Goal: Task Accomplishment & Management: Manage account settings

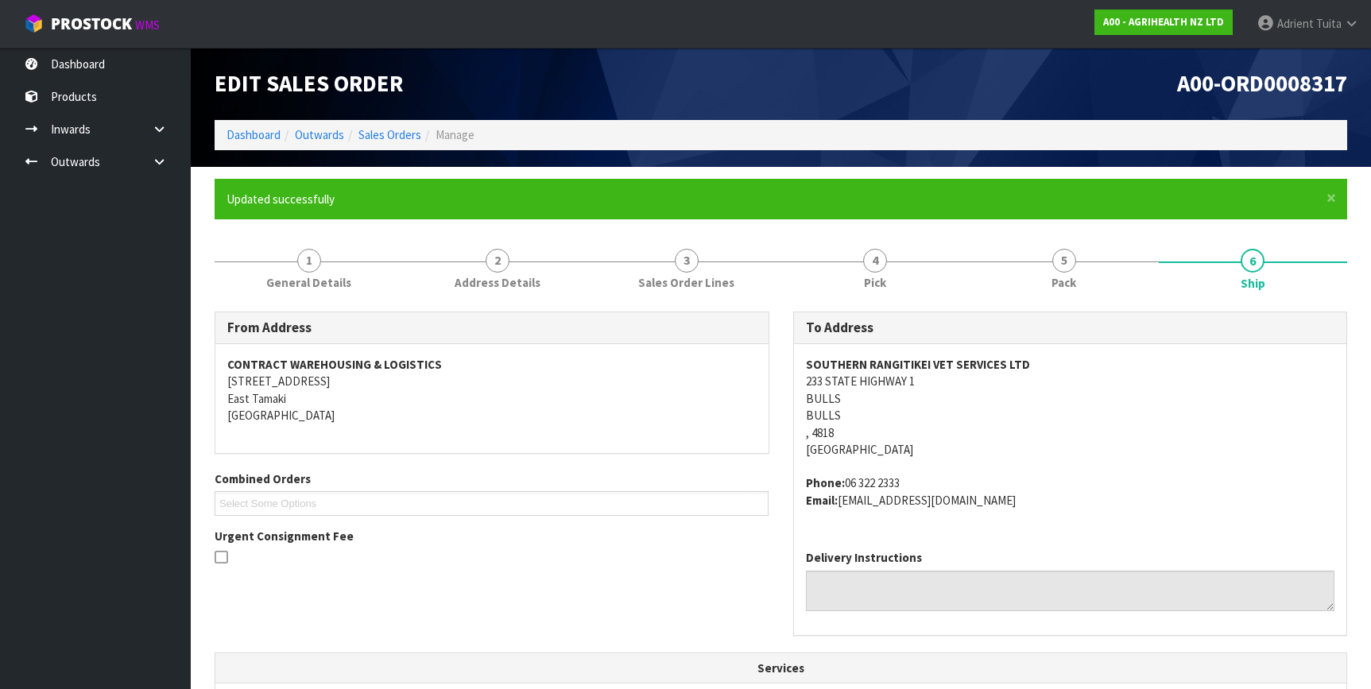
scroll to position [410, 0]
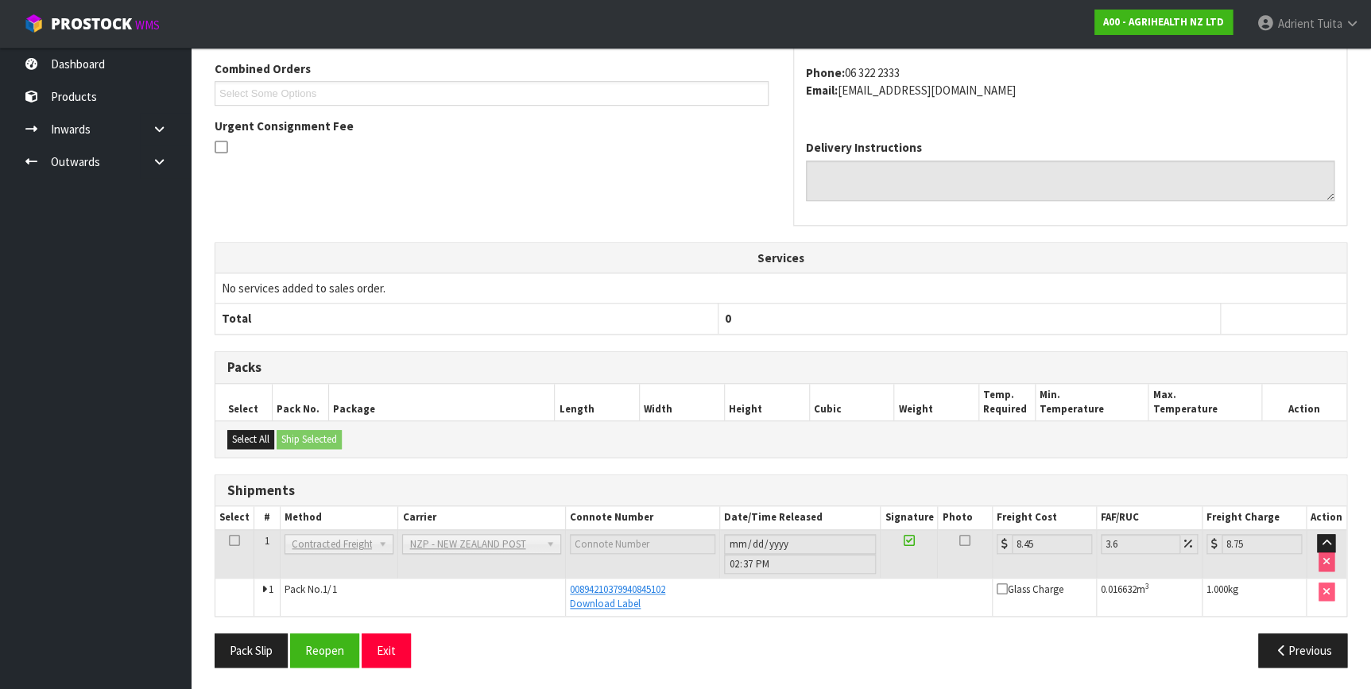
click at [429, 644] on div "Pack Slip Reopen Exit" at bounding box center [492, 651] width 579 height 34
click at [406, 653] on button "Exit" at bounding box center [386, 651] width 49 height 34
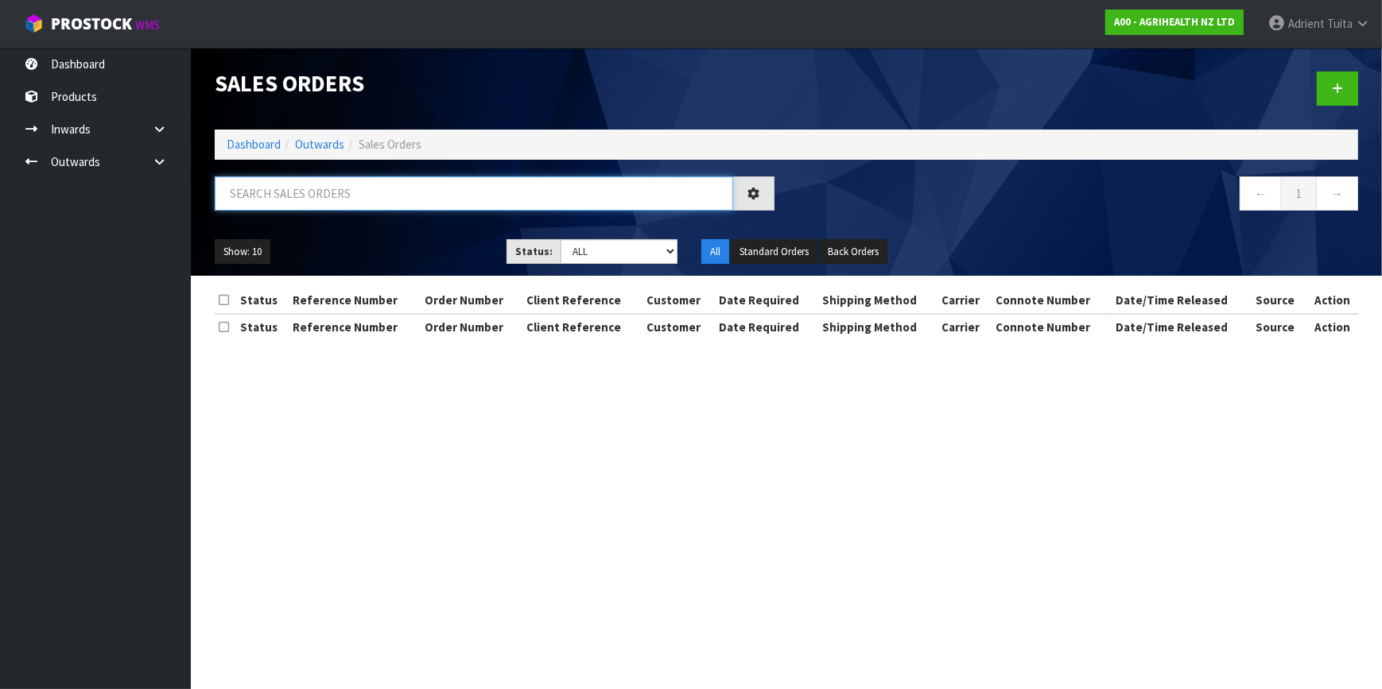
drag, startPoint x: 296, startPoint y: 207, endPoint x: 300, endPoint y: 197, distance: 10.3
click at [300, 197] on input "text" at bounding box center [474, 193] width 518 height 34
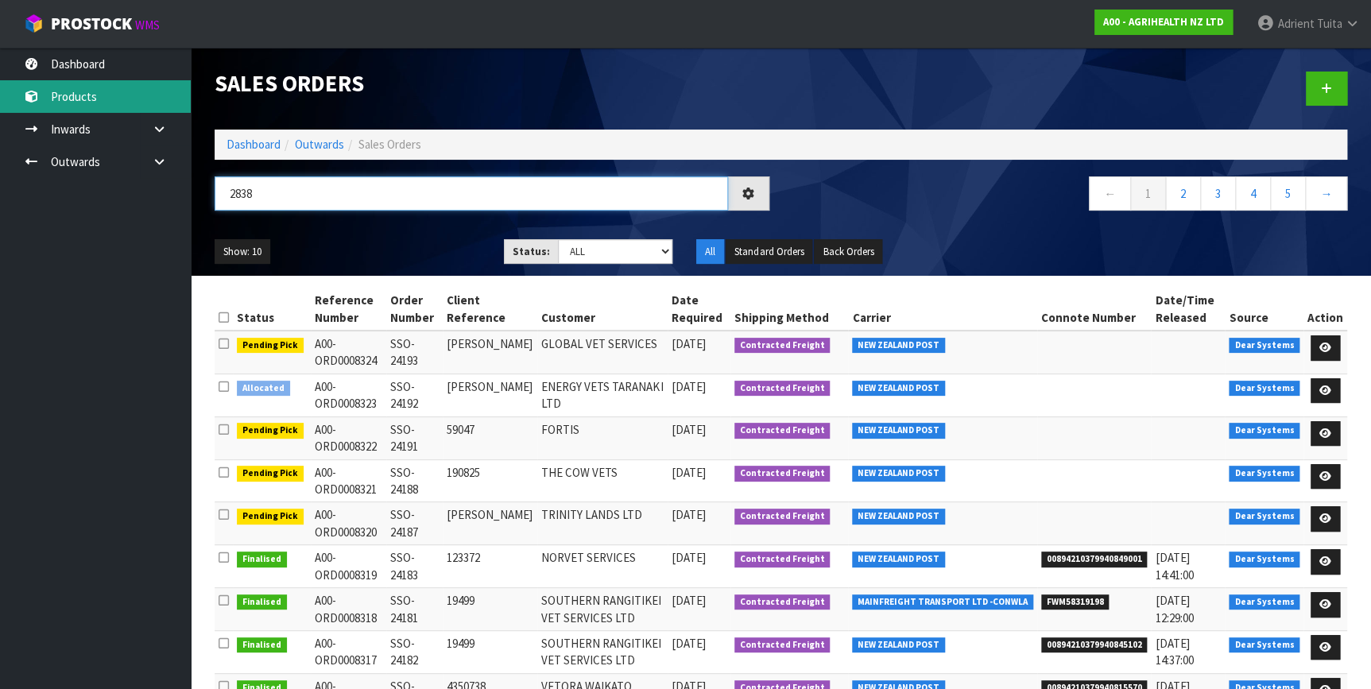
type input "2838"
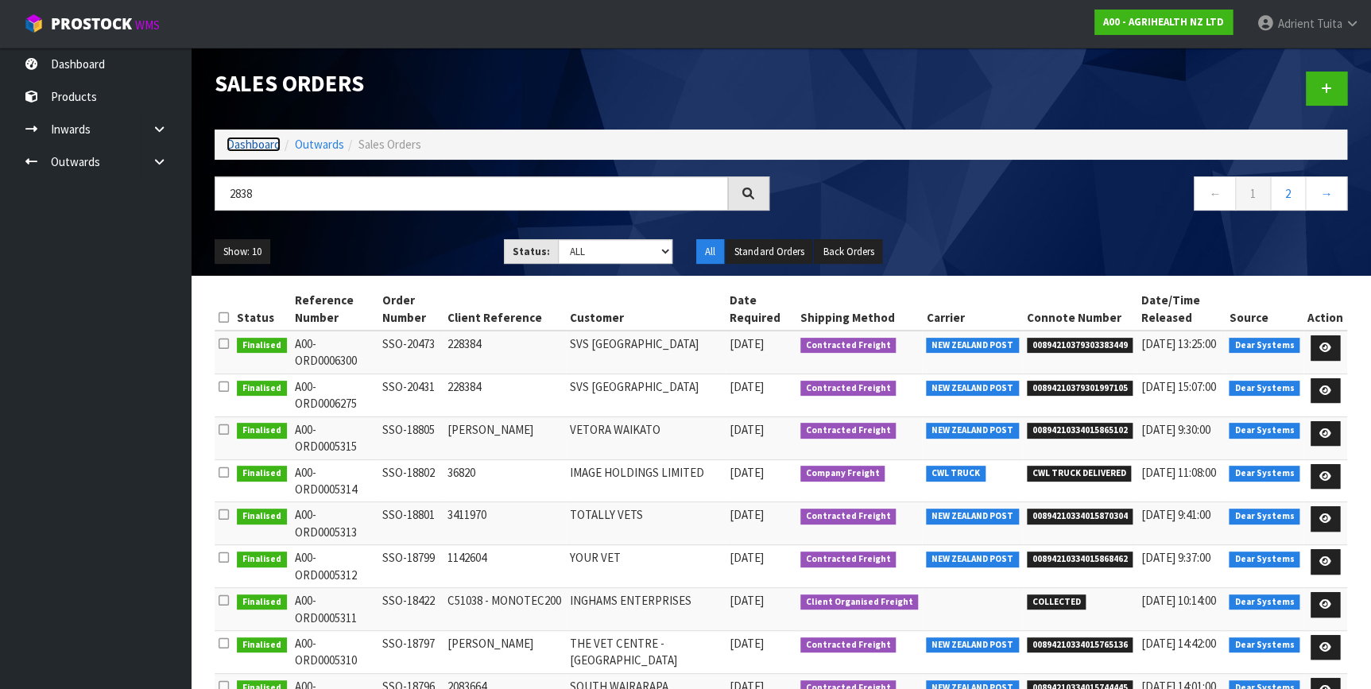
click at [254, 151] on link "Dashboard" at bounding box center [254, 144] width 54 height 15
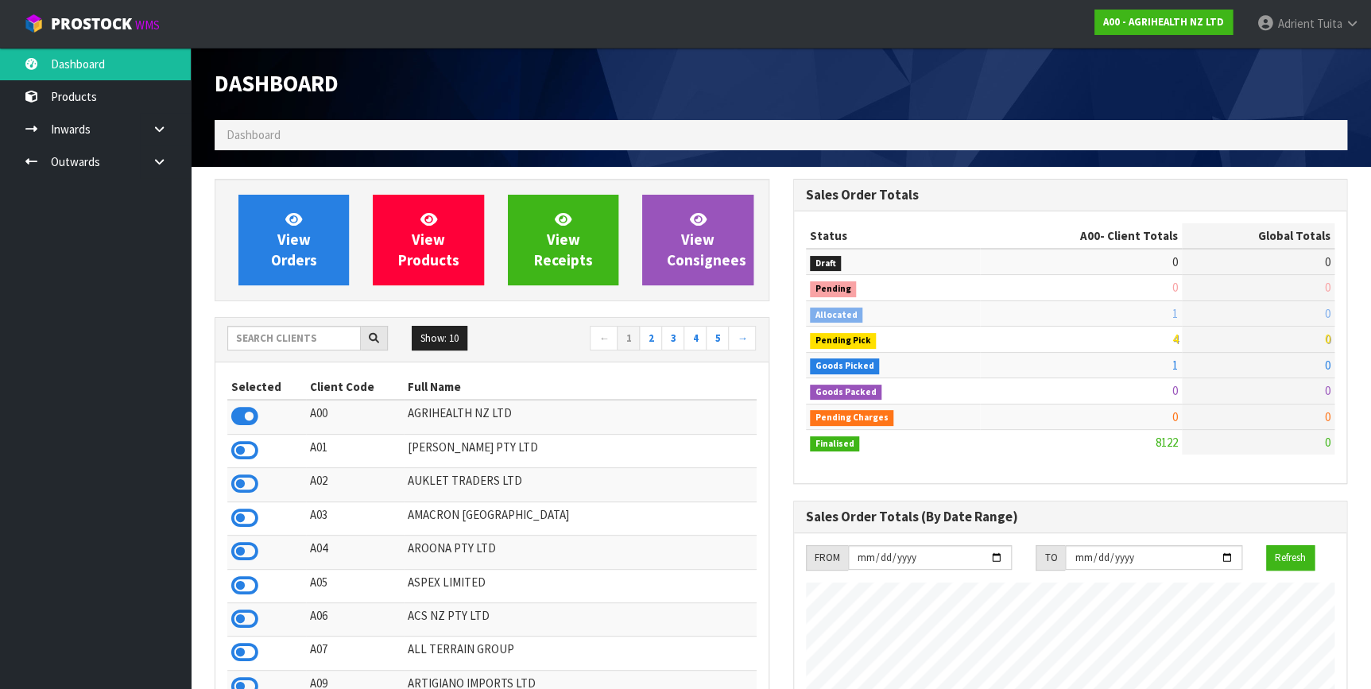
scroll to position [1202, 578]
click at [326, 338] on input "text" at bounding box center [294, 338] width 134 height 25
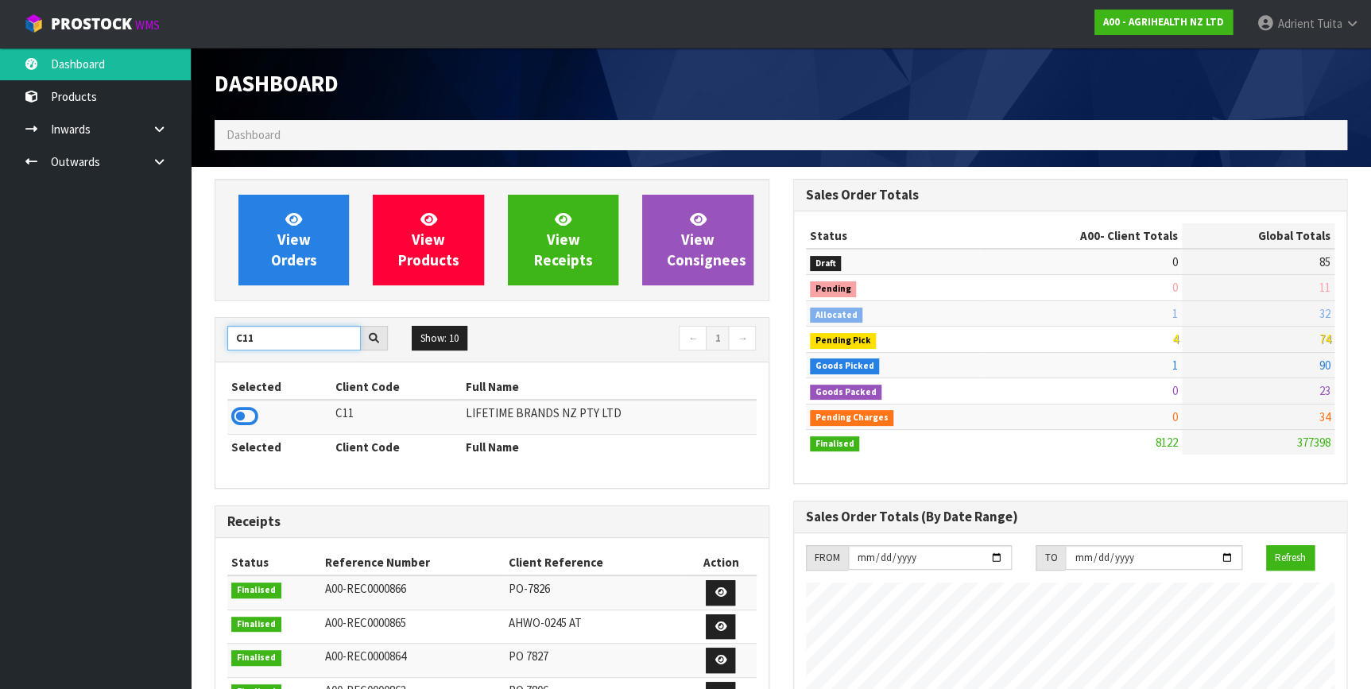
type input "C11"
click at [241, 413] on icon at bounding box center [244, 417] width 27 height 24
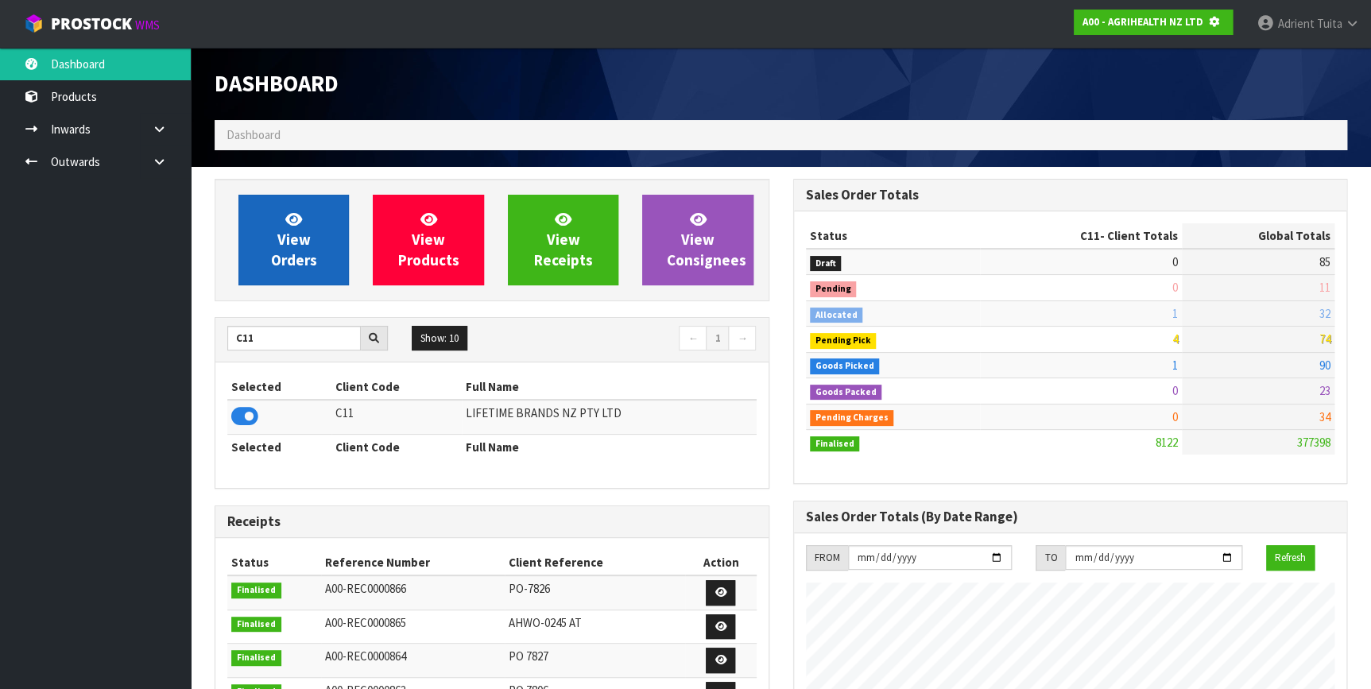
scroll to position [990, 578]
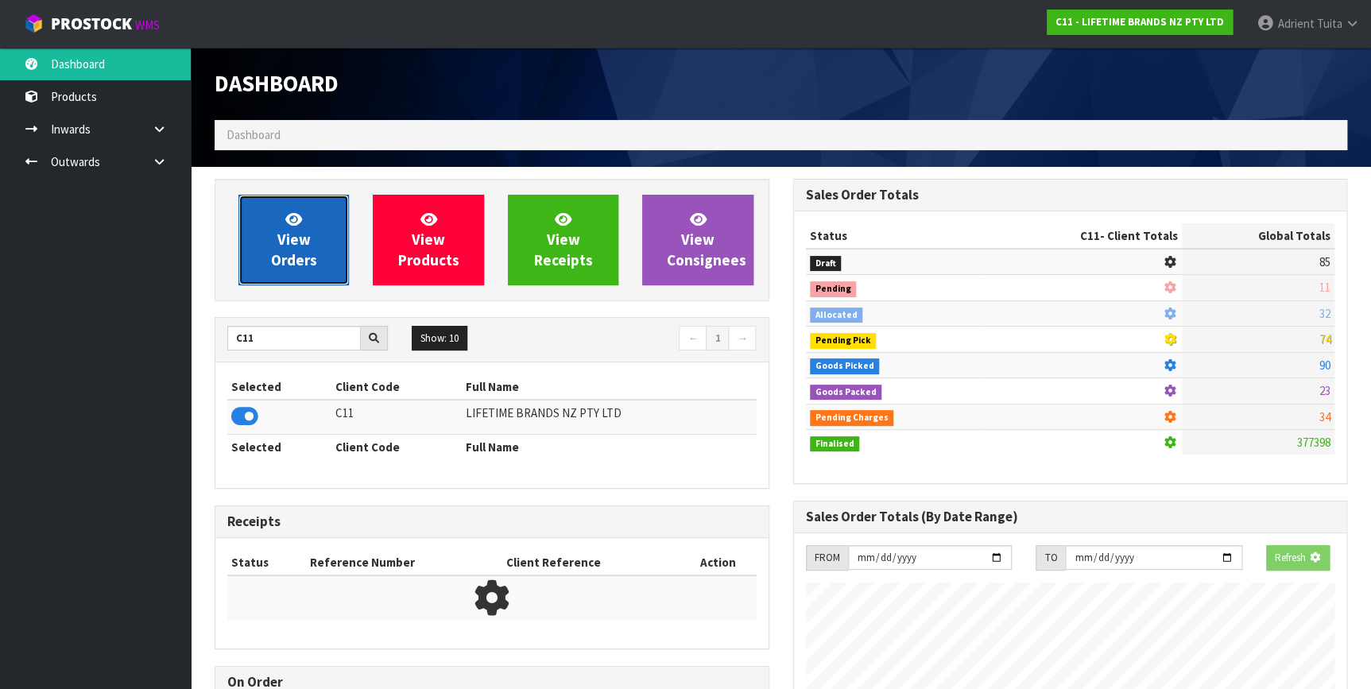
click at [280, 270] on link "View Orders" at bounding box center [294, 240] width 111 height 91
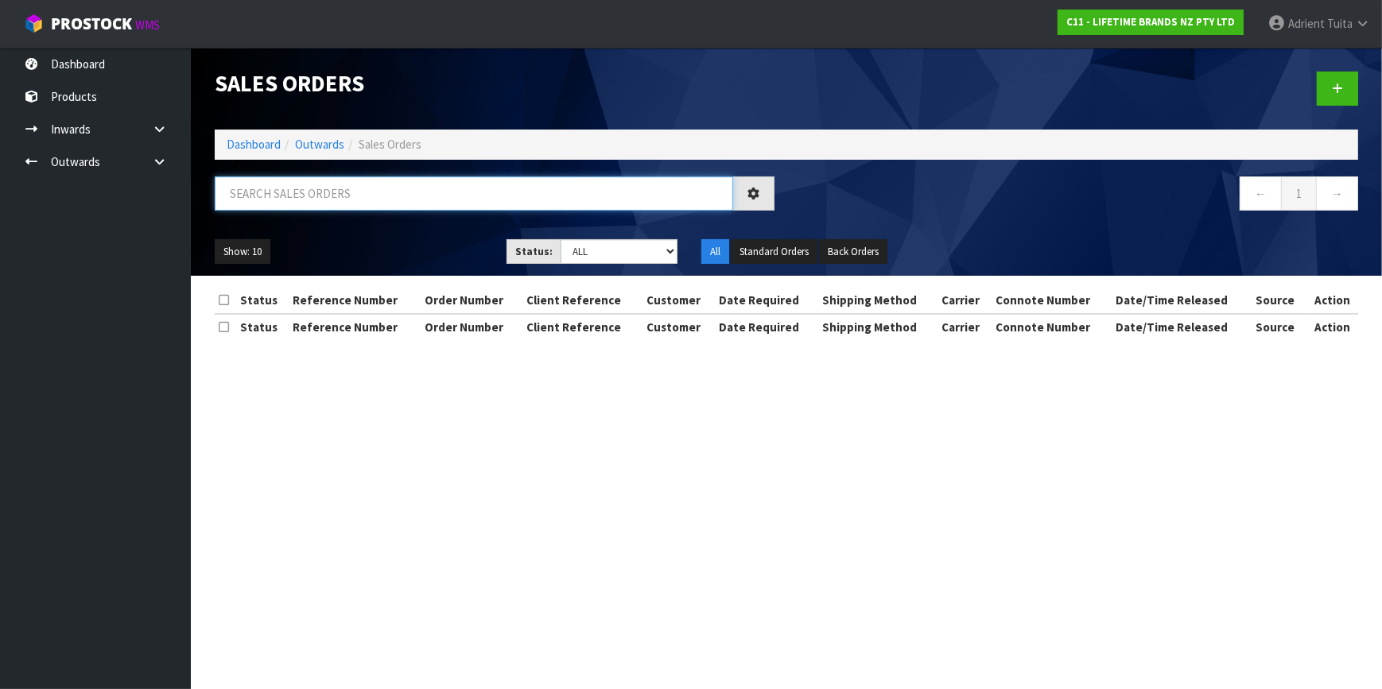
click at [332, 195] on input "text" at bounding box center [474, 193] width 518 height 34
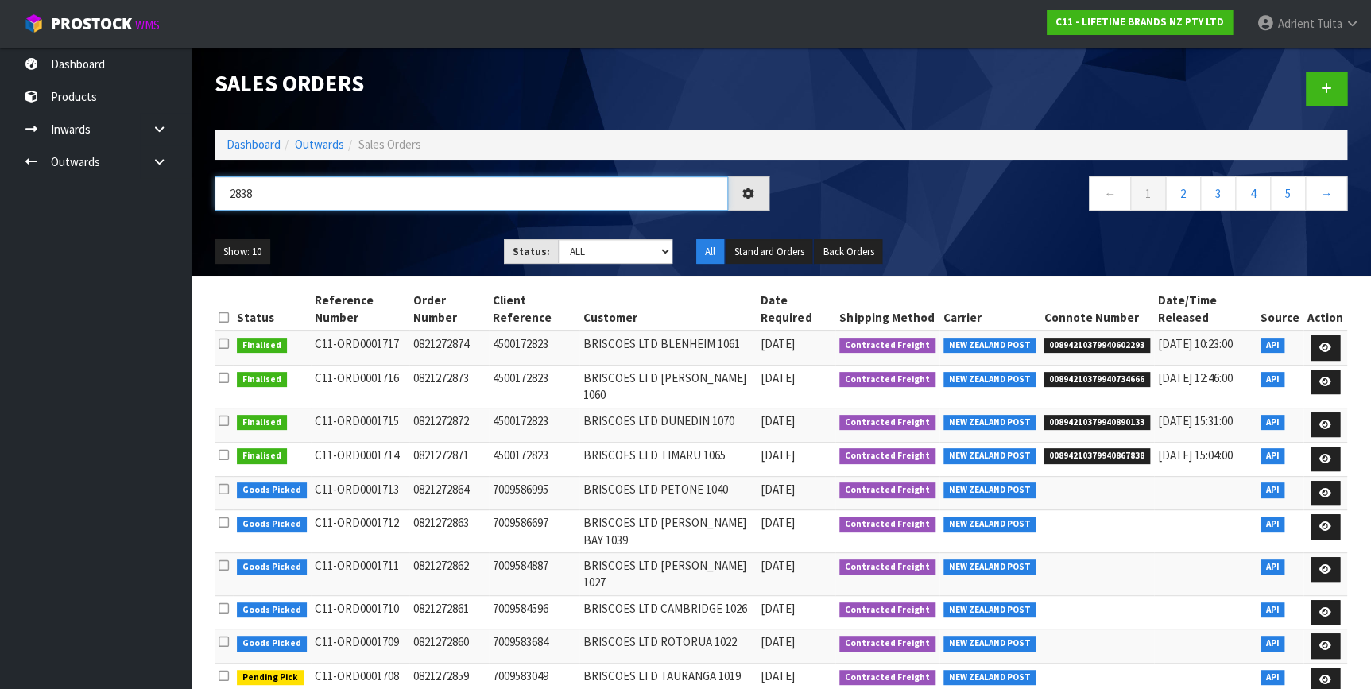
type input "2838"
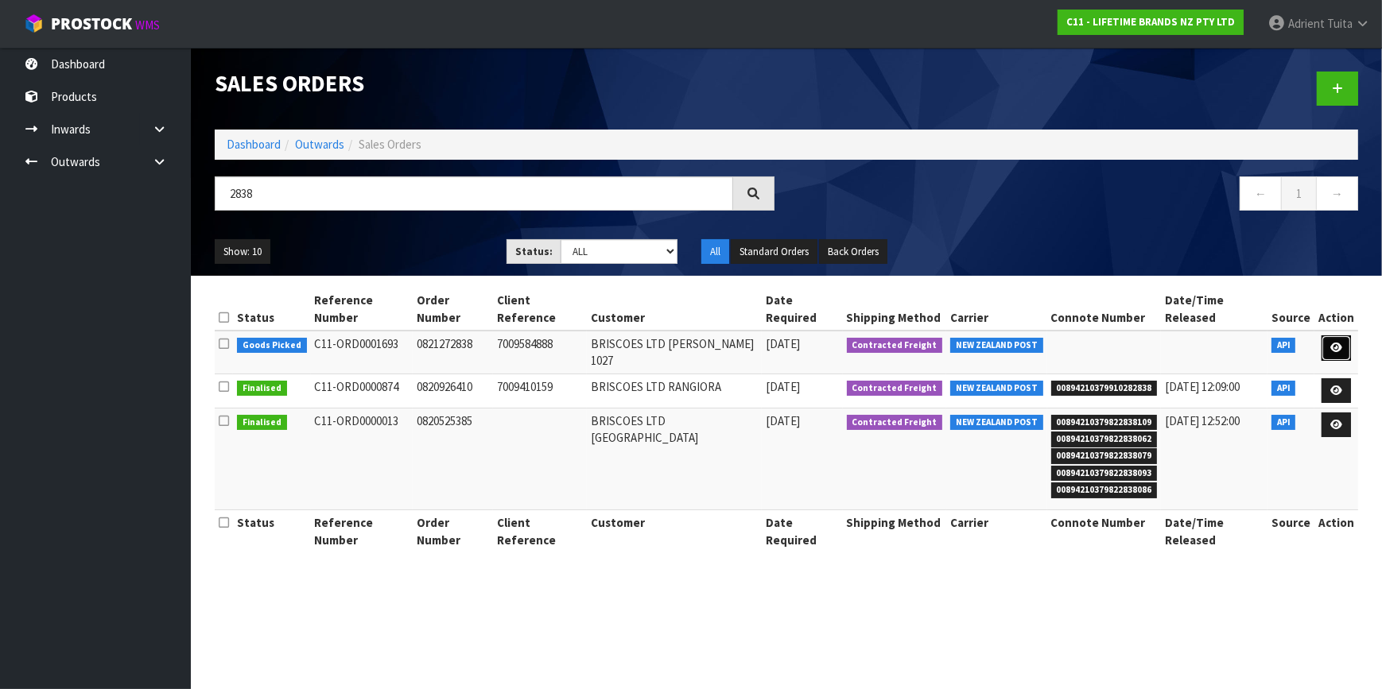
click at [1344, 335] on link at bounding box center [1335, 347] width 29 height 25
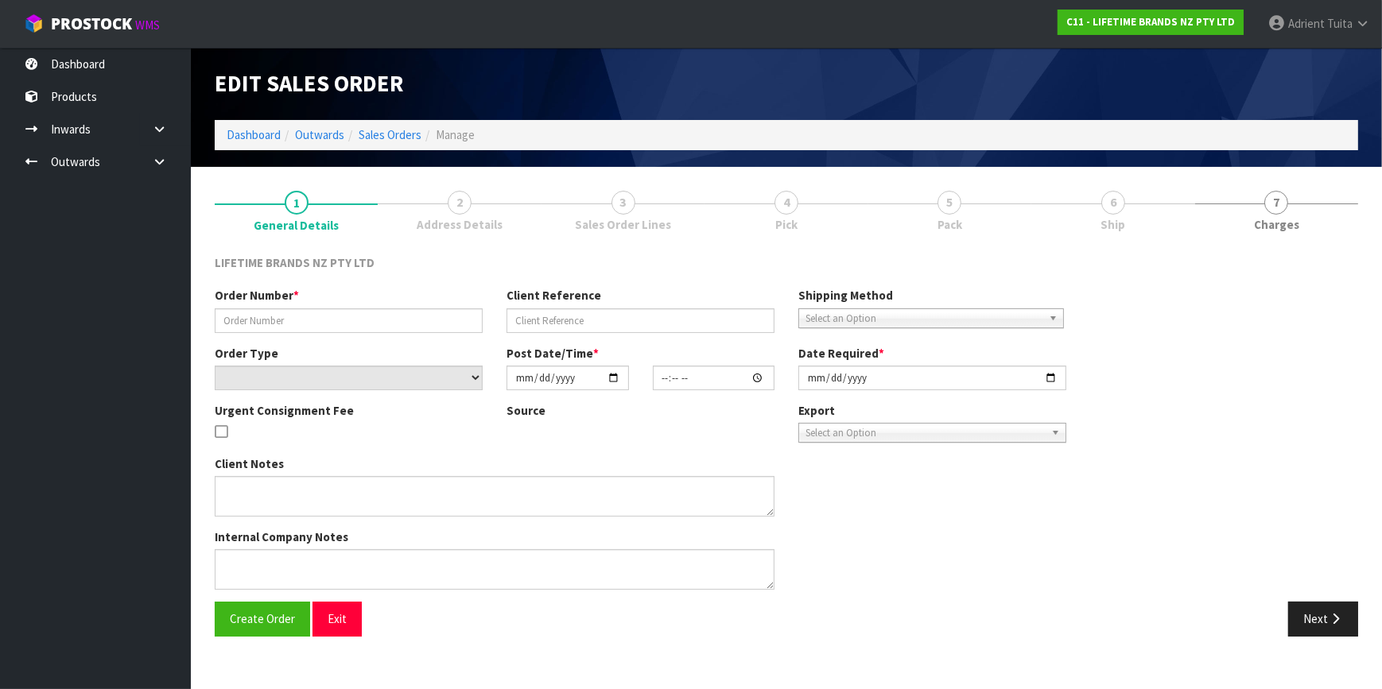
type input "0821272838"
type input "7009584888"
select select "number:0"
type input "[DATE]"
type input "12:48:34.000"
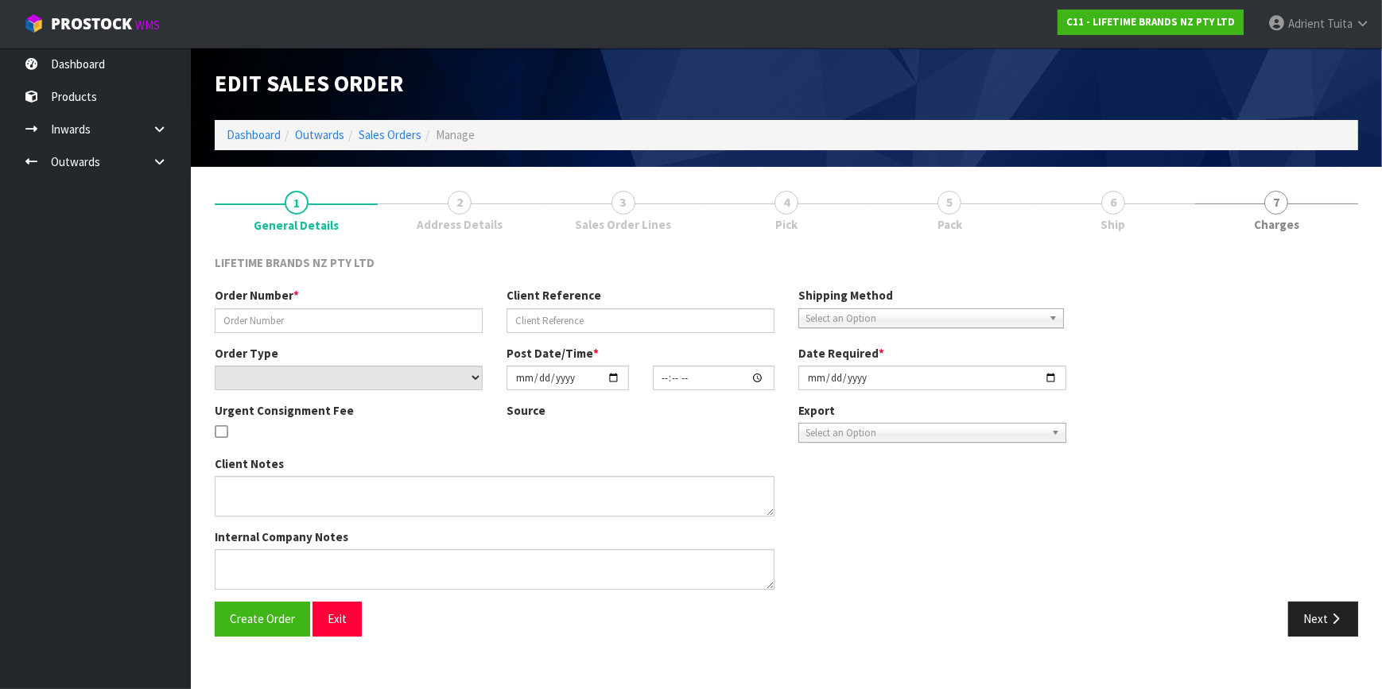
type input "[DATE]"
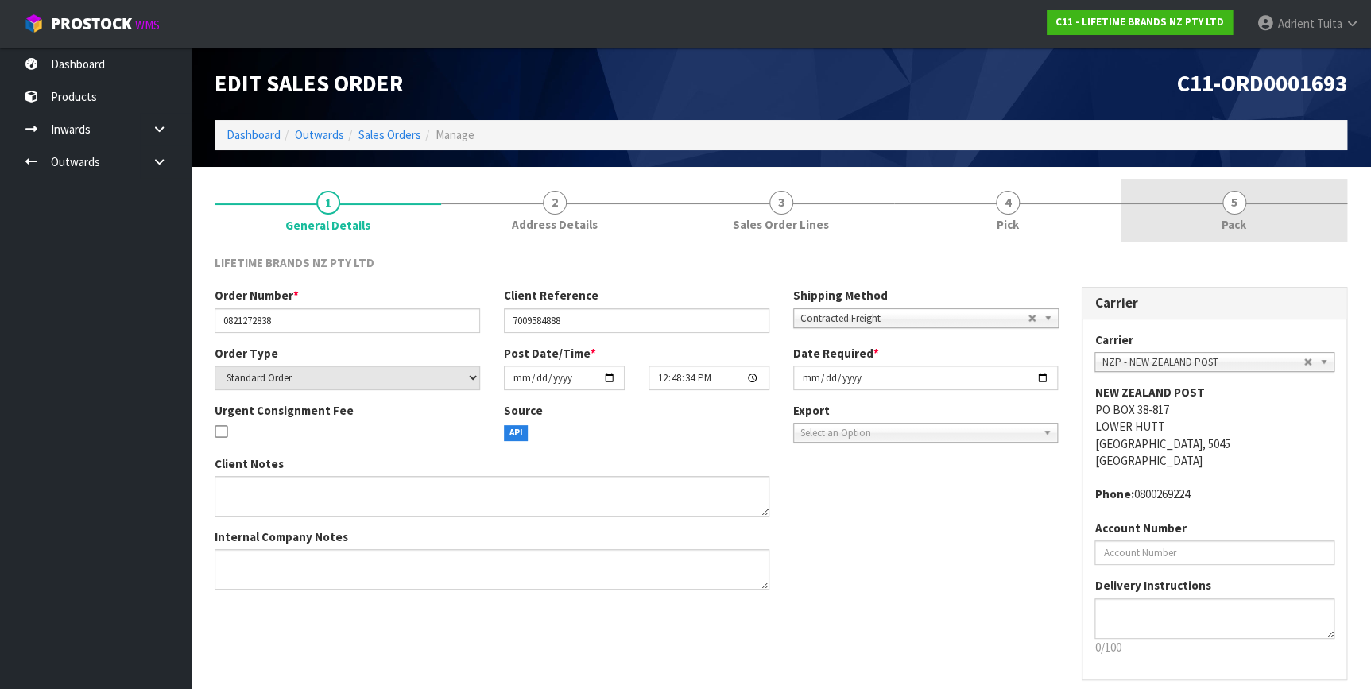
click at [1281, 216] on link "5 Pack" at bounding box center [1234, 210] width 227 height 63
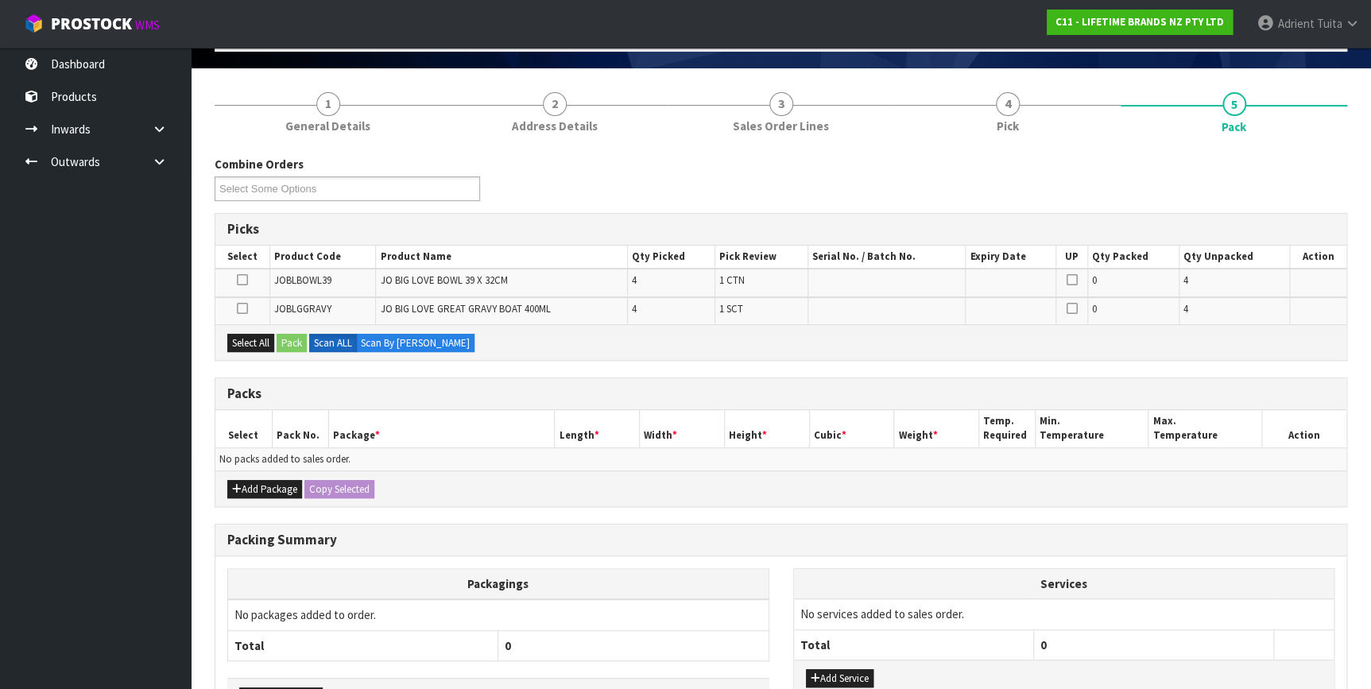
scroll to position [207, 0]
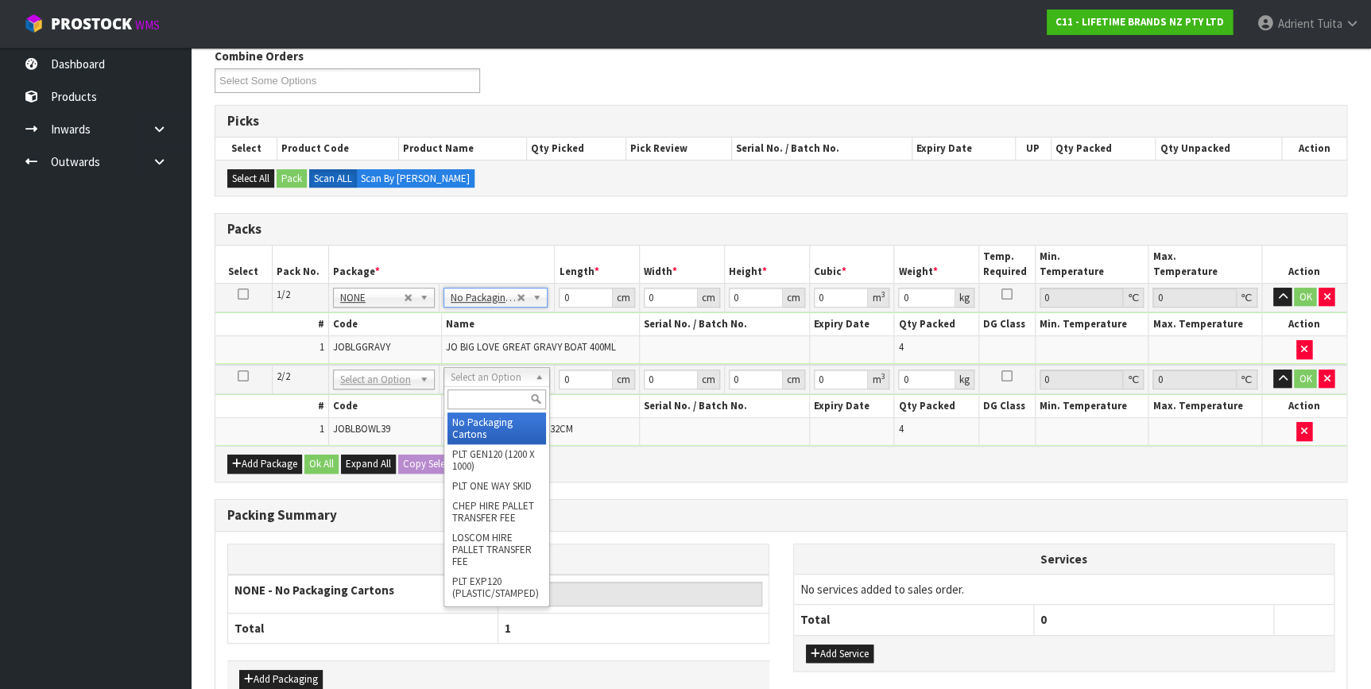
drag, startPoint x: 513, startPoint y: 374, endPoint x: 510, endPoint y: 395, distance: 21.7
click at [508, 406] on input "text" at bounding box center [497, 400] width 99 height 20
type input "2"
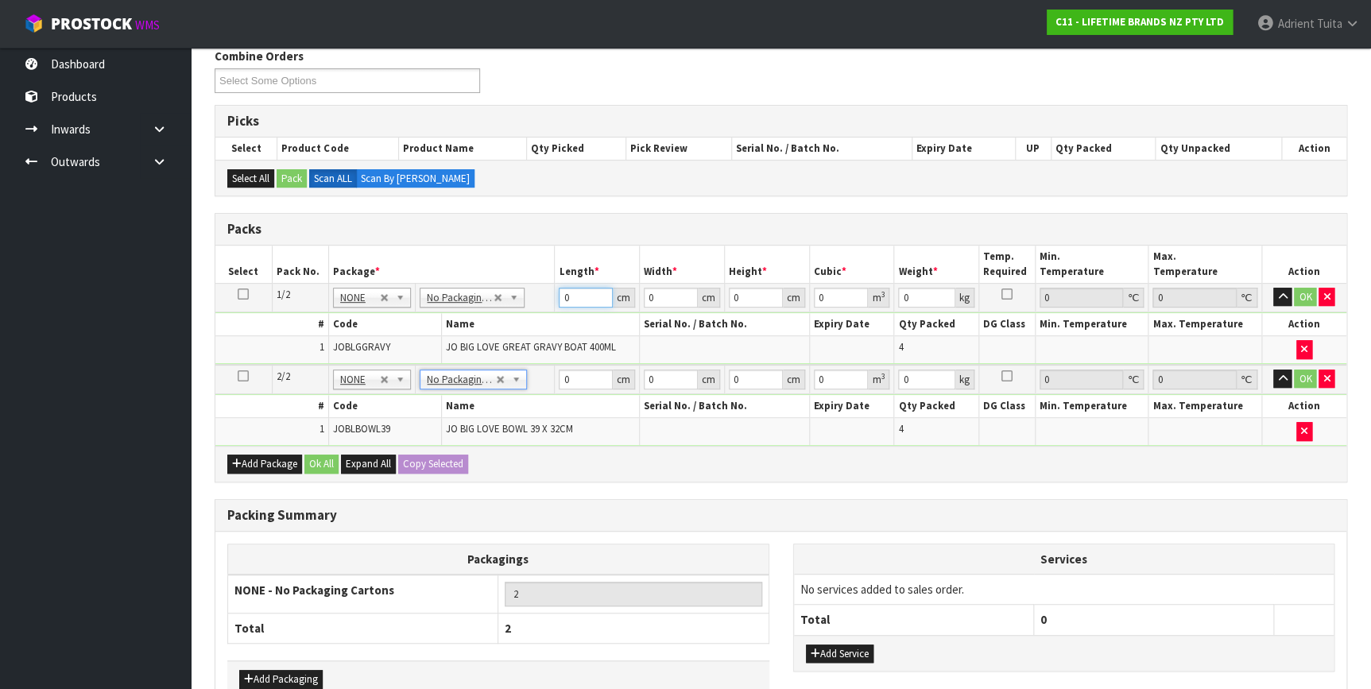
click at [579, 291] on input "0" at bounding box center [586, 298] width 54 height 20
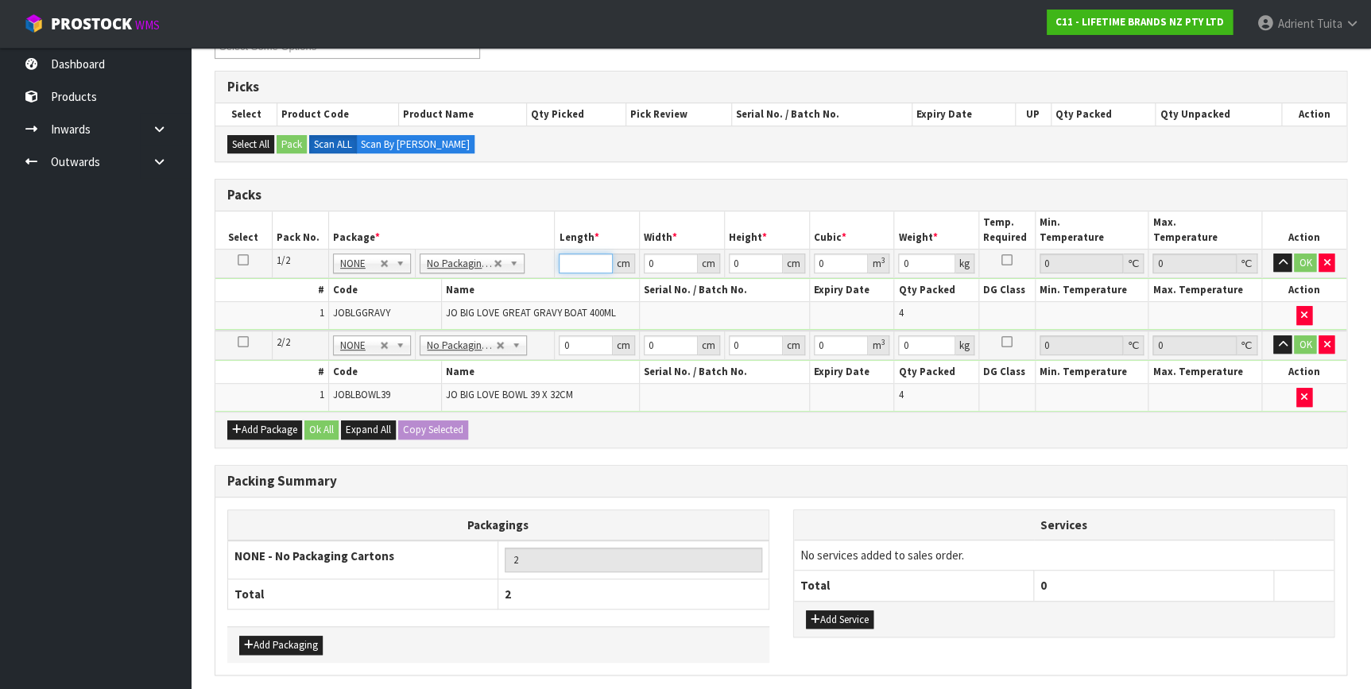
scroll to position [297, 0]
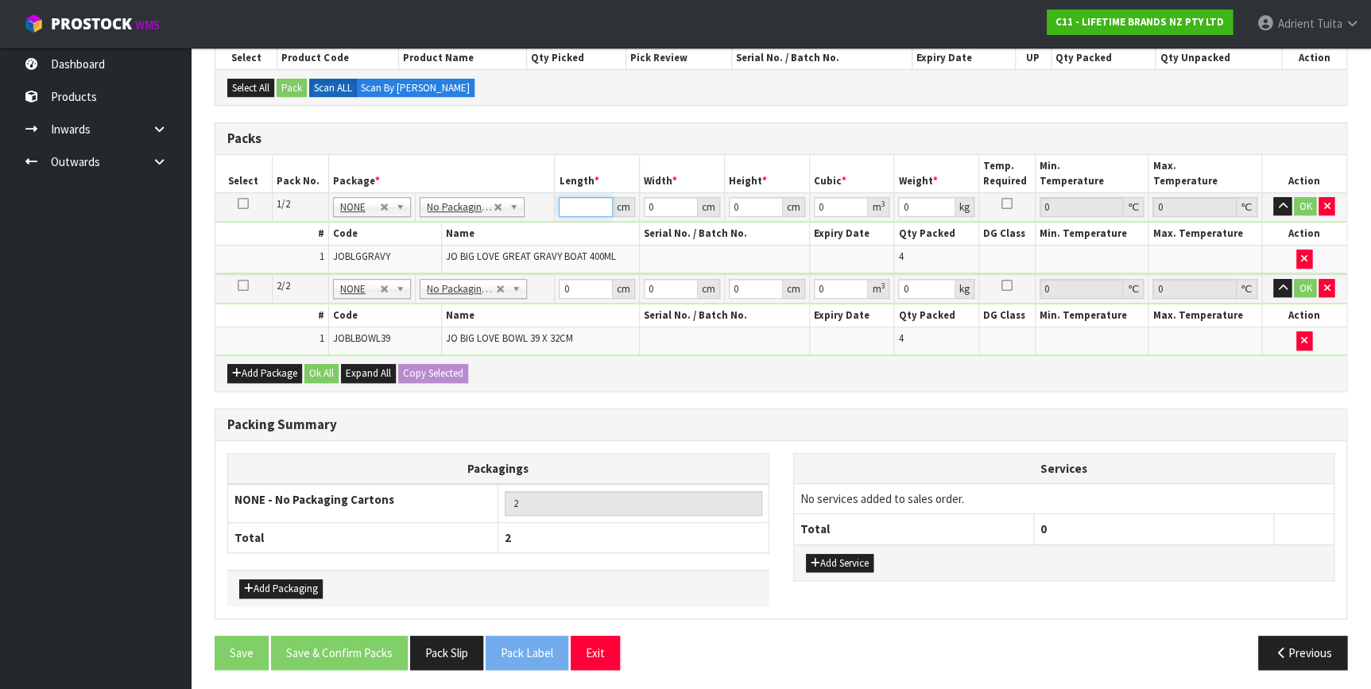
click at [577, 214] on input "number" at bounding box center [586, 207] width 54 height 20
type input "29"
type input "2"
type input "0.001682"
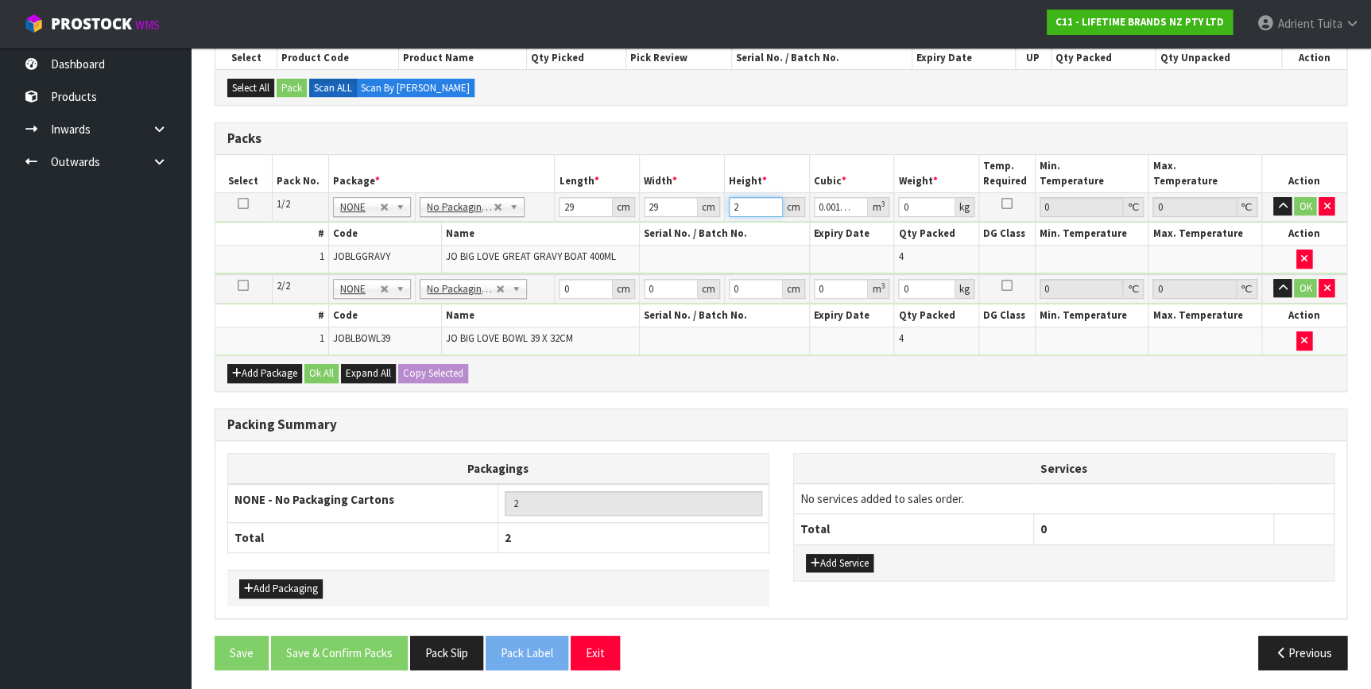
type input "28"
type input "0.023548"
type input "28"
type input "4"
click at [572, 293] on input "0" at bounding box center [586, 289] width 54 height 20
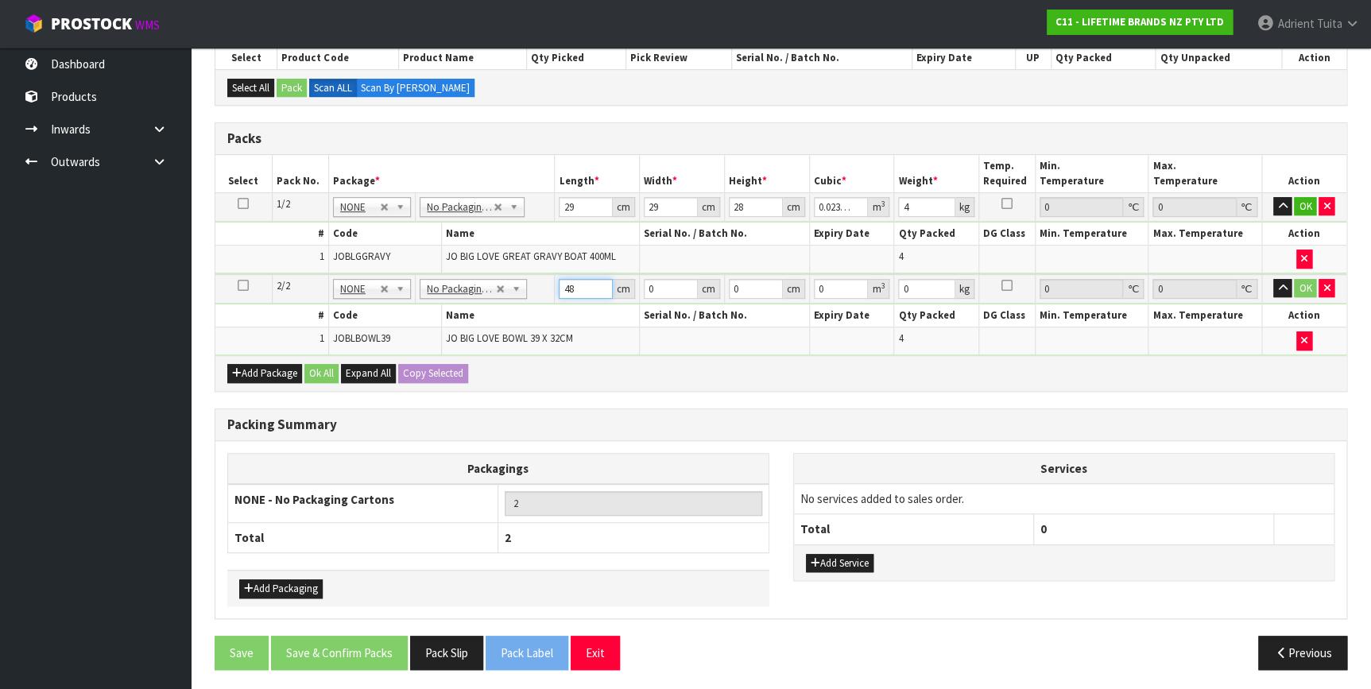
type input "48"
type input "41"
type input "4"
type input "0.007872"
type input "46"
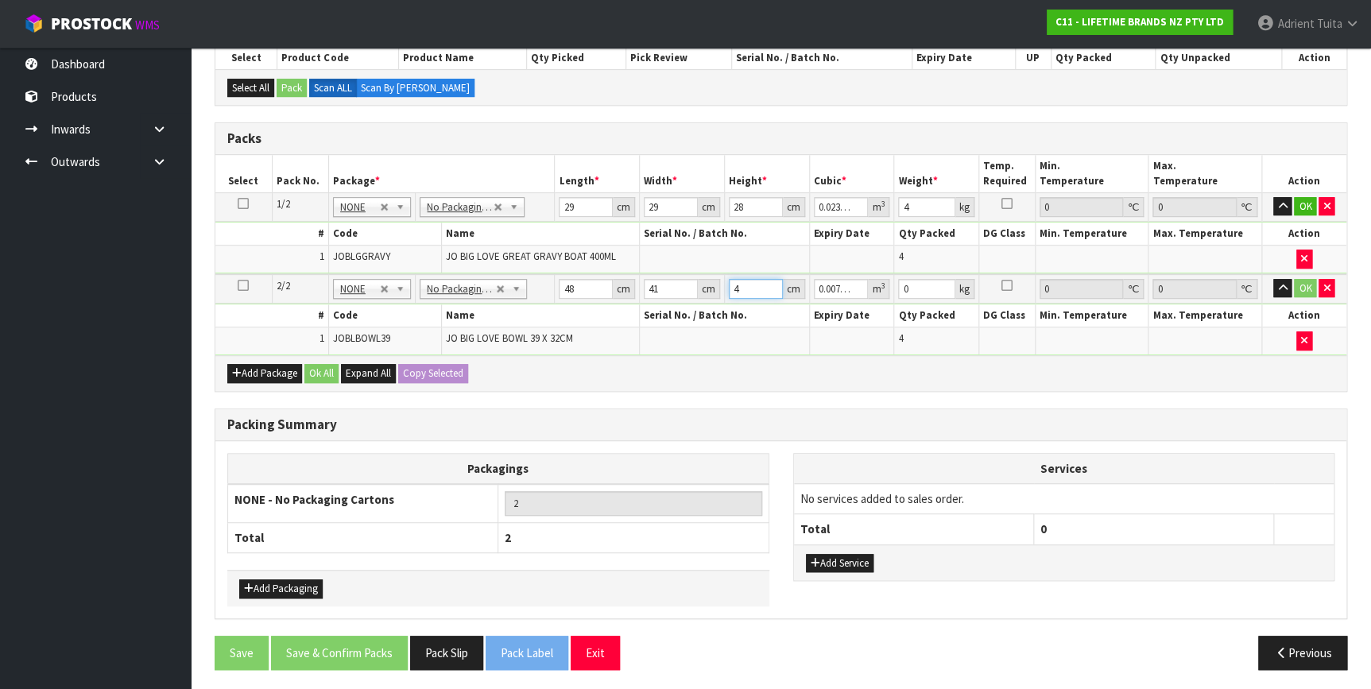
type input "0.090528"
type input "46"
type input "14"
click at [1299, 202] on button "OK" at bounding box center [1305, 206] width 22 height 19
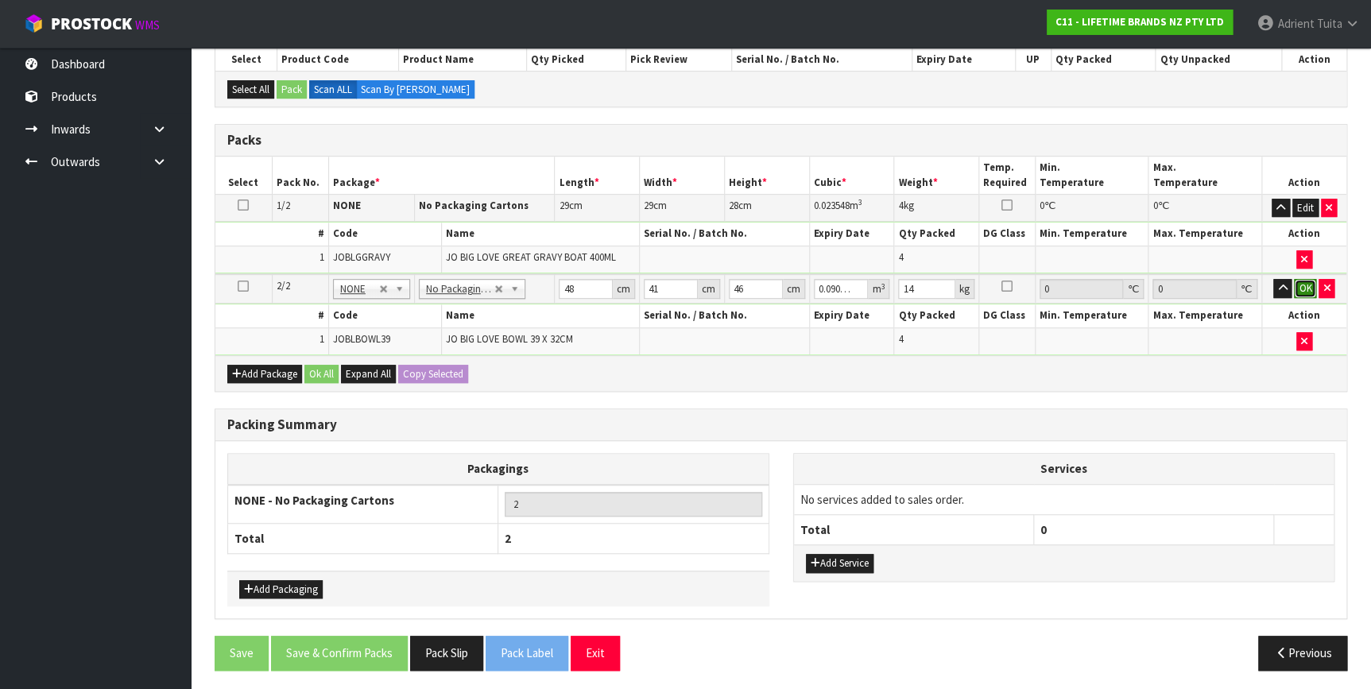
click at [1301, 286] on button "OK" at bounding box center [1305, 288] width 22 height 19
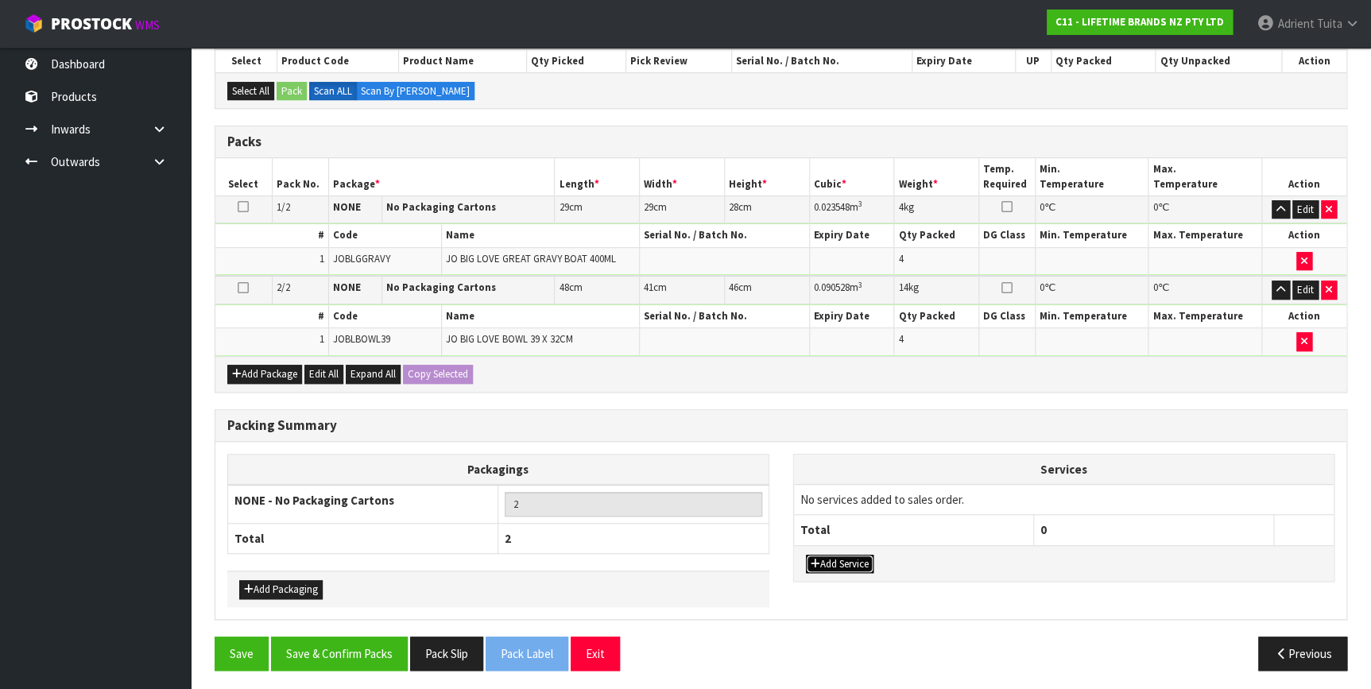
drag, startPoint x: 842, startPoint y: 560, endPoint x: 844, endPoint y: 522, distance: 38.2
click at [843, 557] on button "Add Service" at bounding box center [840, 564] width 68 height 19
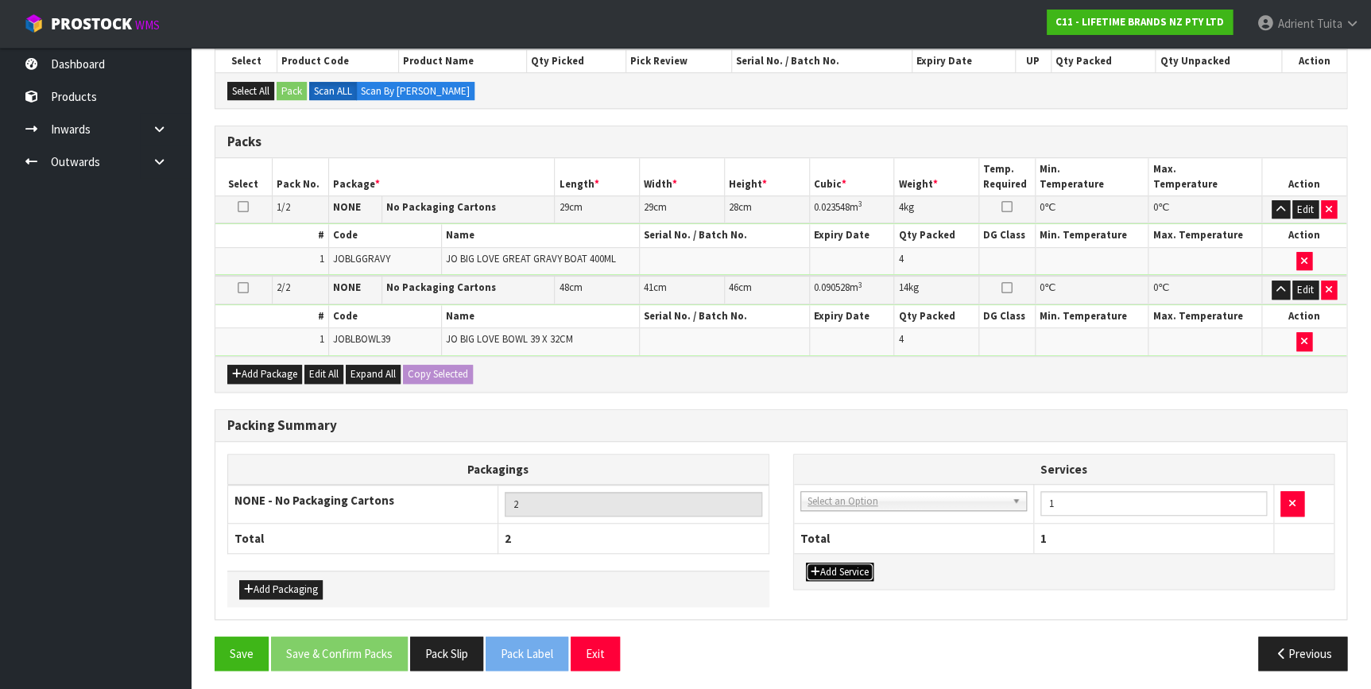
drag, startPoint x: 854, startPoint y: 494, endPoint x: 855, endPoint y: 507, distance: 13.5
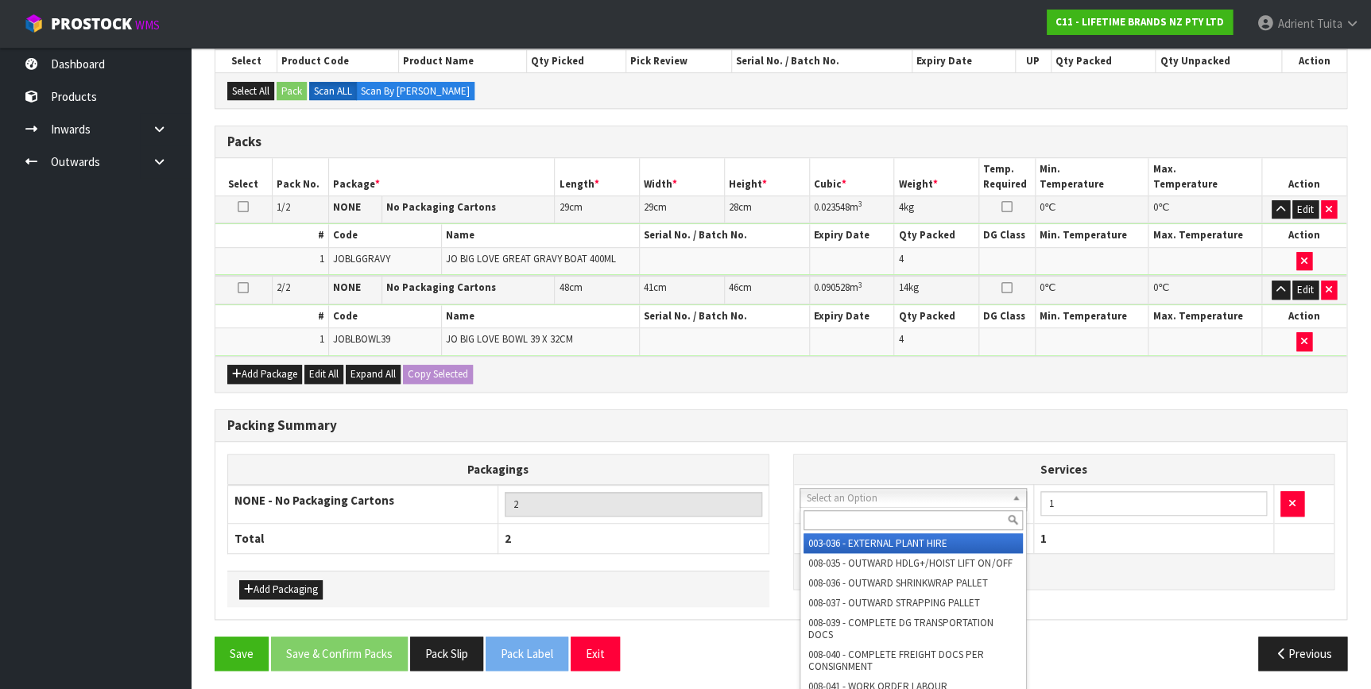
click at [855, 524] on input "text" at bounding box center [913, 520] width 219 height 20
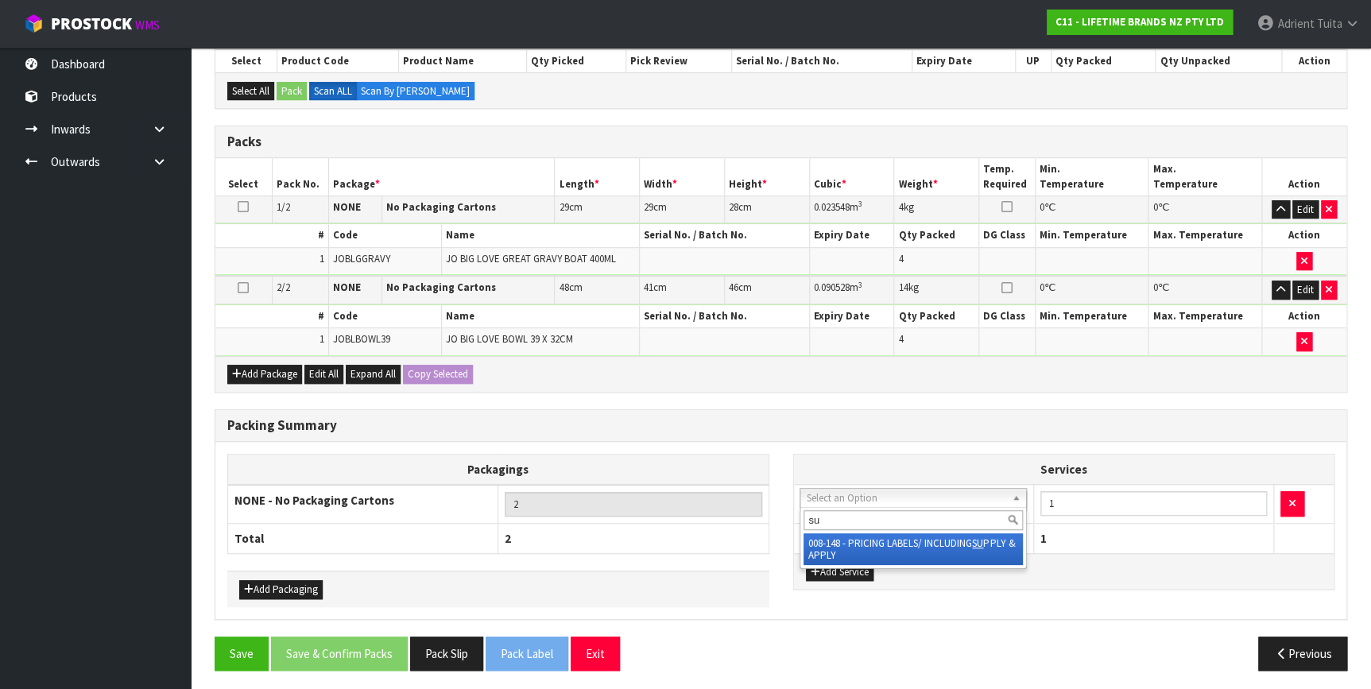
type input "su"
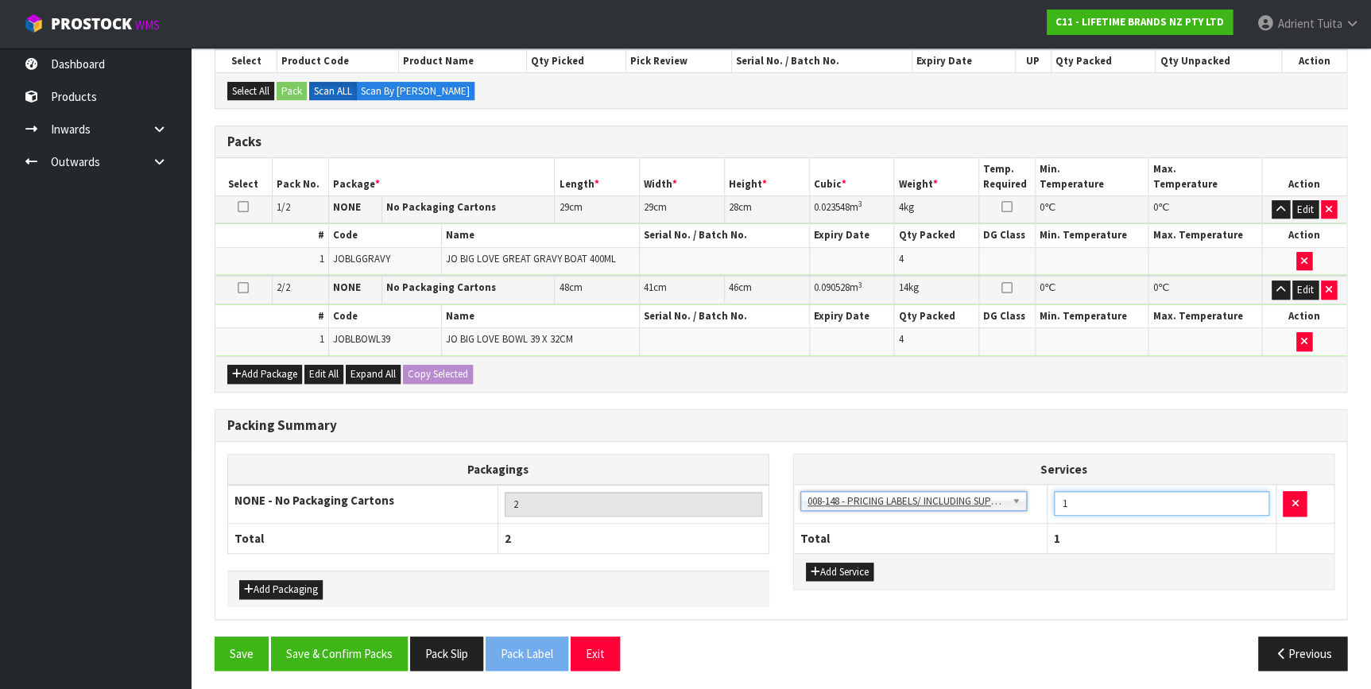
click at [1145, 502] on input "1" at bounding box center [1162, 503] width 216 height 25
type input "8"
click at [338, 657] on button "Save & Confirm Packs" at bounding box center [339, 654] width 137 height 34
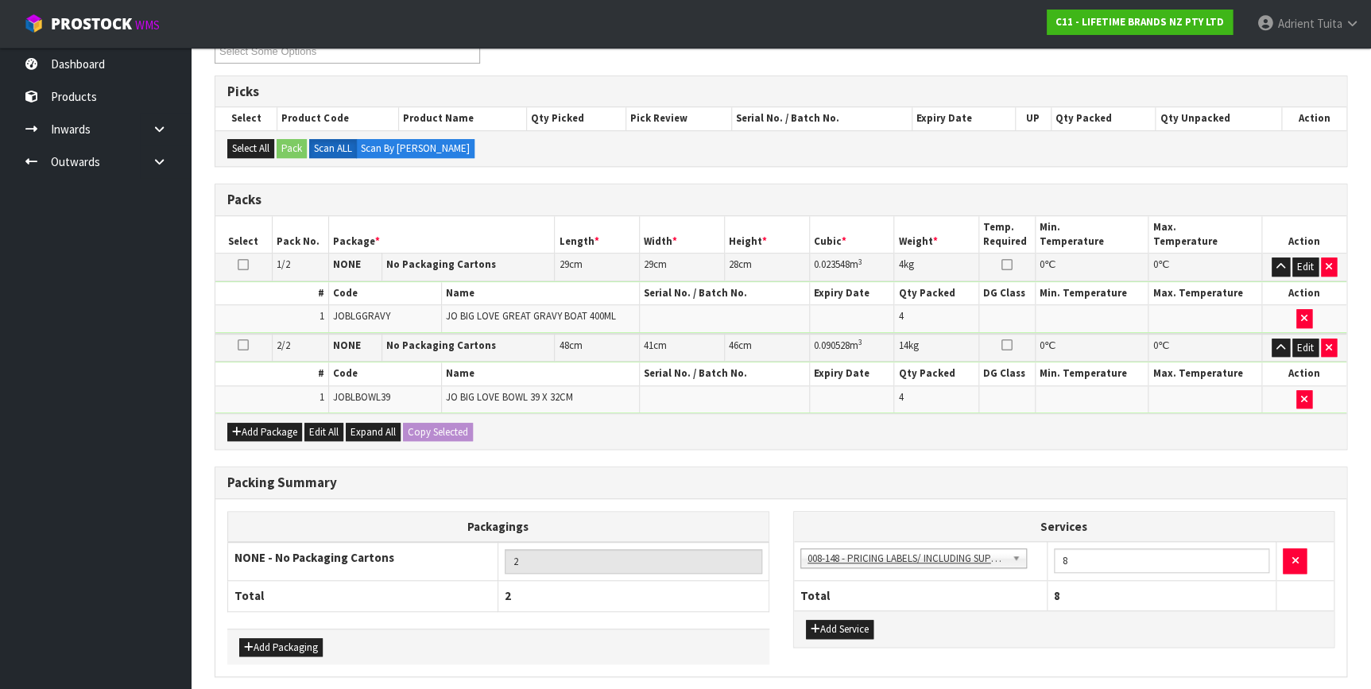
scroll to position [0, 0]
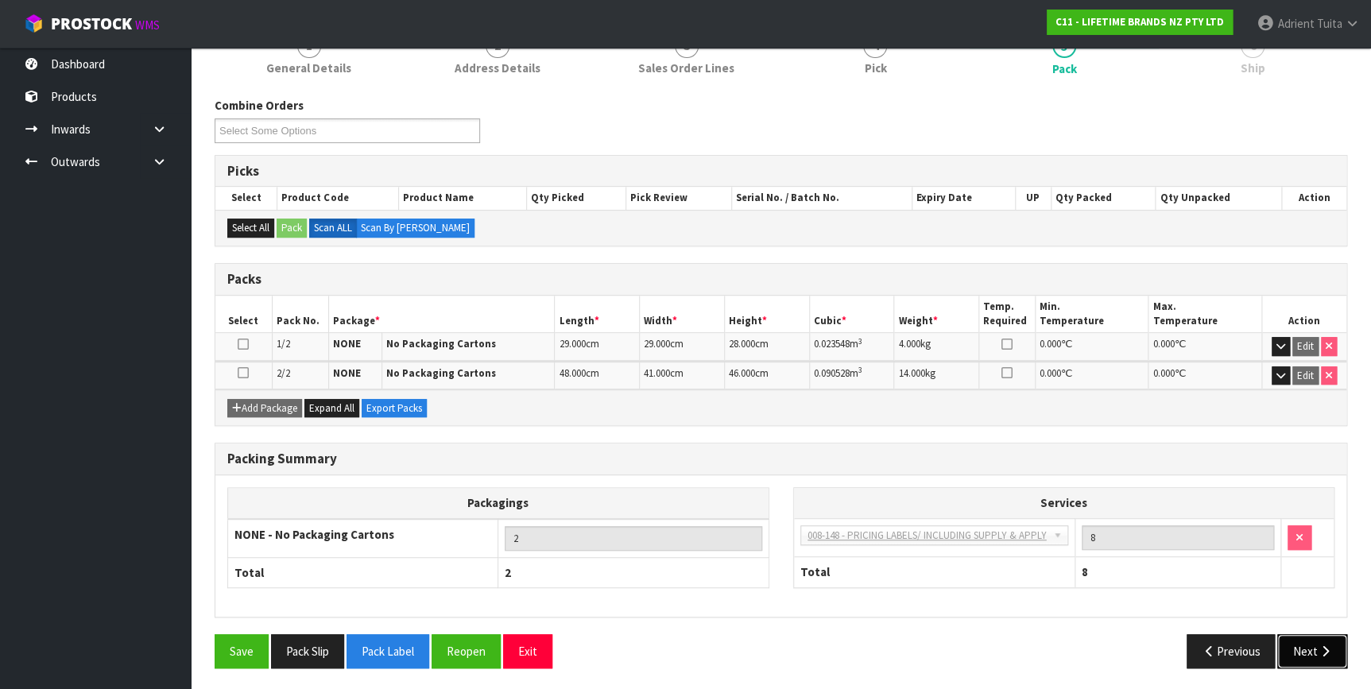
click at [1299, 650] on button "Next" at bounding box center [1313, 651] width 70 height 34
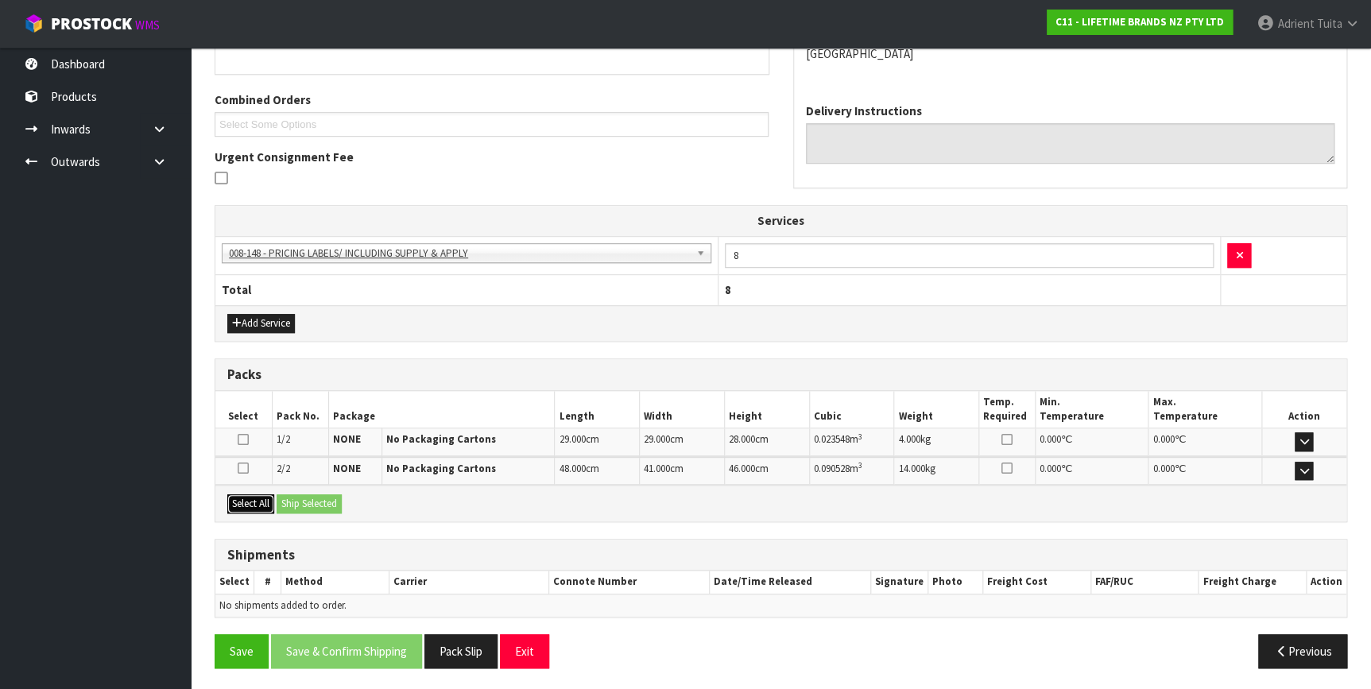
click at [264, 503] on button "Select All" at bounding box center [250, 503] width 47 height 19
click at [290, 498] on button "Ship Selected" at bounding box center [309, 503] width 65 height 19
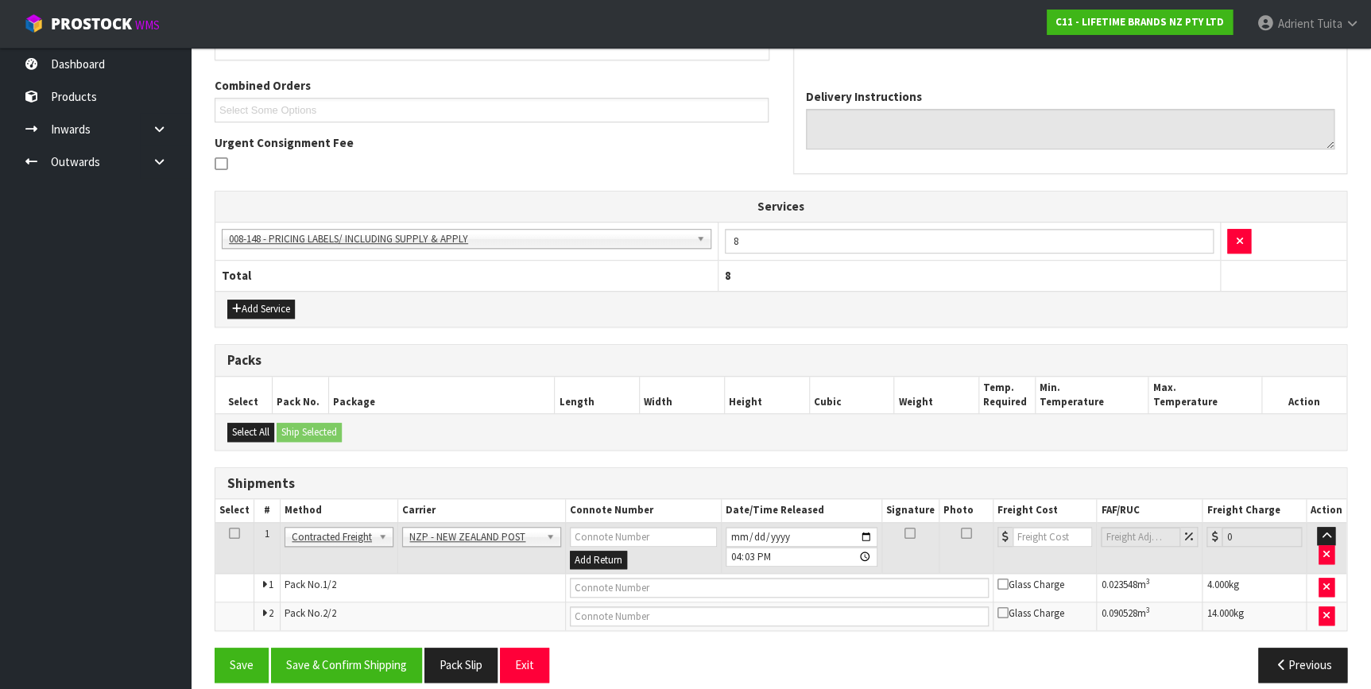
scroll to position [406, 0]
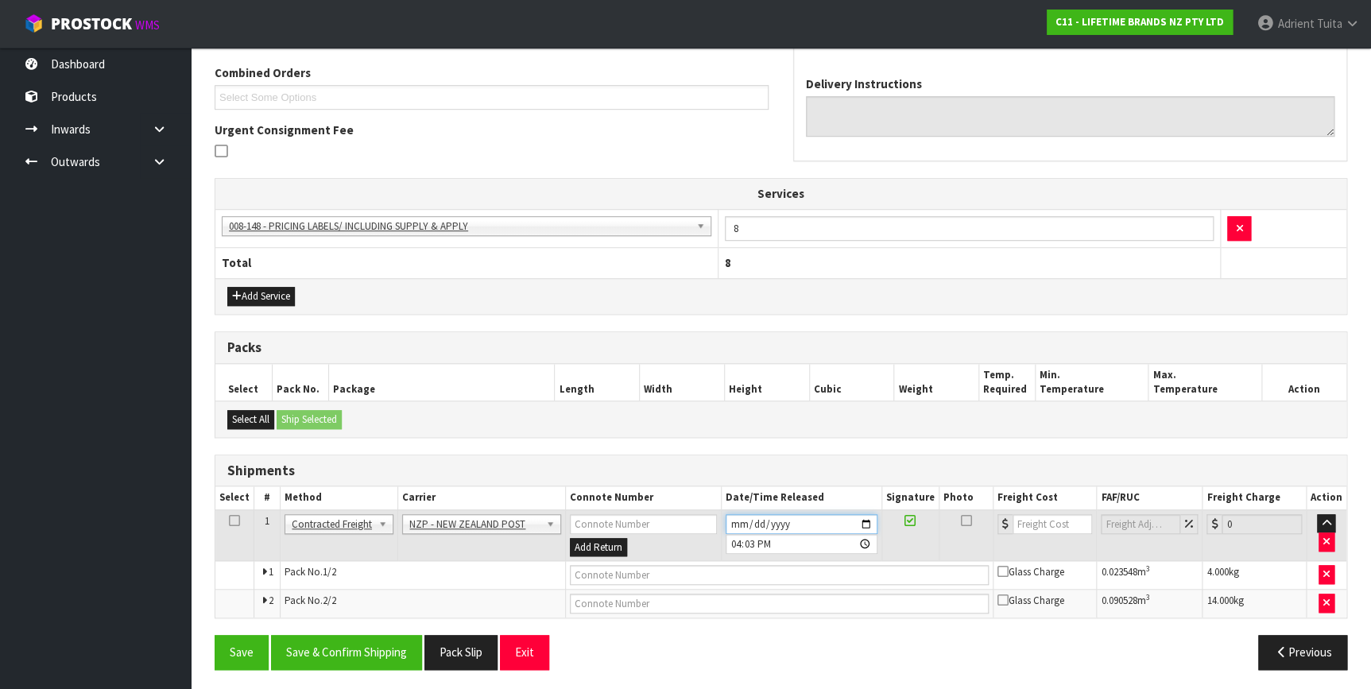
click at [867, 517] on input "[DATE]" at bounding box center [802, 524] width 152 height 20
type input "[DATE]"
click at [349, 635] on button "Save & Confirm Shipping" at bounding box center [346, 652] width 151 height 34
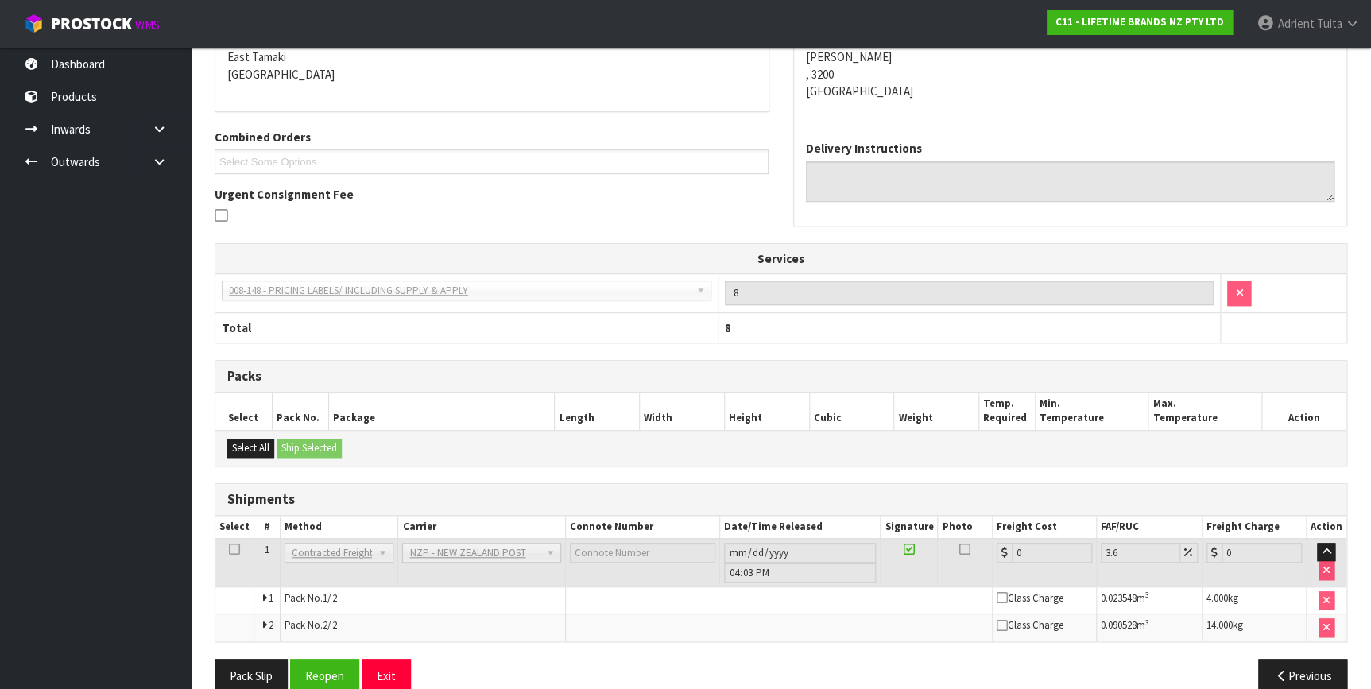
scroll to position [383, 0]
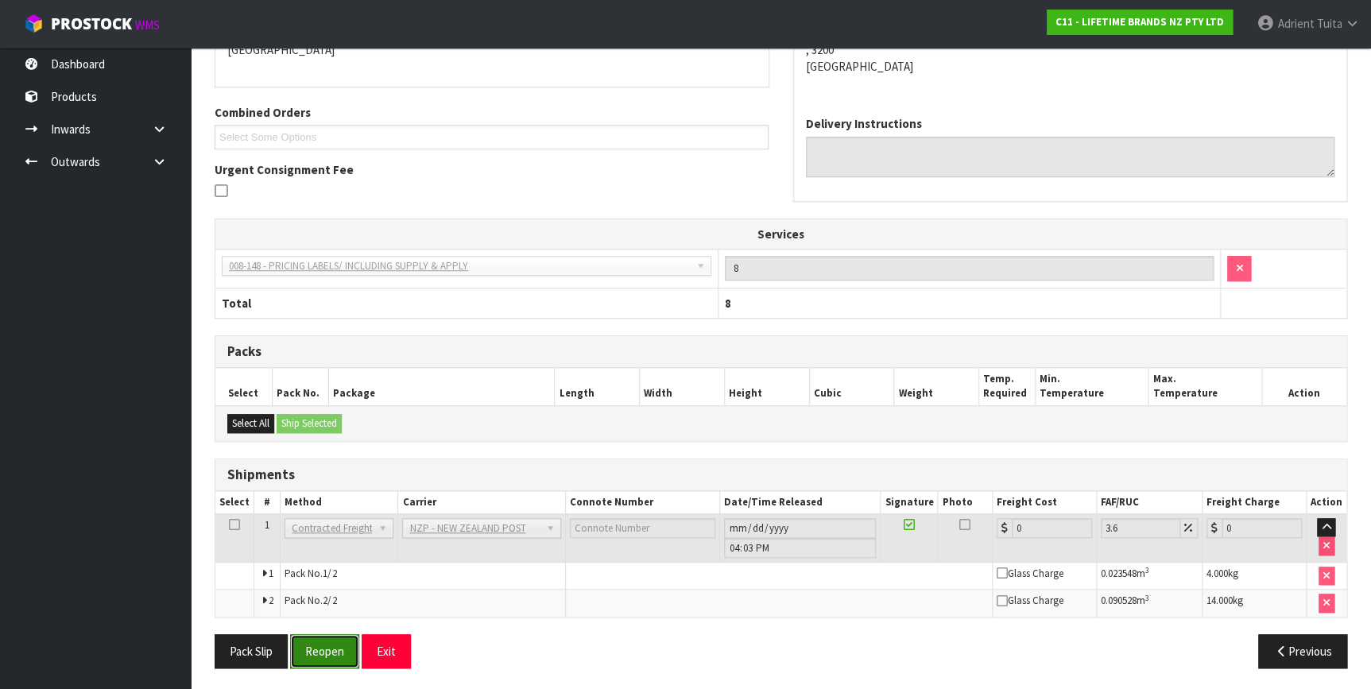
click at [342, 637] on button "Reopen" at bounding box center [324, 651] width 69 height 34
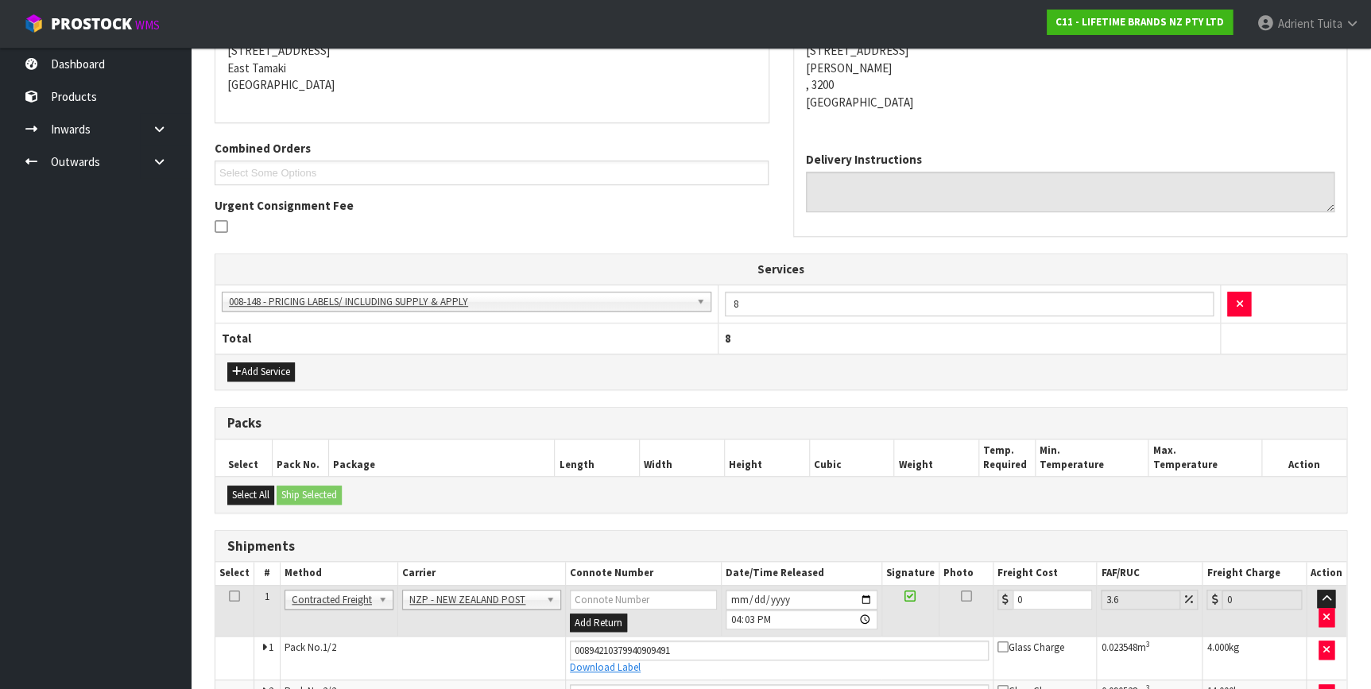
scroll to position [366, 0]
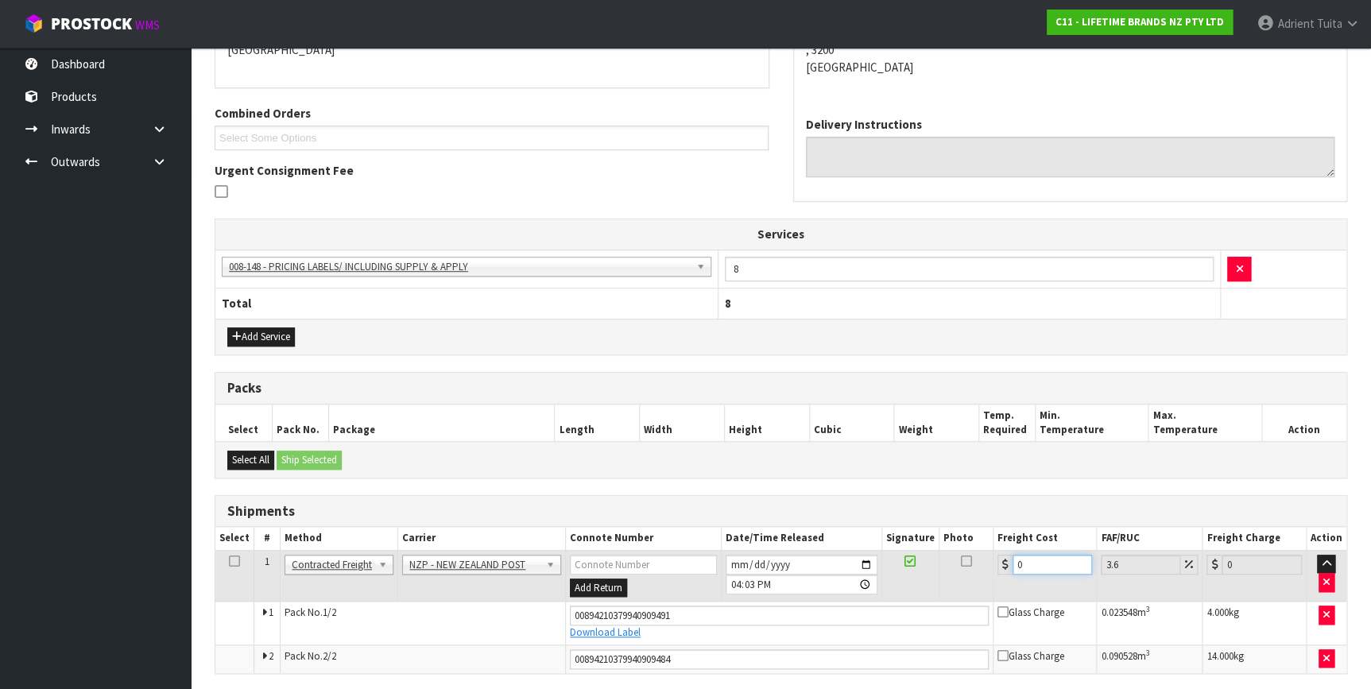
click at [1060, 564] on input "0" at bounding box center [1053, 565] width 80 height 20
type input "1"
type input "1.04"
type input "16"
type input "16.58"
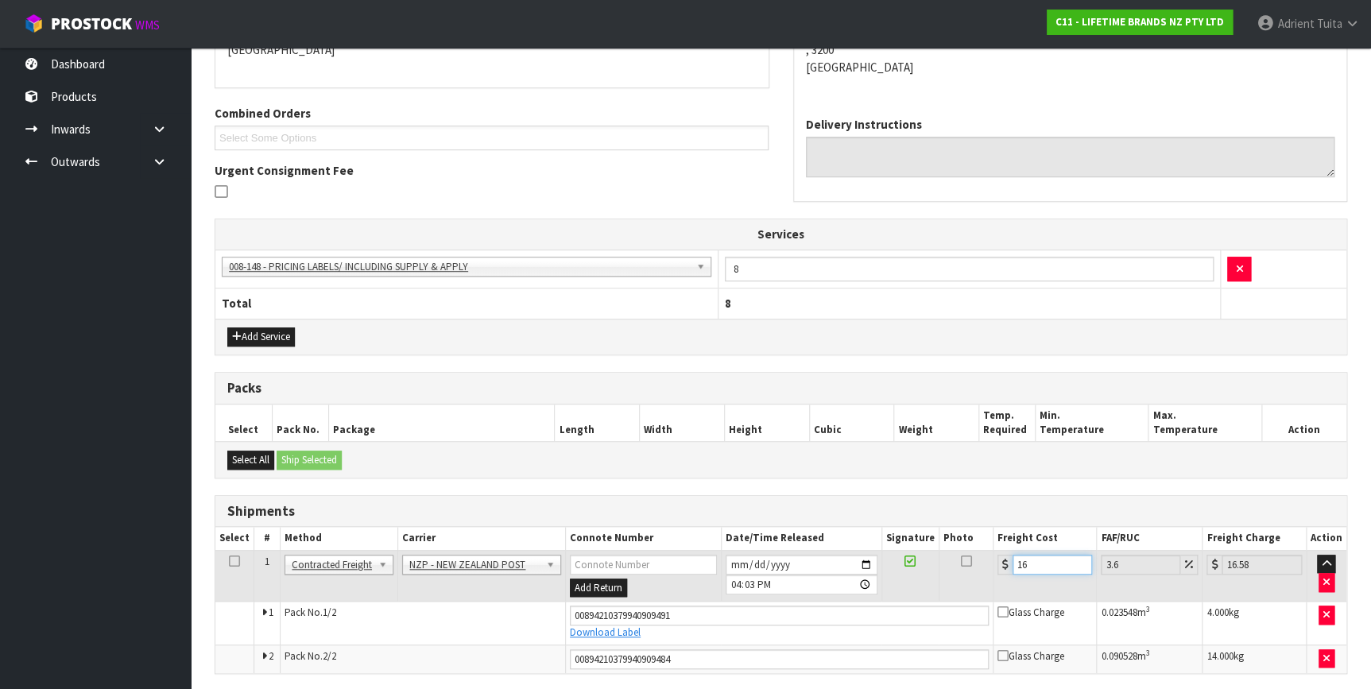
type input "16.2"
type input "16.78"
type input "16.24"
type input "16.82"
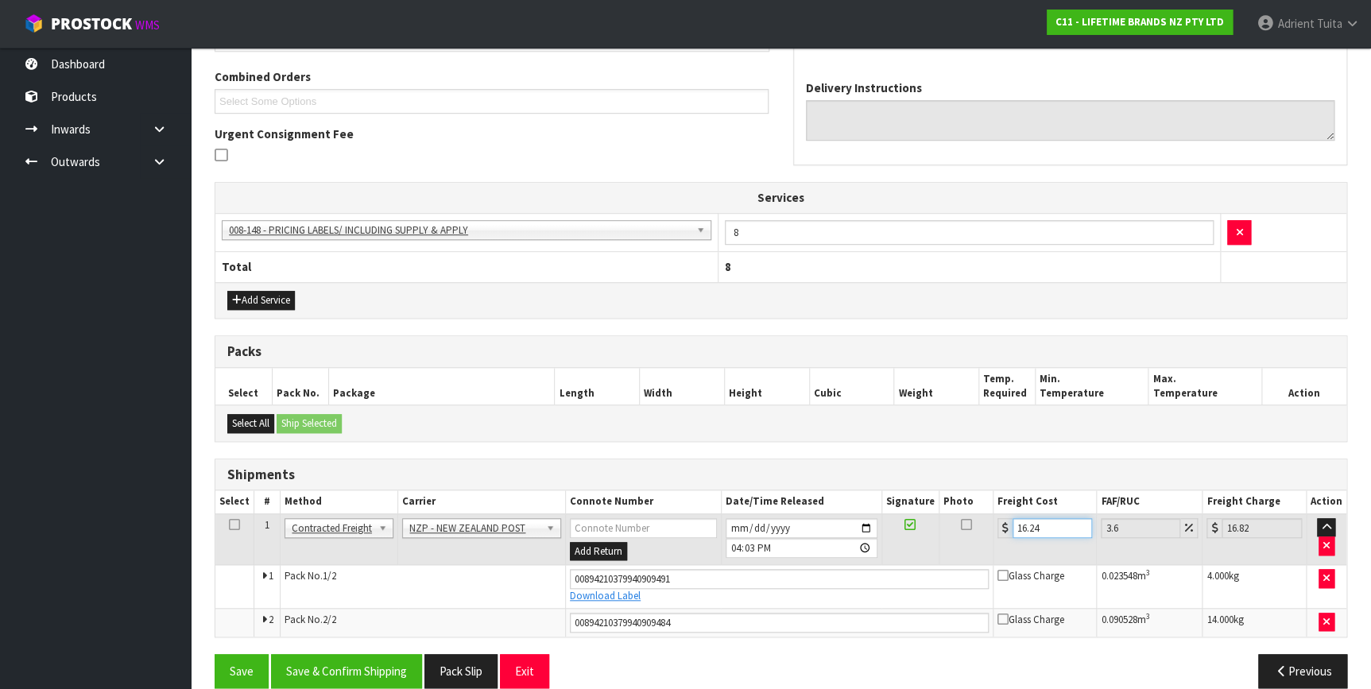
scroll to position [421, 0]
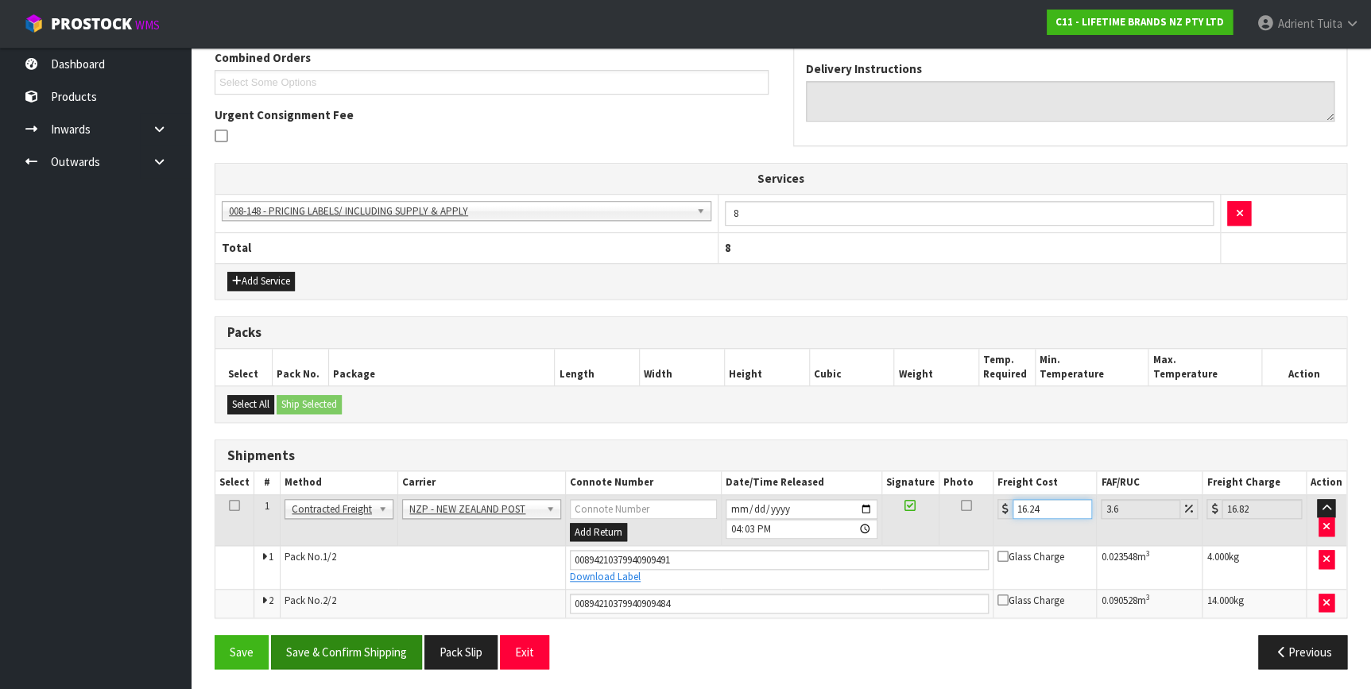
type input "16.24"
click at [340, 641] on button "Save & Confirm Shipping" at bounding box center [346, 652] width 151 height 34
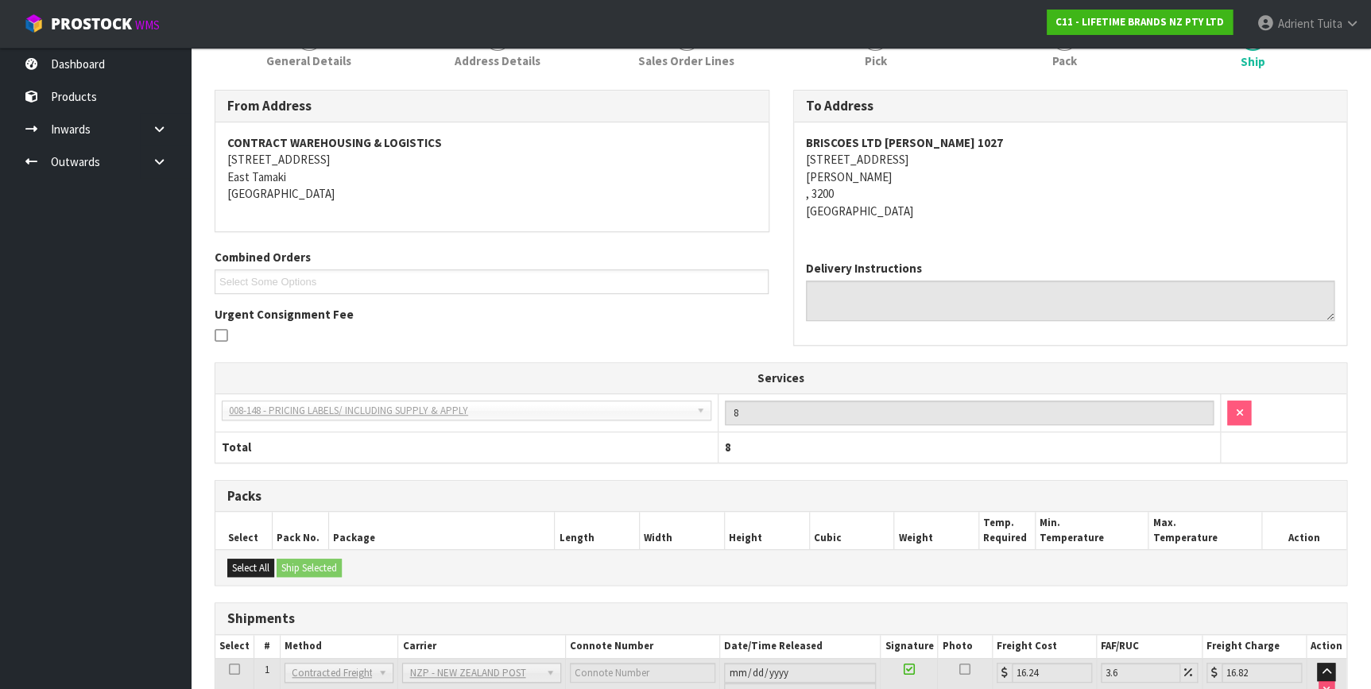
scroll to position [377, 0]
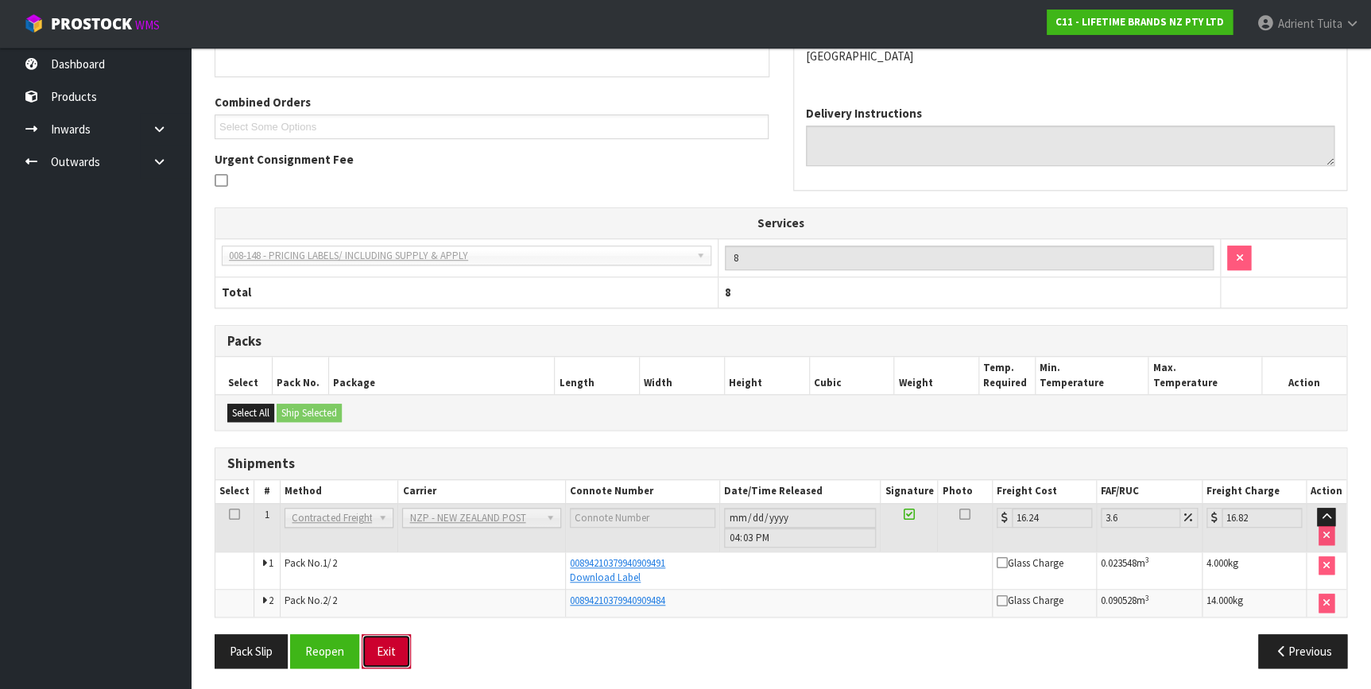
click at [377, 641] on button "Exit" at bounding box center [386, 651] width 49 height 34
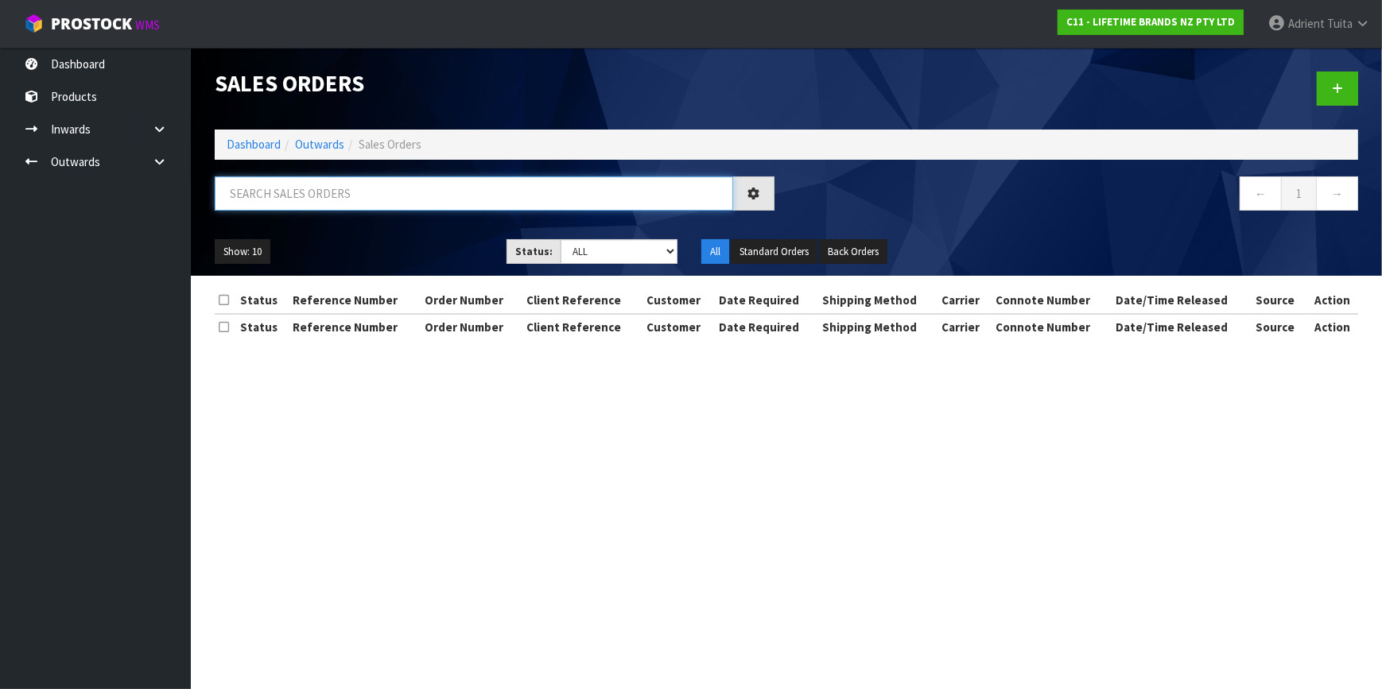
click at [376, 184] on input "text" at bounding box center [474, 193] width 518 height 34
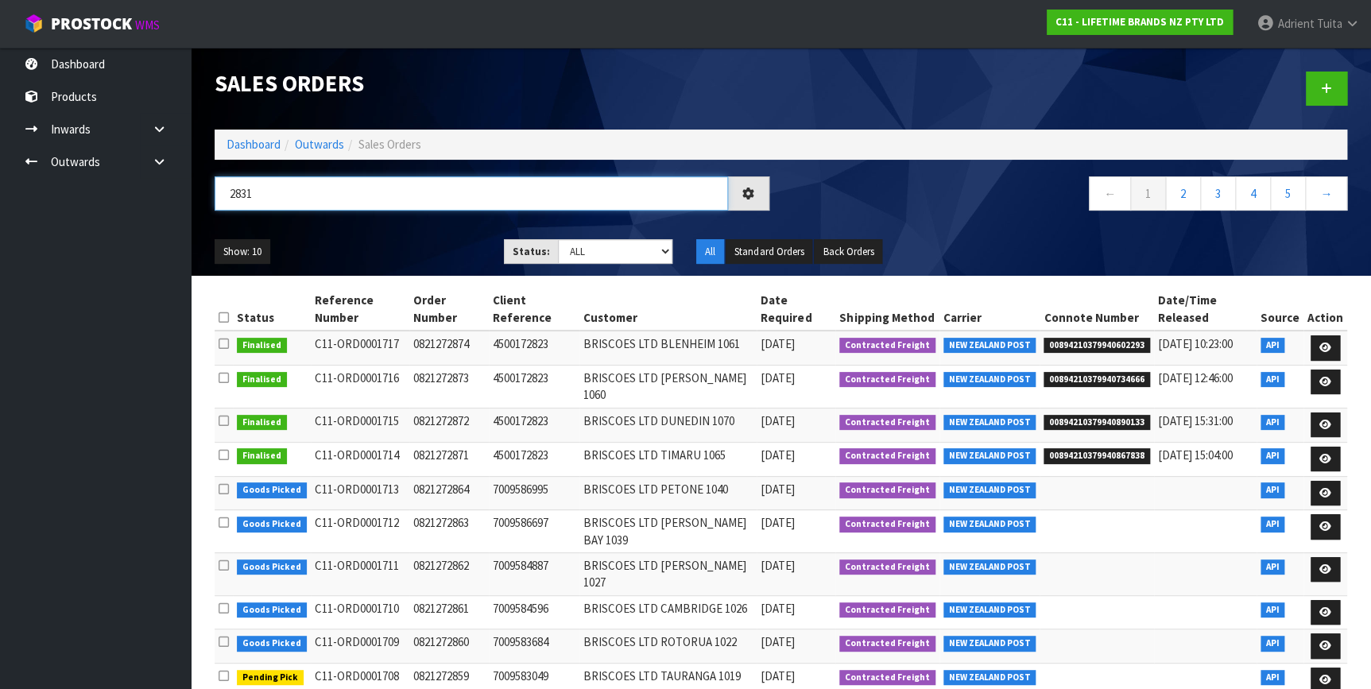
type input "2831"
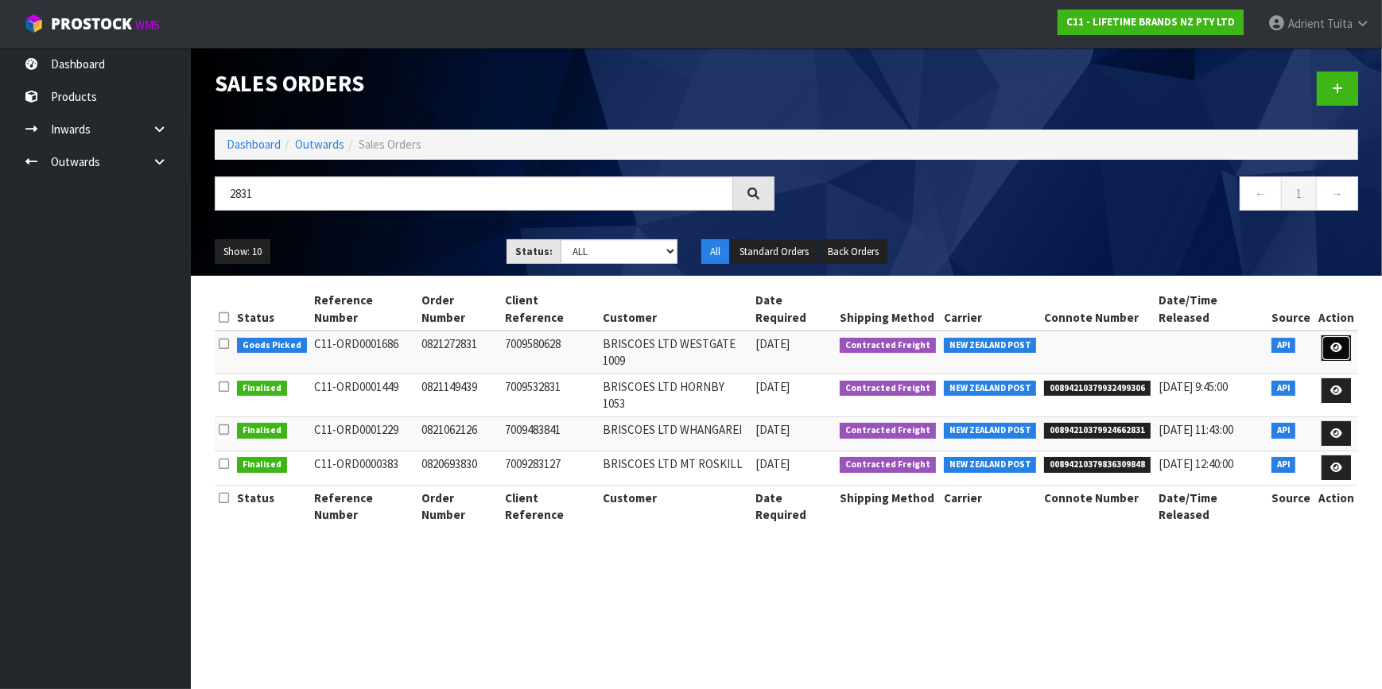
click at [1348, 335] on link at bounding box center [1335, 347] width 29 height 25
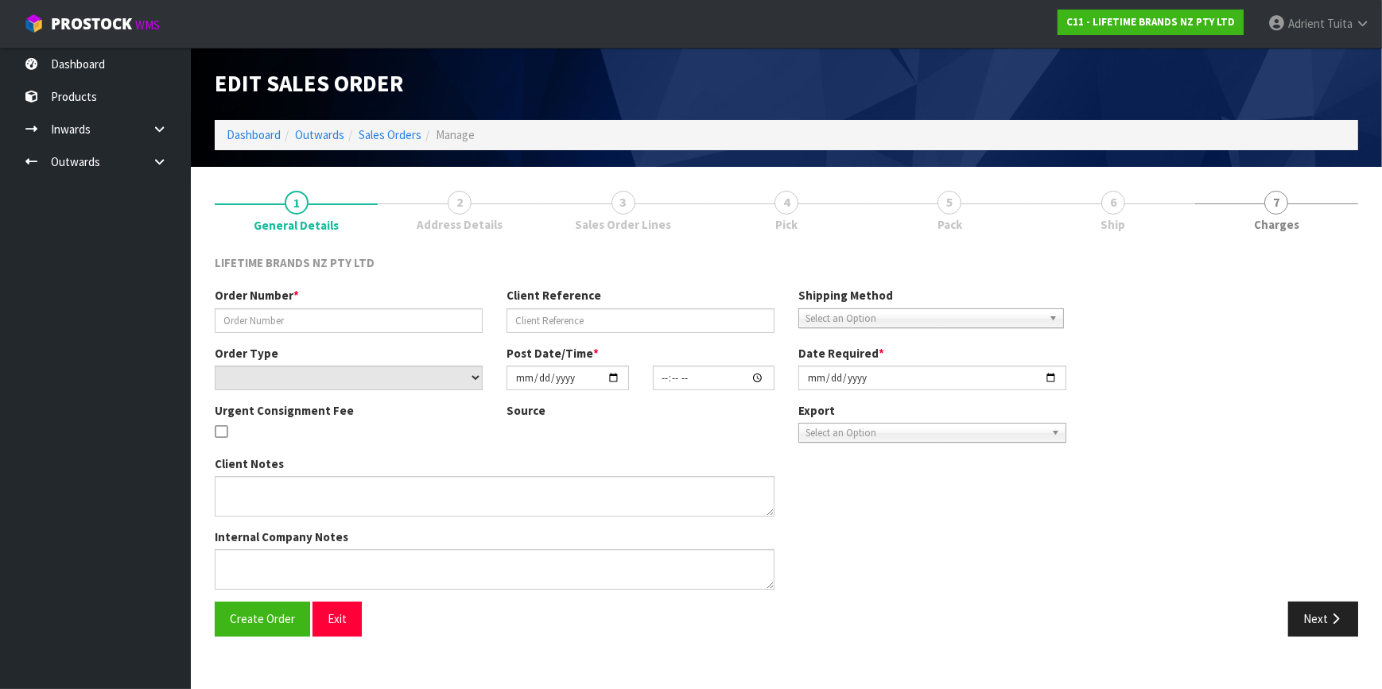
type input "0821272831"
type input "7009580628"
select select "number:0"
type input "[DATE]"
type input "12:38:22.000"
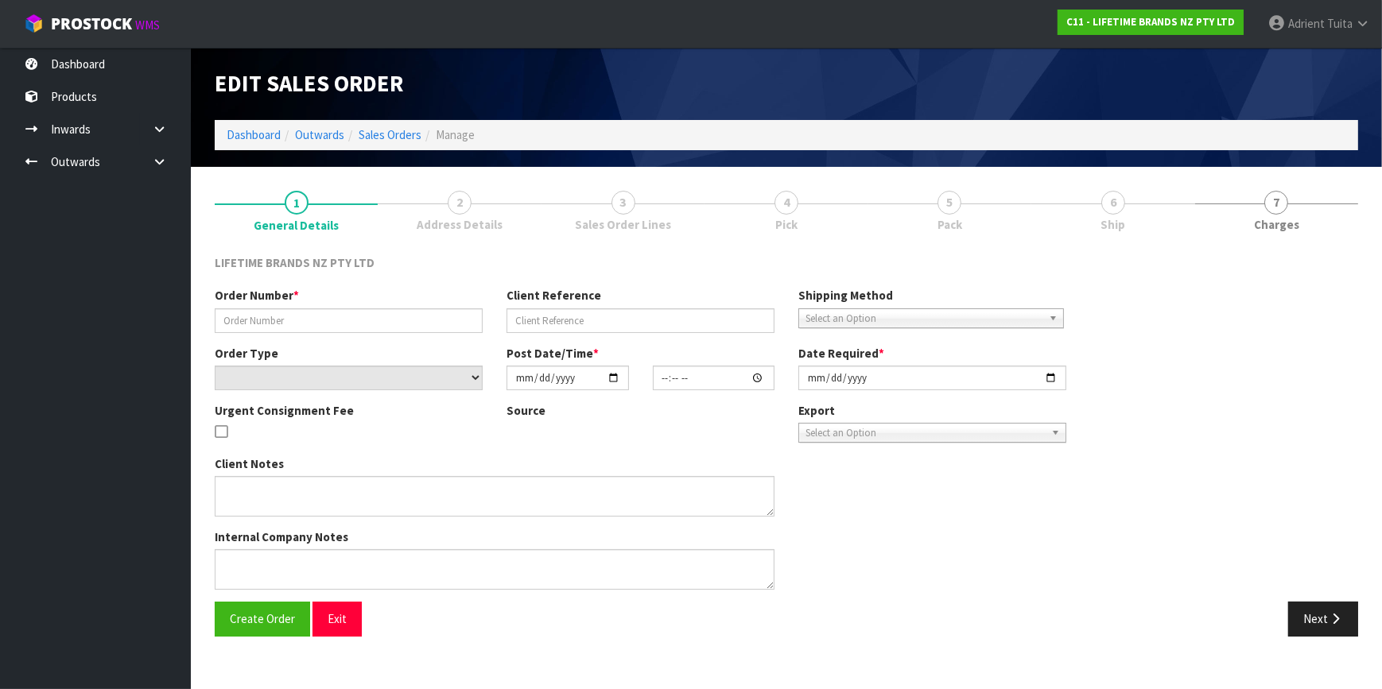
type input "[DATE]"
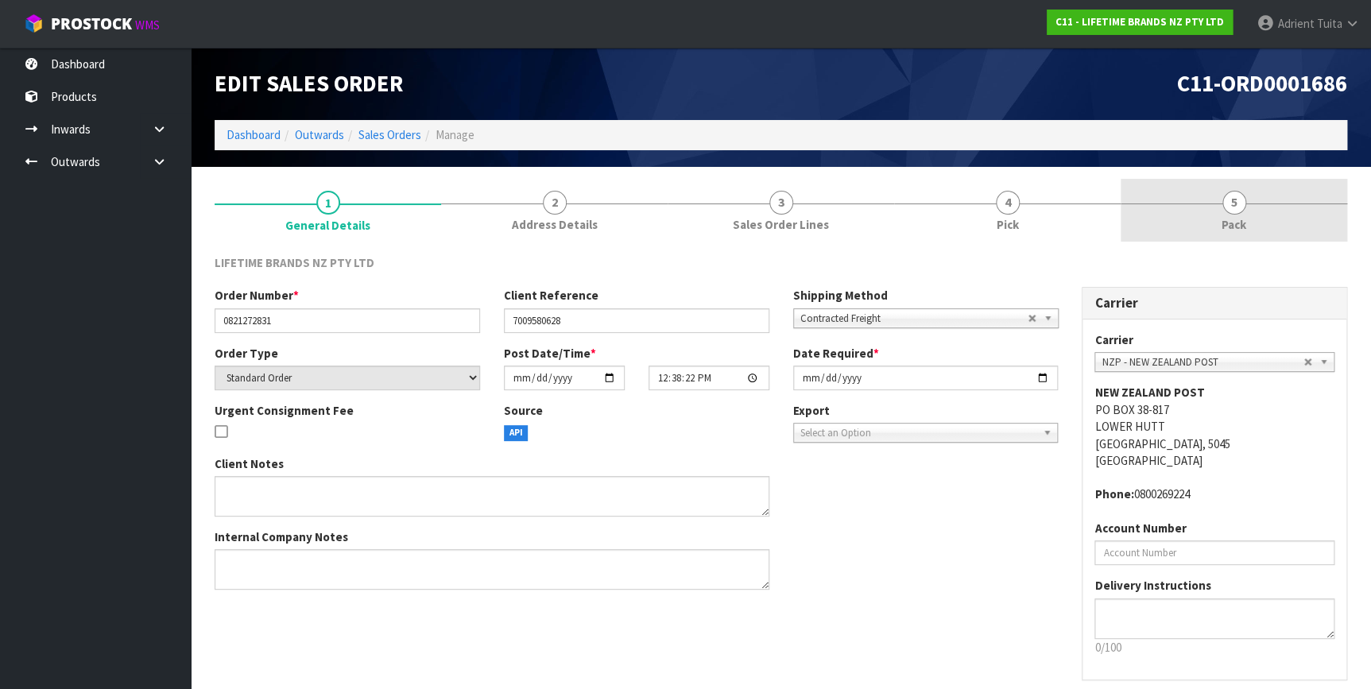
click at [1305, 207] on link "5 Pack" at bounding box center [1234, 210] width 227 height 63
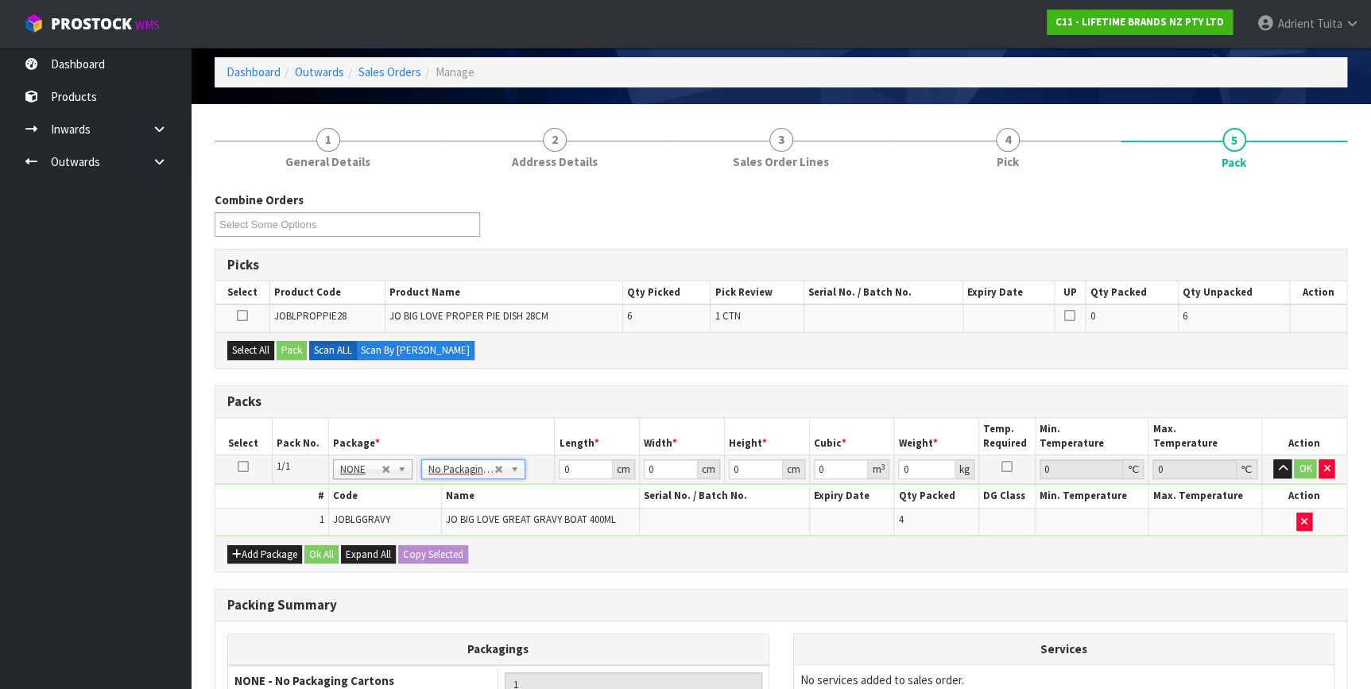
scroll to position [244, 0]
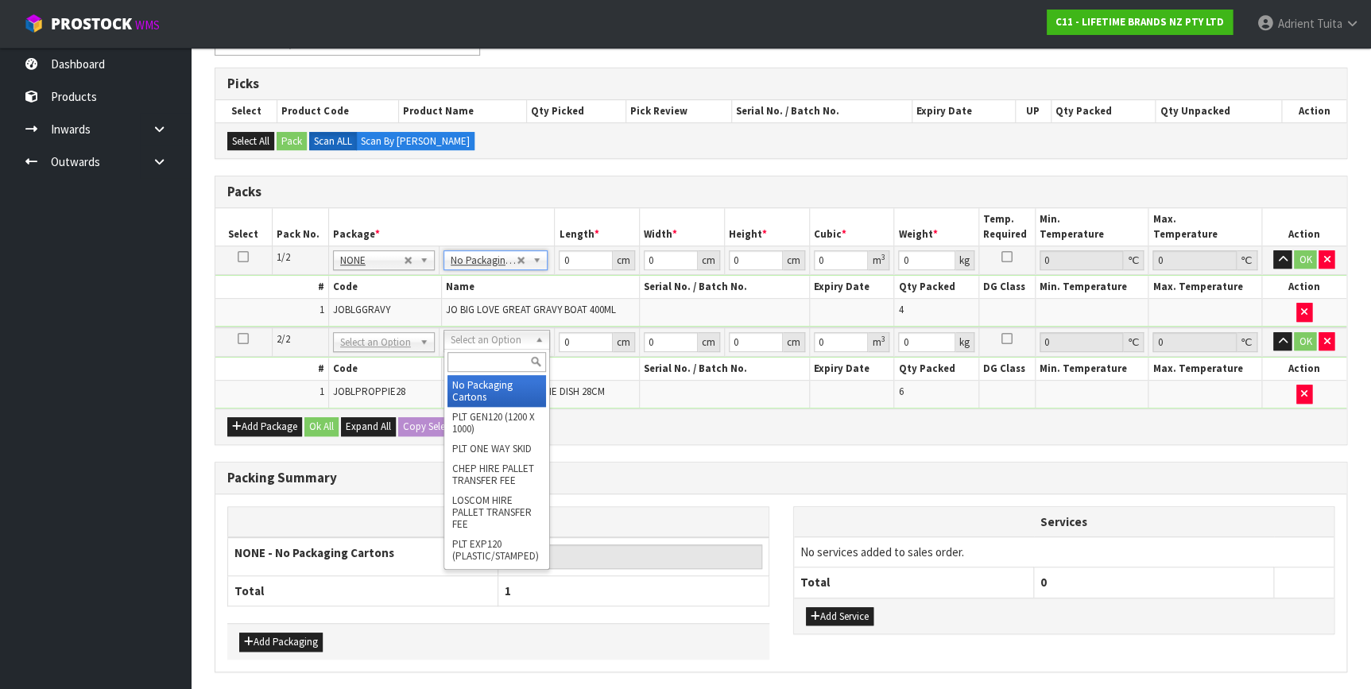
type input "2"
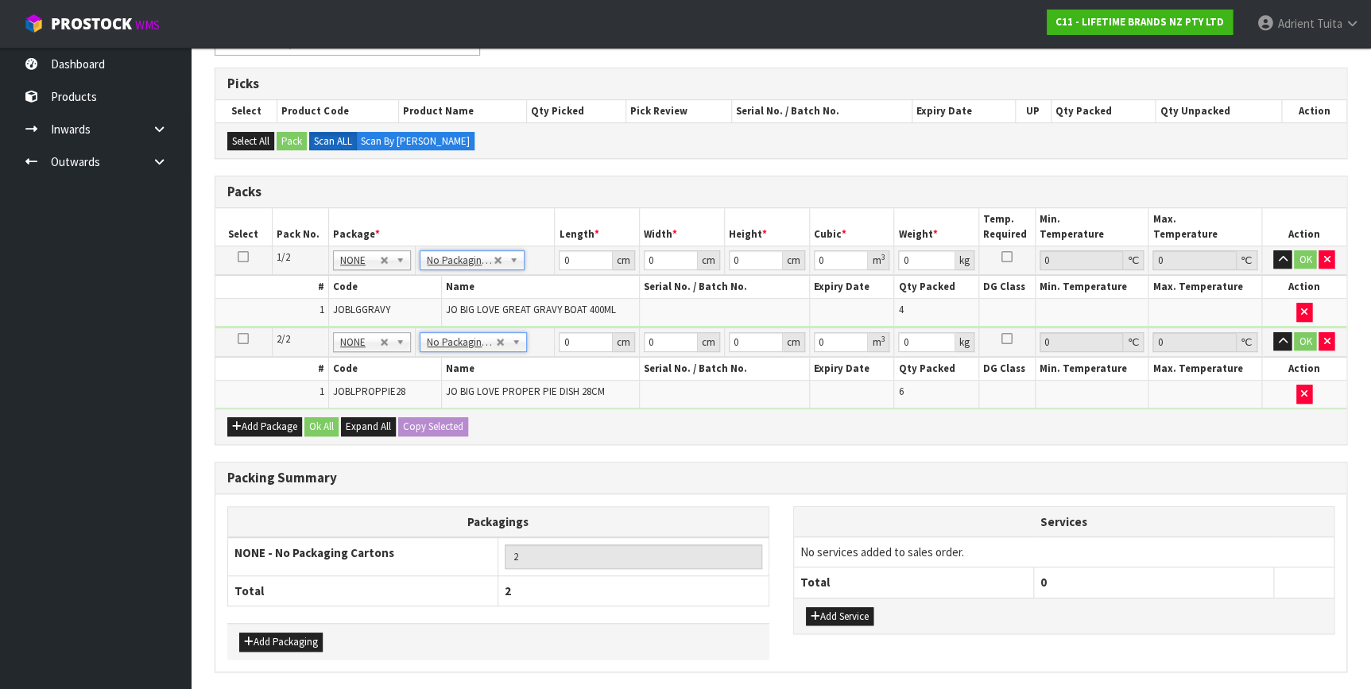
click at [591, 246] on td "0 cm" at bounding box center [597, 260] width 85 height 29
drag, startPoint x: 599, startPoint y: 250, endPoint x: 595, endPoint y: 261, distance: 11.1
click at [595, 261] on input "0" at bounding box center [586, 260] width 54 height 20
type input "29"
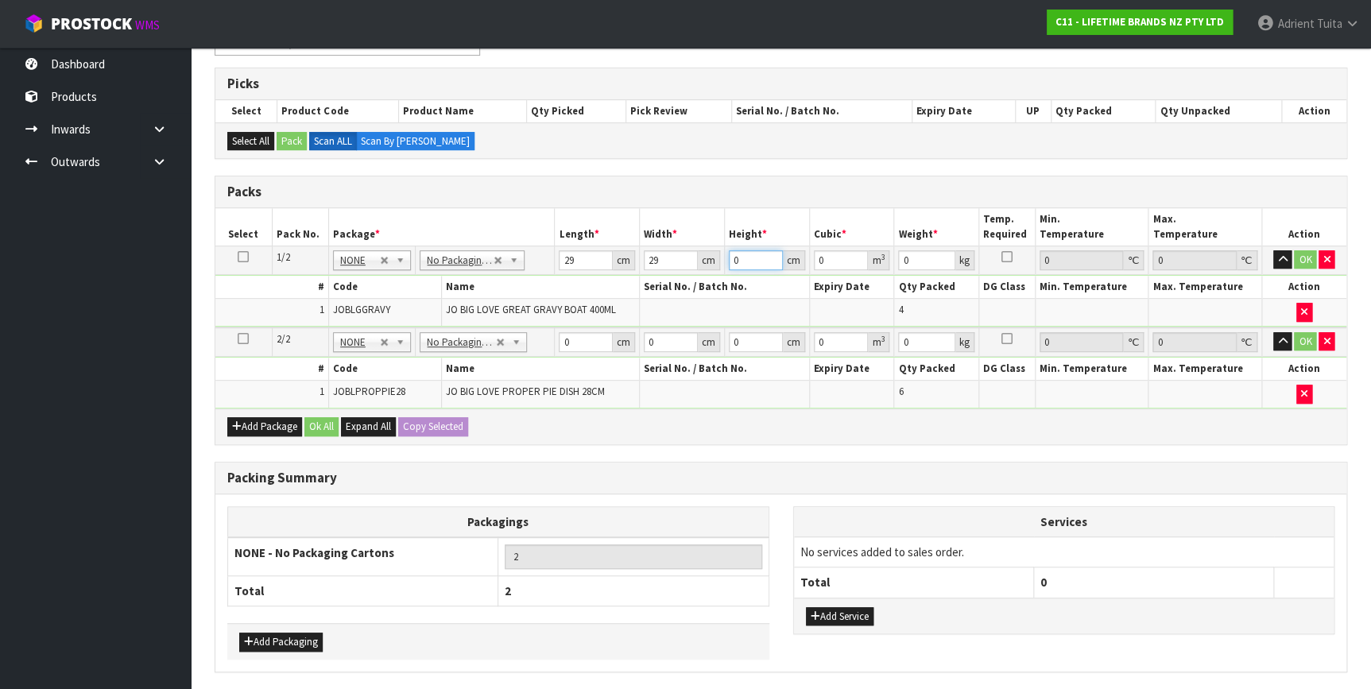
type input "2"
type input "0.001682"
type input "28"
type input "0.023548"
type input "28"
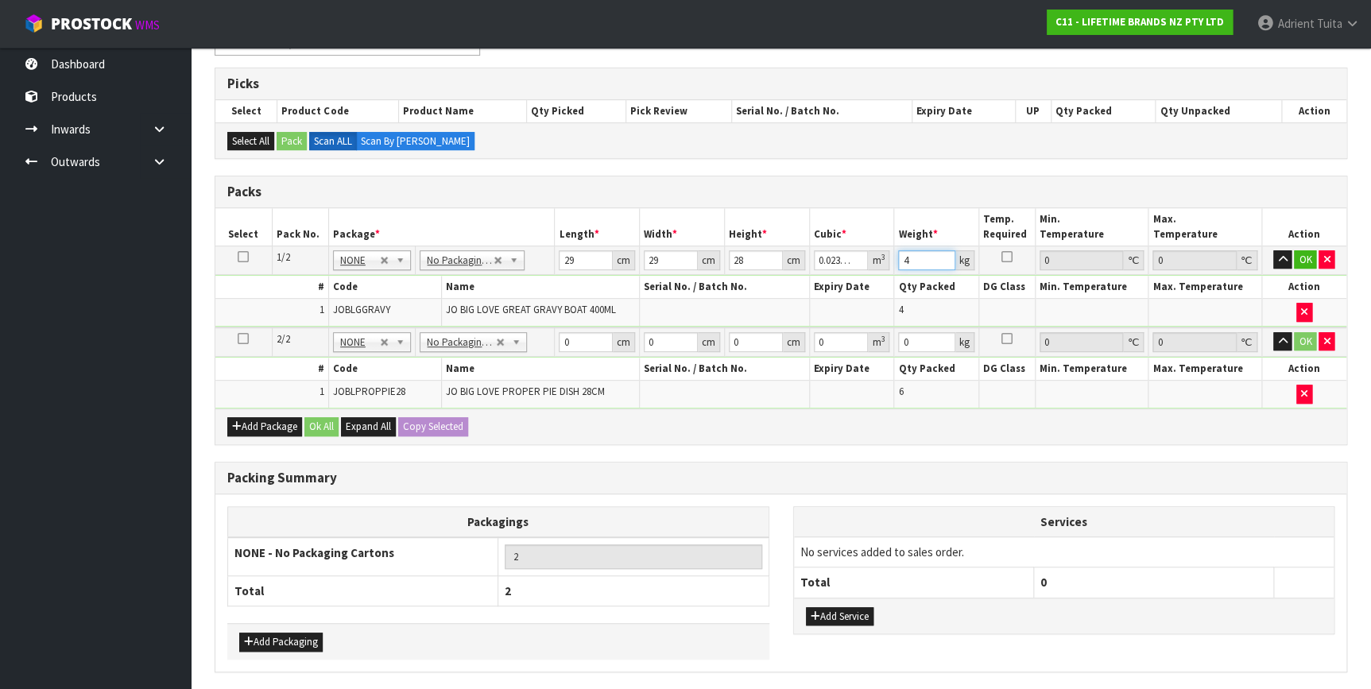
type input "4"
click at [580, 341] on input "0" at bounding box center [586, 342] width 54 height 20
type input "68"
type input "36"
type input "3"
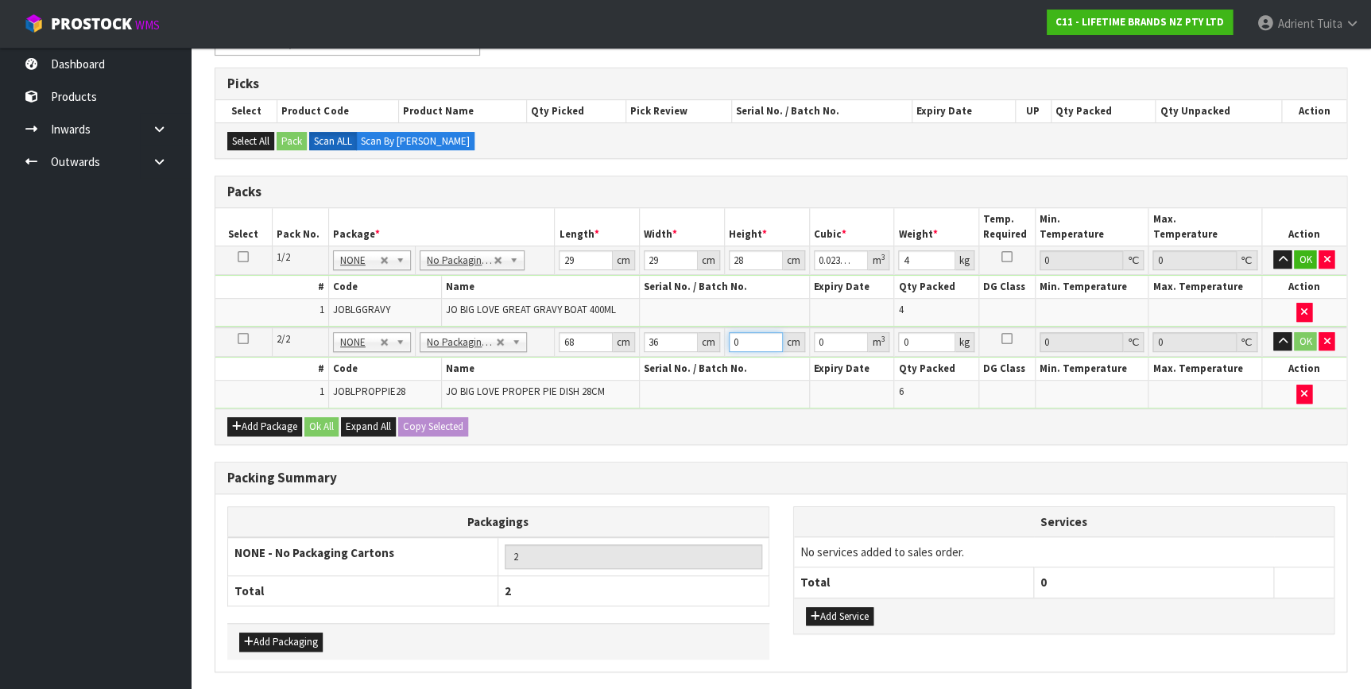
type input "0.007344"
type input "32"
type input "0.078336"
type input "32"
type input "12"
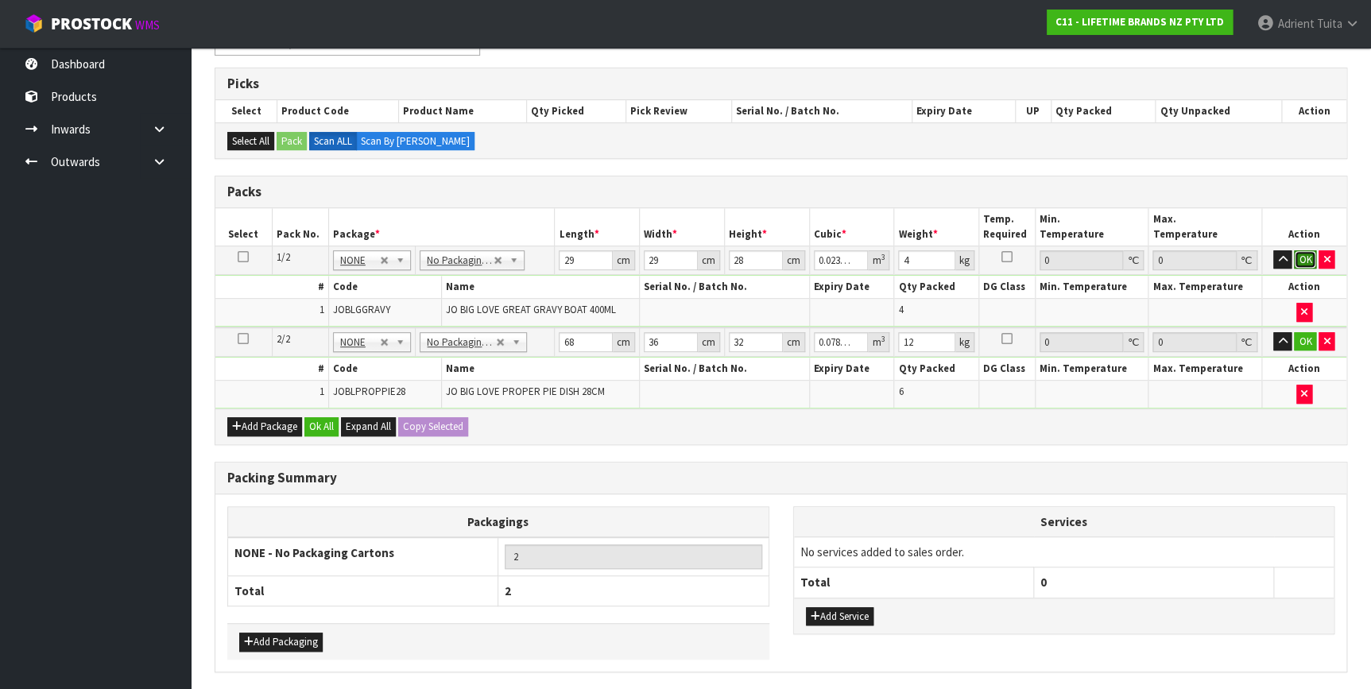
click at [1305, 262] on button "OK" at bounding box center [1305, 259] width 22 height 19
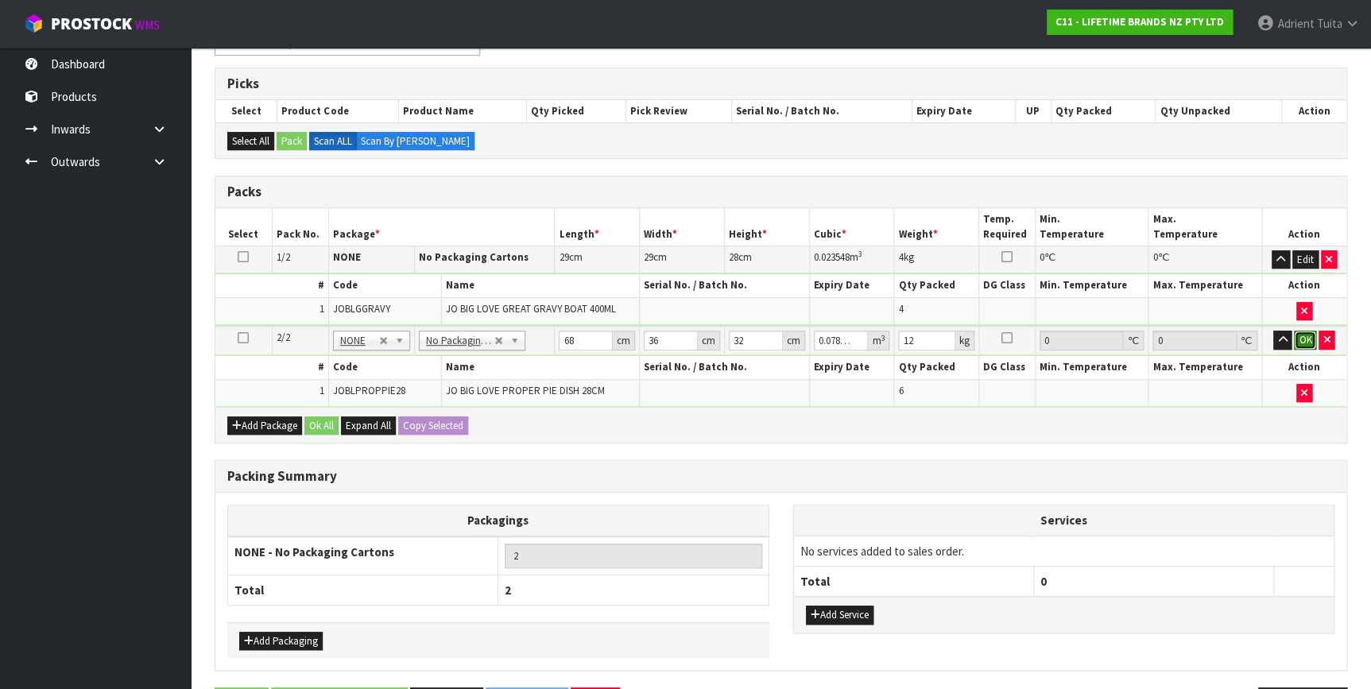
click at [1301, 333] on button "OK" at bounding box center [1305, 340] width 22 height 19
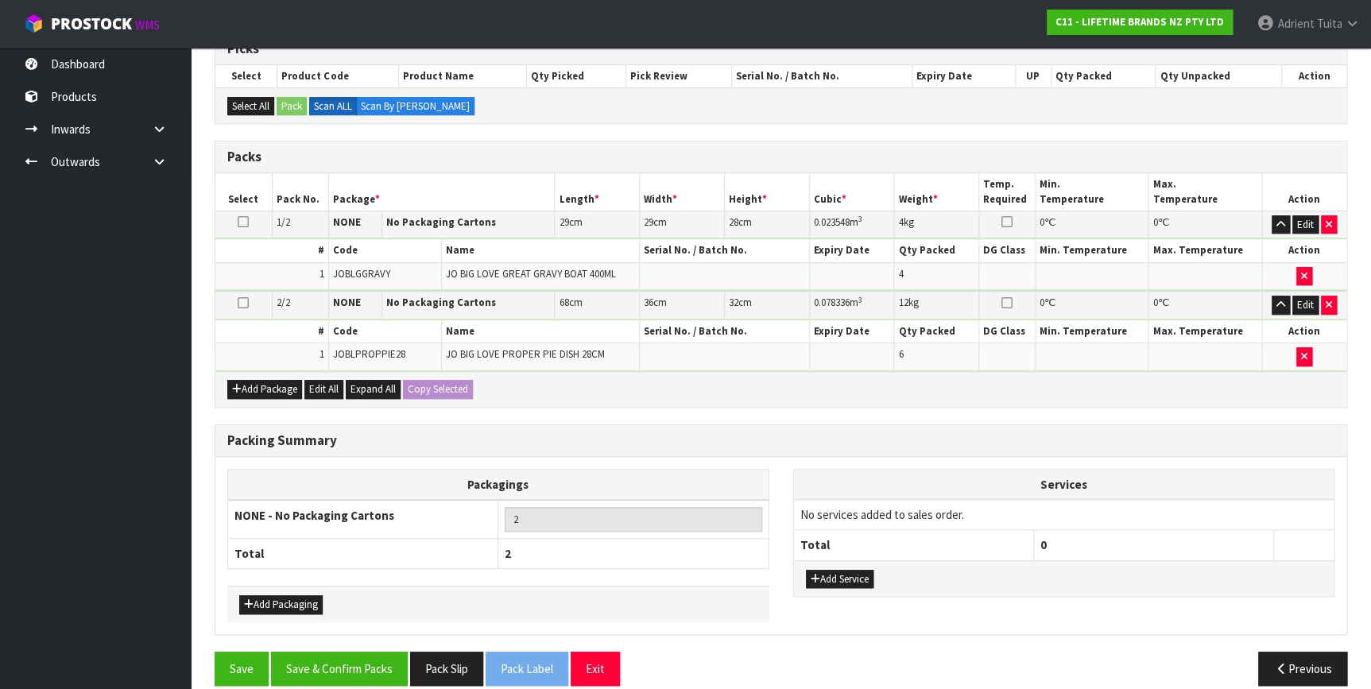
scroll to position [294, 0]
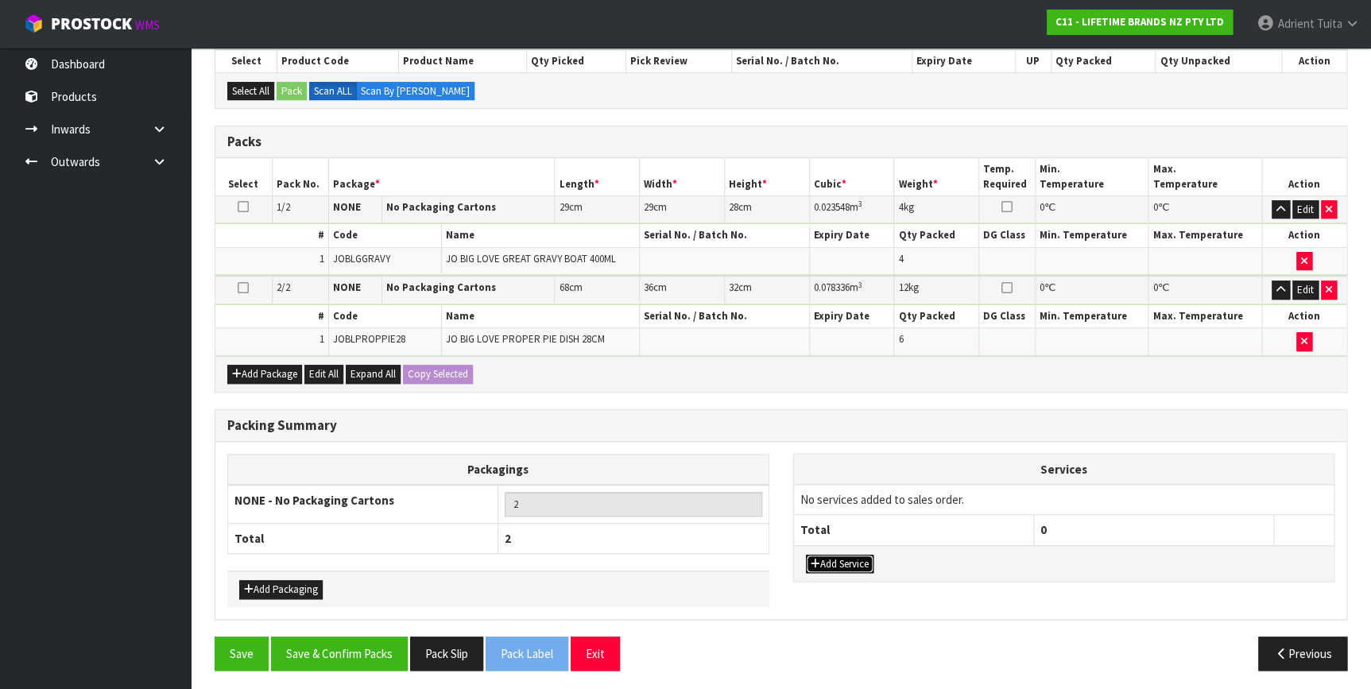
click at [824, 555] on button "Add Service" at bounding box center [840, 564] width 68 height 19
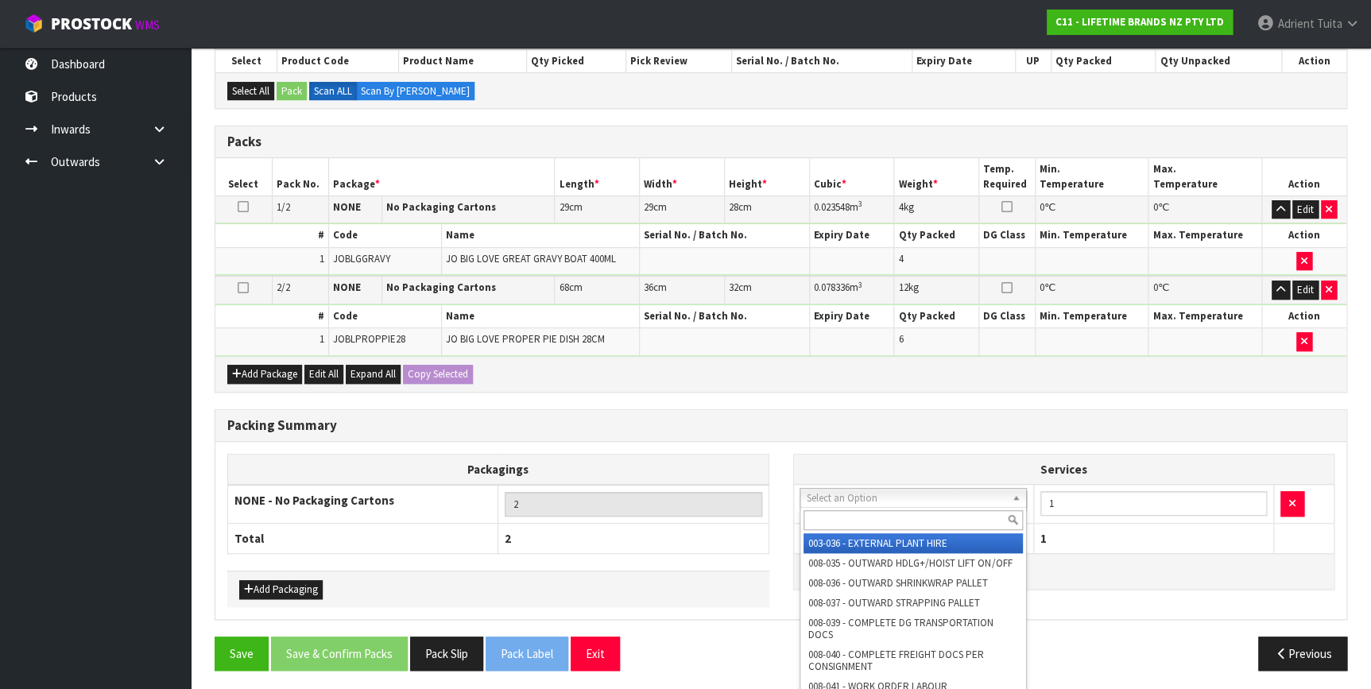
drag, startPoint x: 848, startPoint y: 497, endPoint x: 847, endPoint y: 524, distance: 27.1
click at [847, 524] on input "text" at bounding box center [913, 520] width 219 height 20
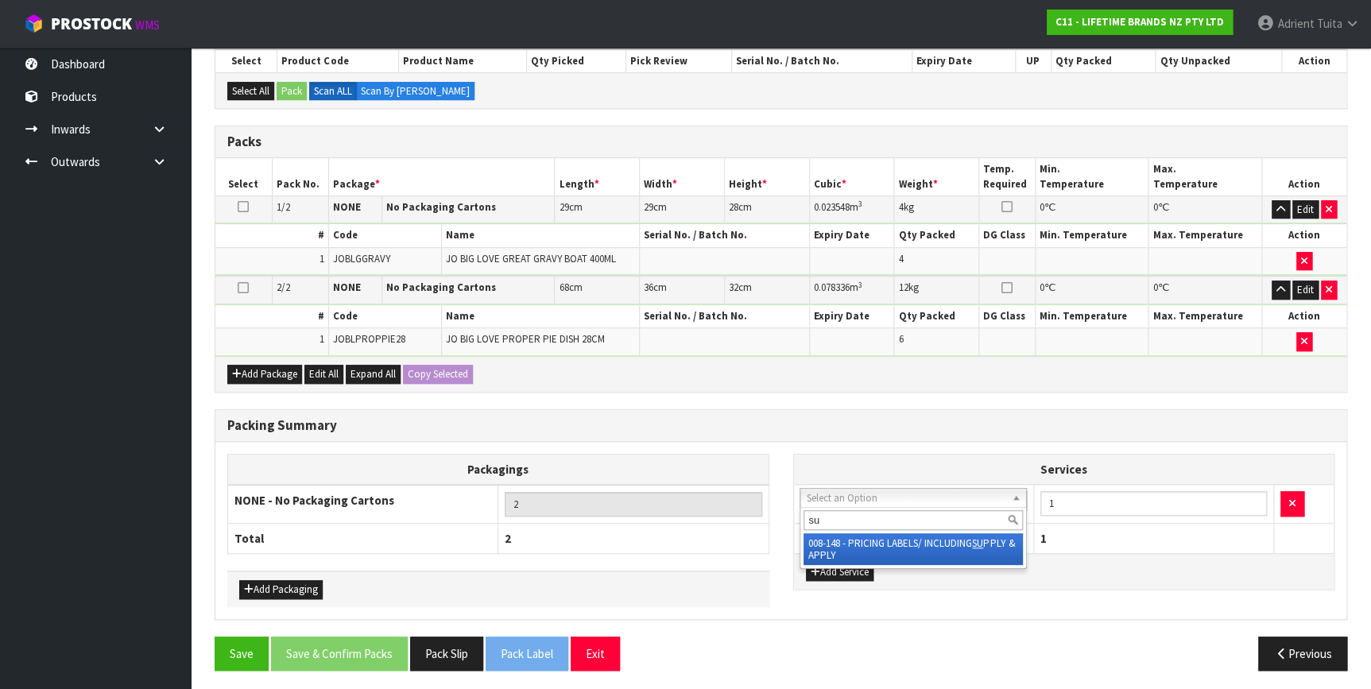
type input "su"
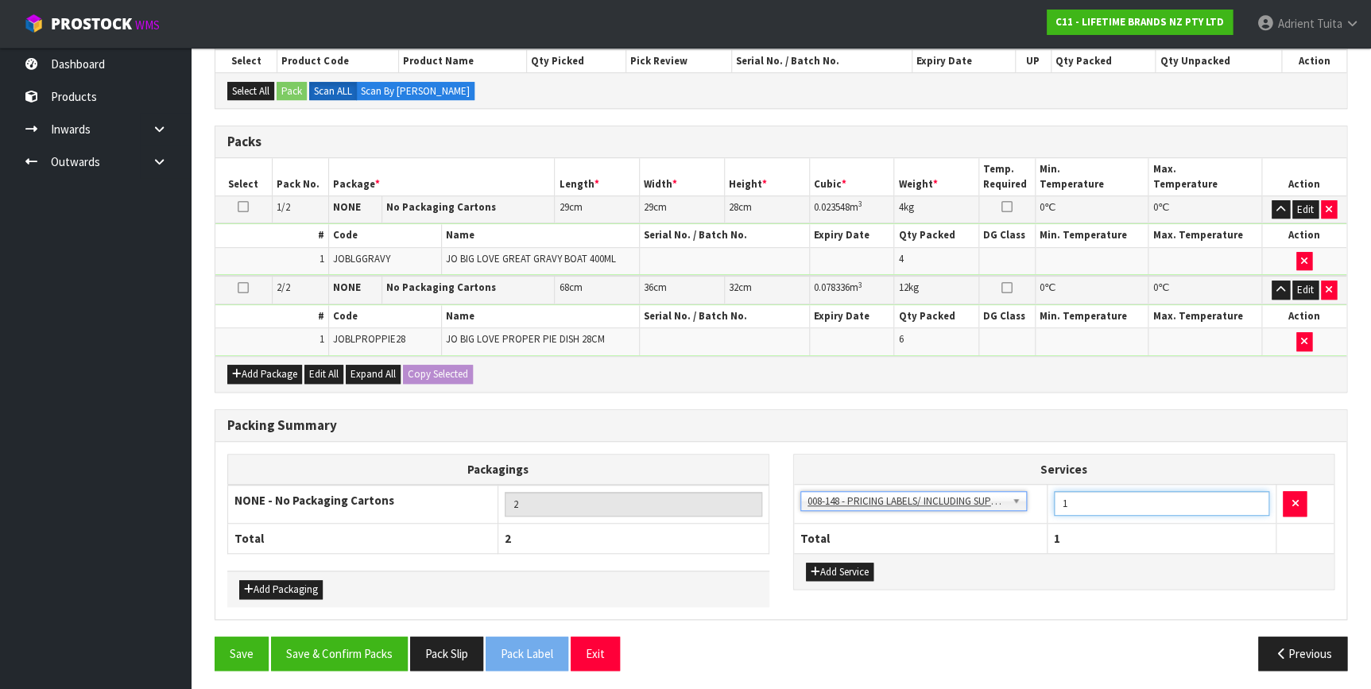
click at [1067, 502] on input "1" at bounding box center [1162, 503] width 216 height 25
type input "10"
click at [341, 661] on button "Save & Confirm Packs" at bounding box center [339, 654] width 137 height 34
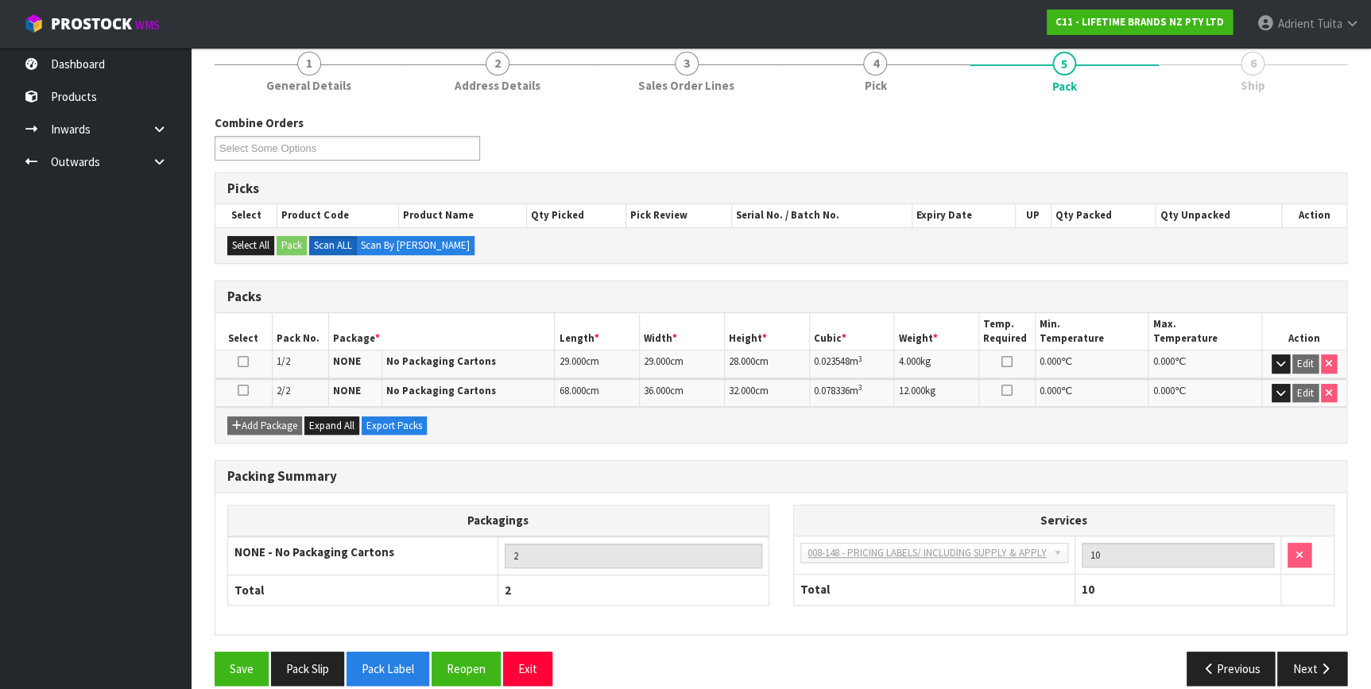
scroll to position [215, 0]
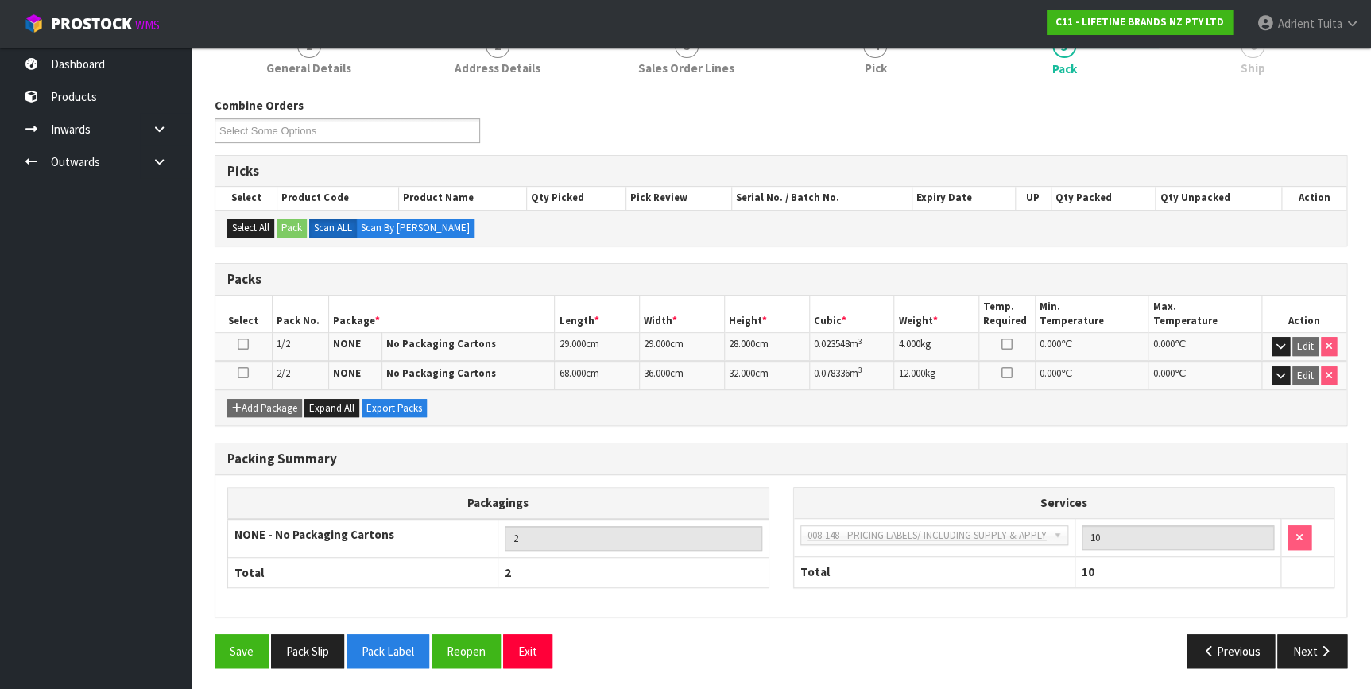
click at [543, 444] on div "Packing Summary" at bounding box center [780, 460] width 1131 height 32
click at [1302, 638] on button "Next" at bounding box center [1313, 651] width 70 height 34
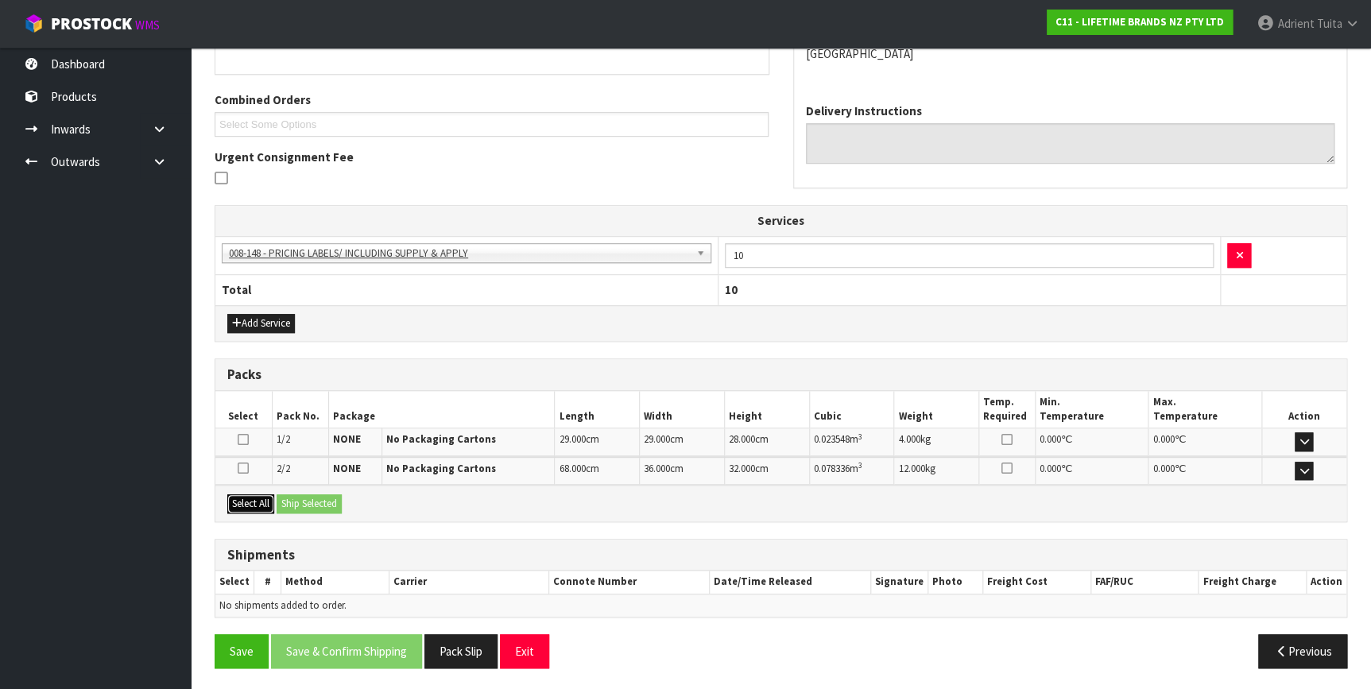
click at [257, 500] on button "Select All" at bounding box center [250, 503] width 47 height 19
click at [294, 501] on button "Ship Selected" at bounding box center [309, 503] width 65 height 19
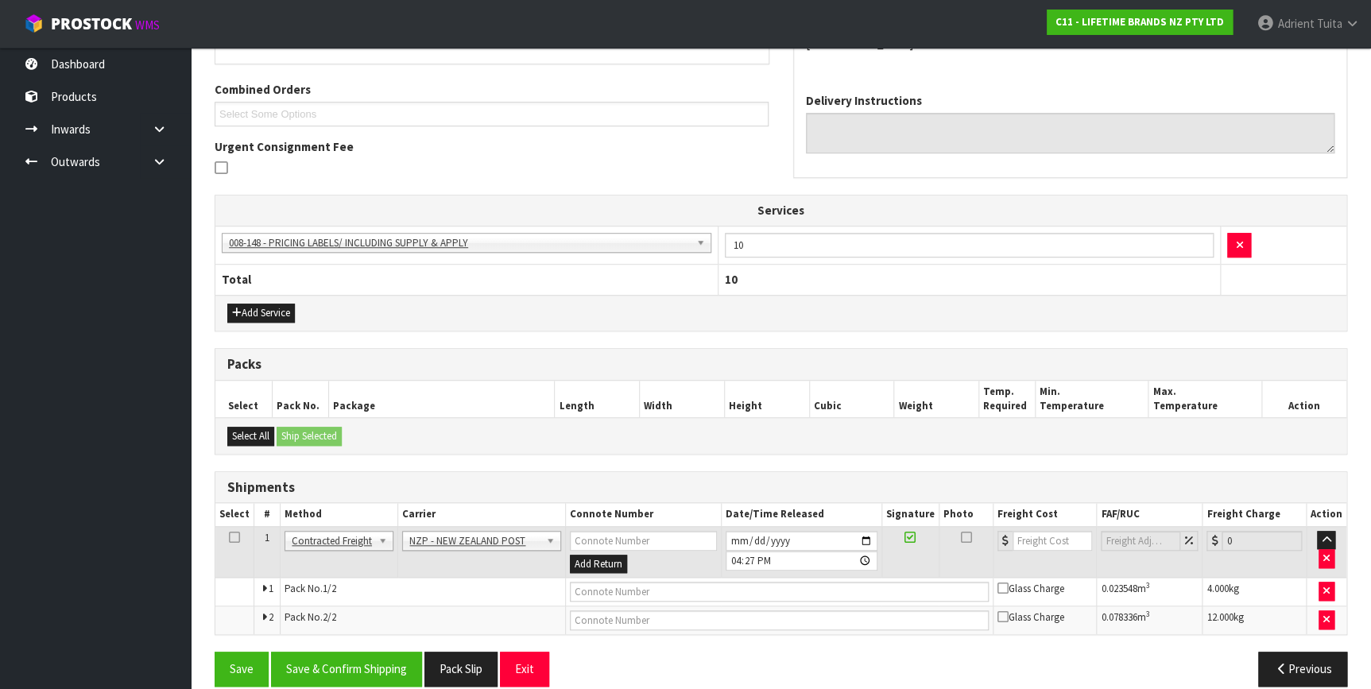
scroll to position [406, 0]
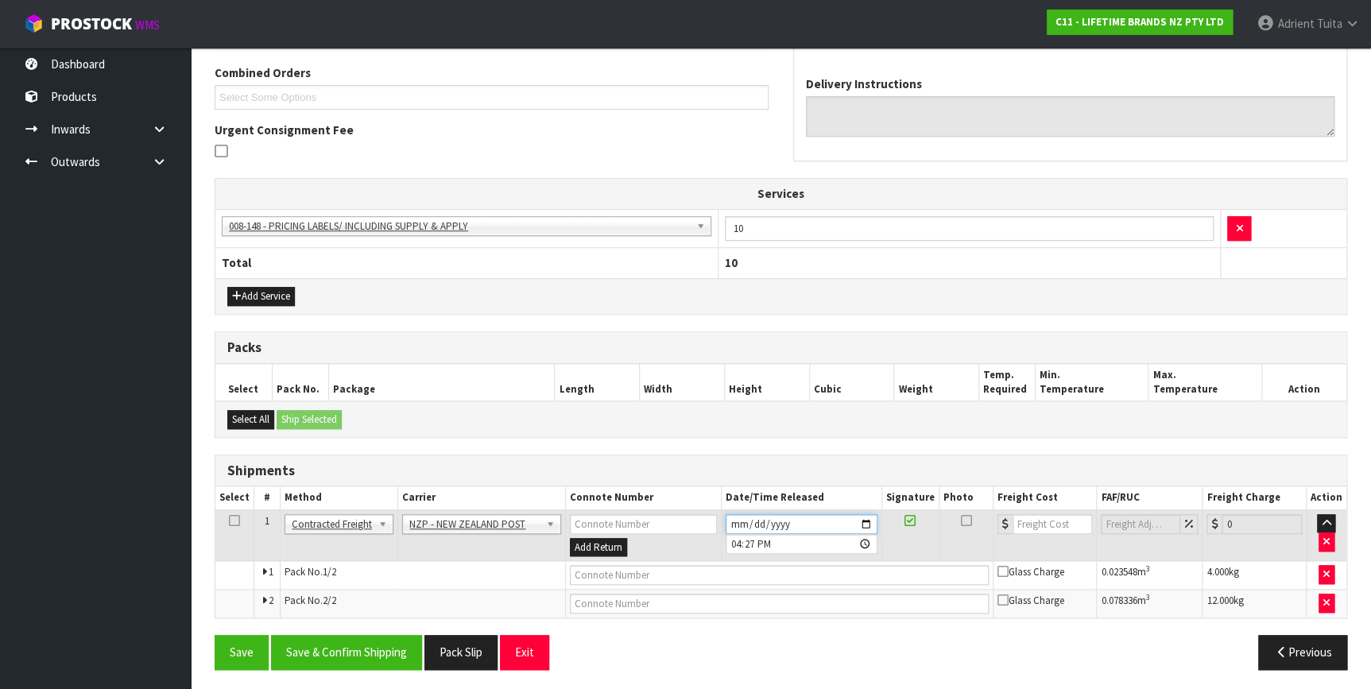
click at [863, 518] on input "[DATE]" at bounding box center [802, 524] width 152 height 20
type input "[DATE]"
click at [394, 657] on button "Save & Confirm Shipping" at bounding box center [346, 652] width 151 height 34
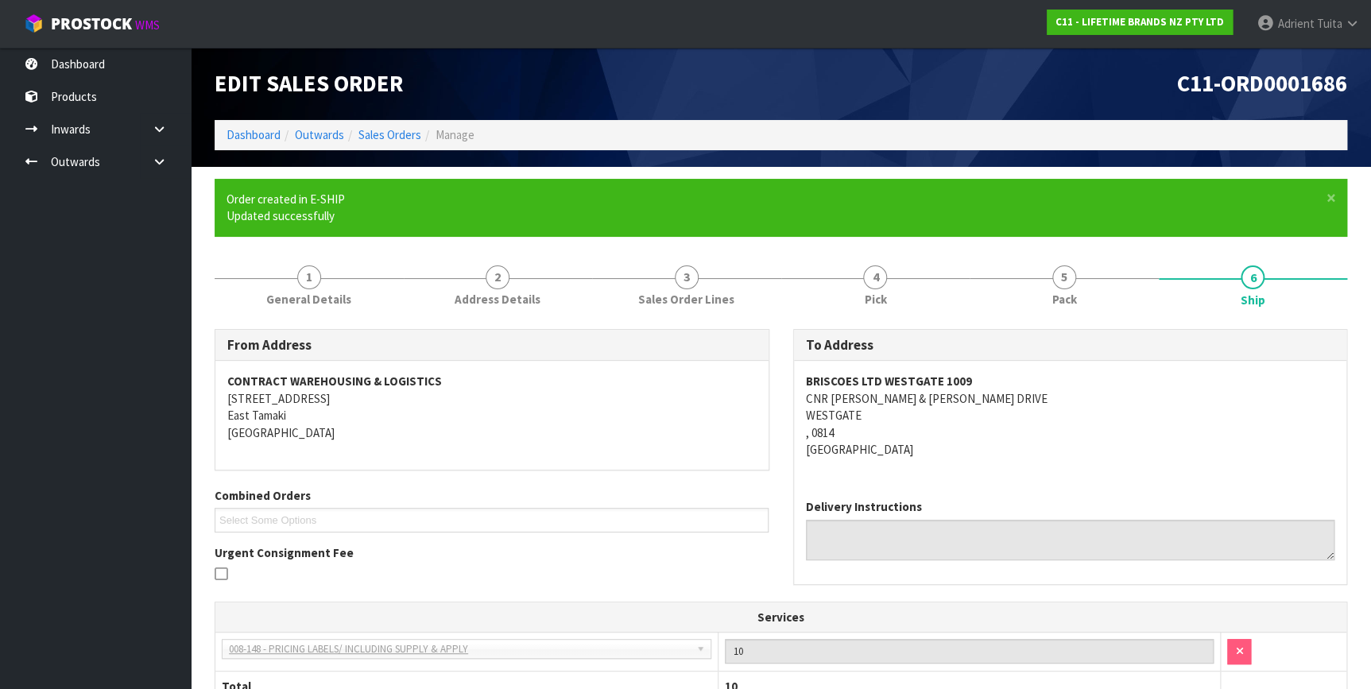
scroll to position [383, 0]
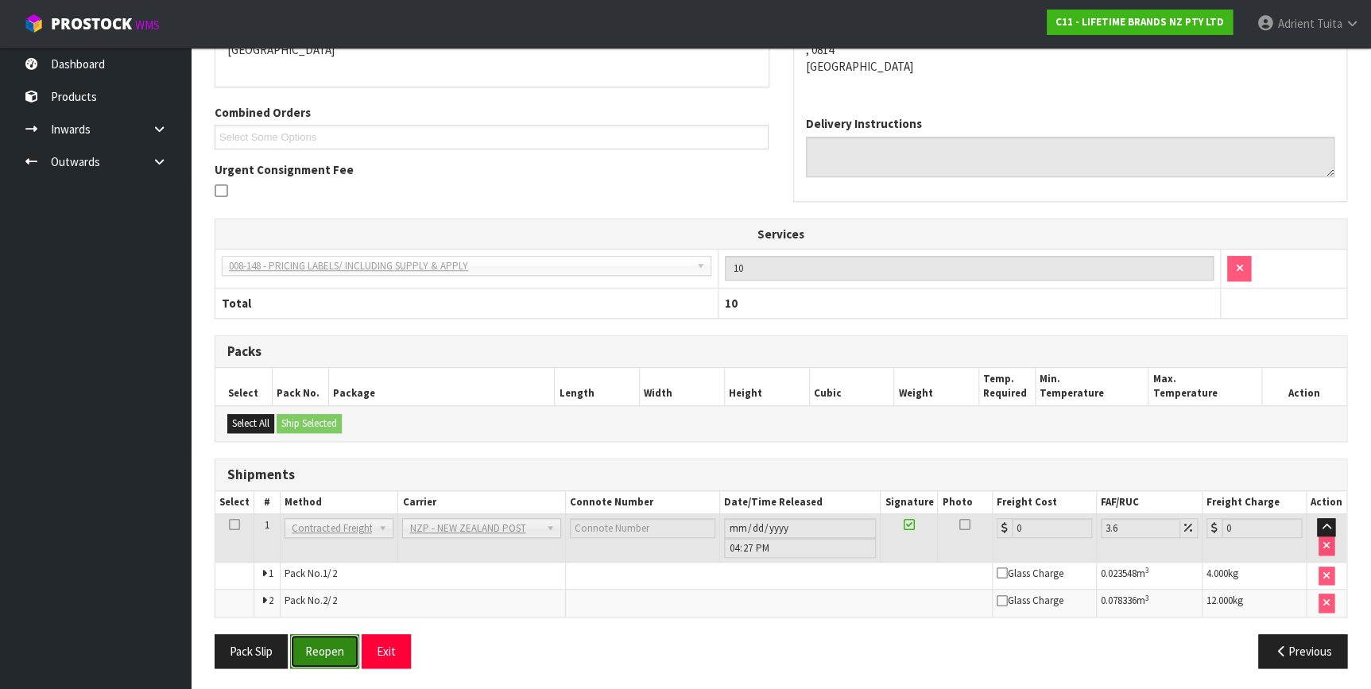
click at [313, 646] on button "Reopen" at bounding box center [324, 651] width 69 height 34
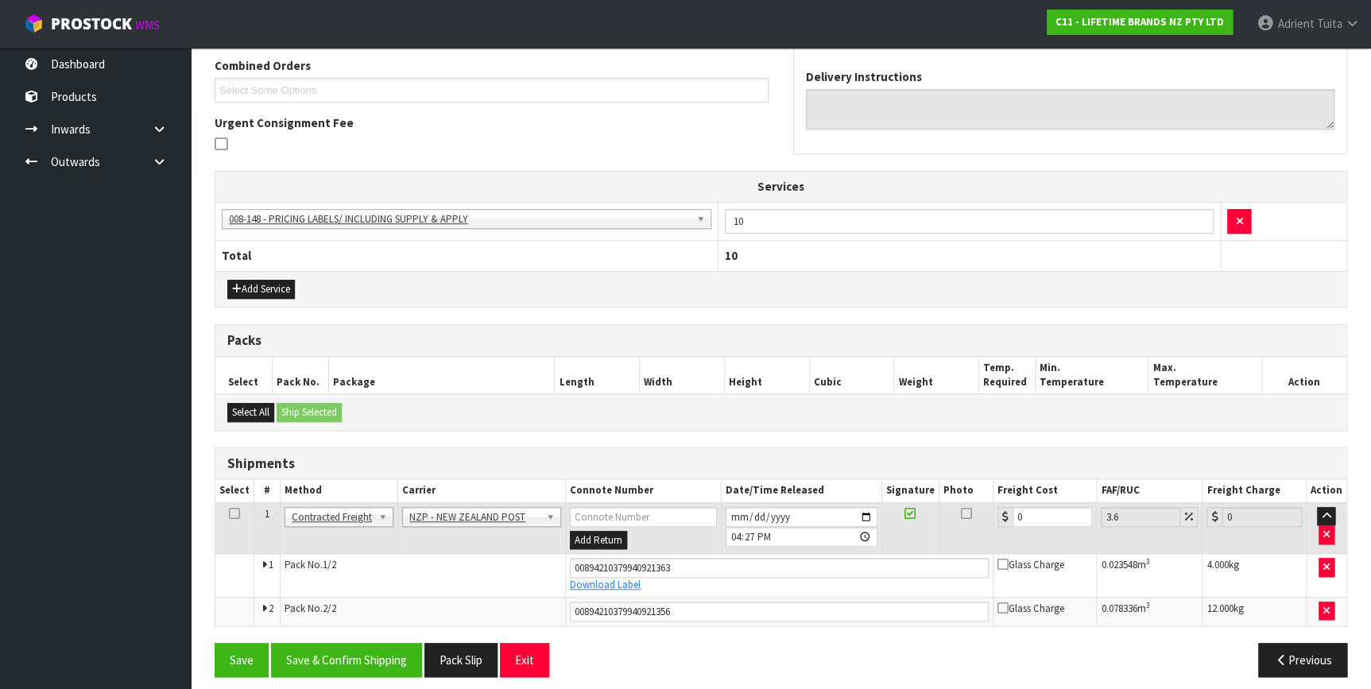
scroll to position [421, 0]
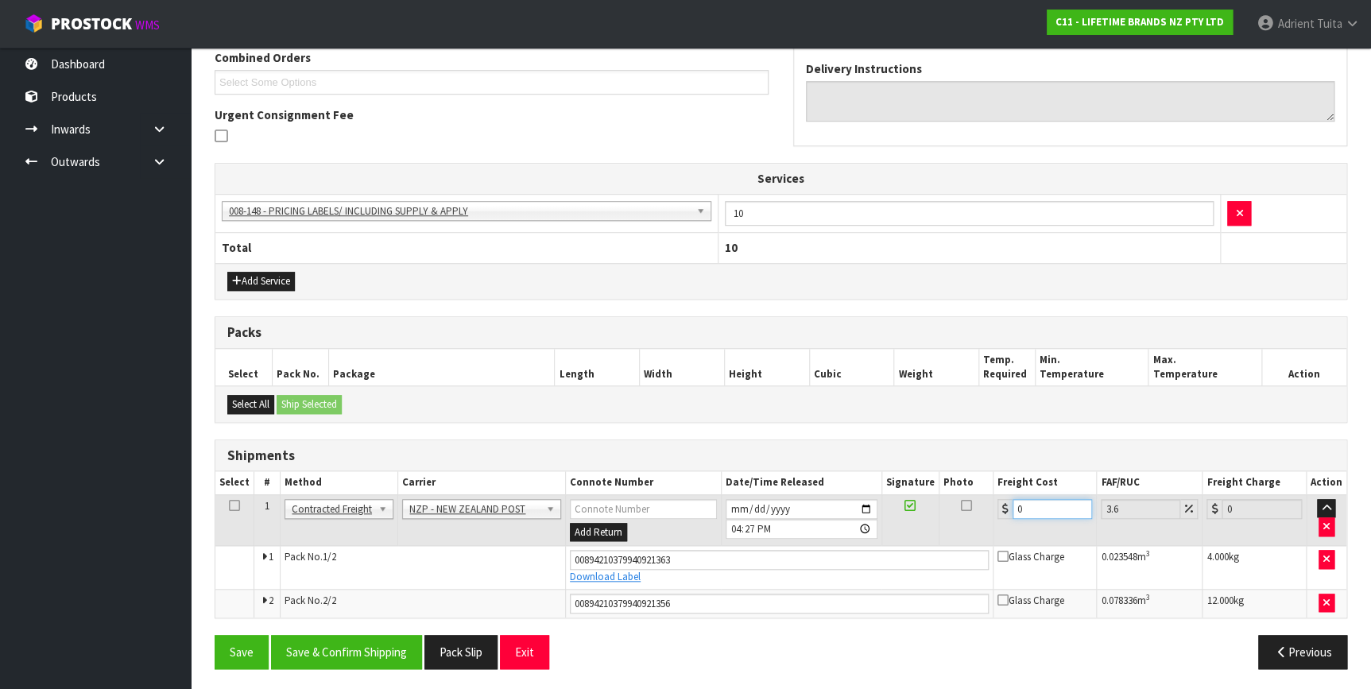
click at [1037, 514] on input "0" at bounding box center [1053, 509] width 80 height 20
type input "8"
type input "8.29"
type input "8.6"
type input "8.91"
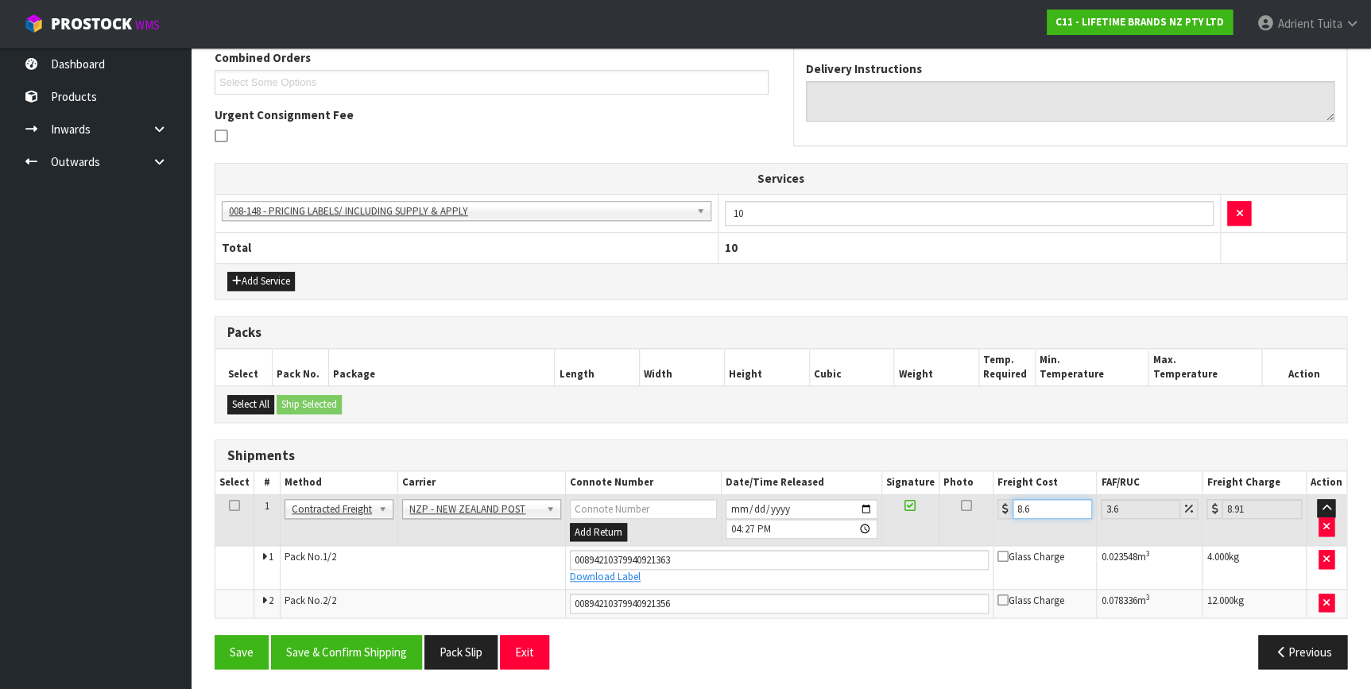
type input "8.66"
type input "8.97"
type input "8.66"
click at [374, 649] on button "Save & Confirm Shipping" at bounding box center [346, 652] width 151 height 34
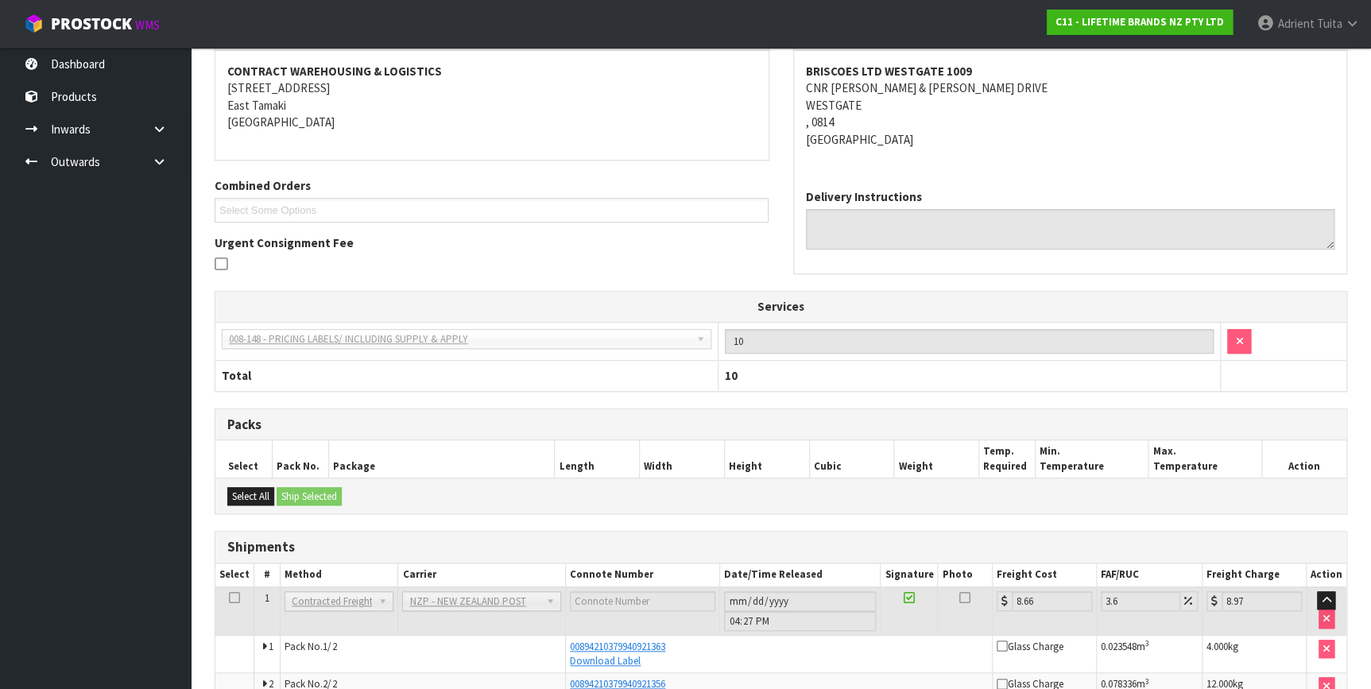
scroll to position [377, 0]
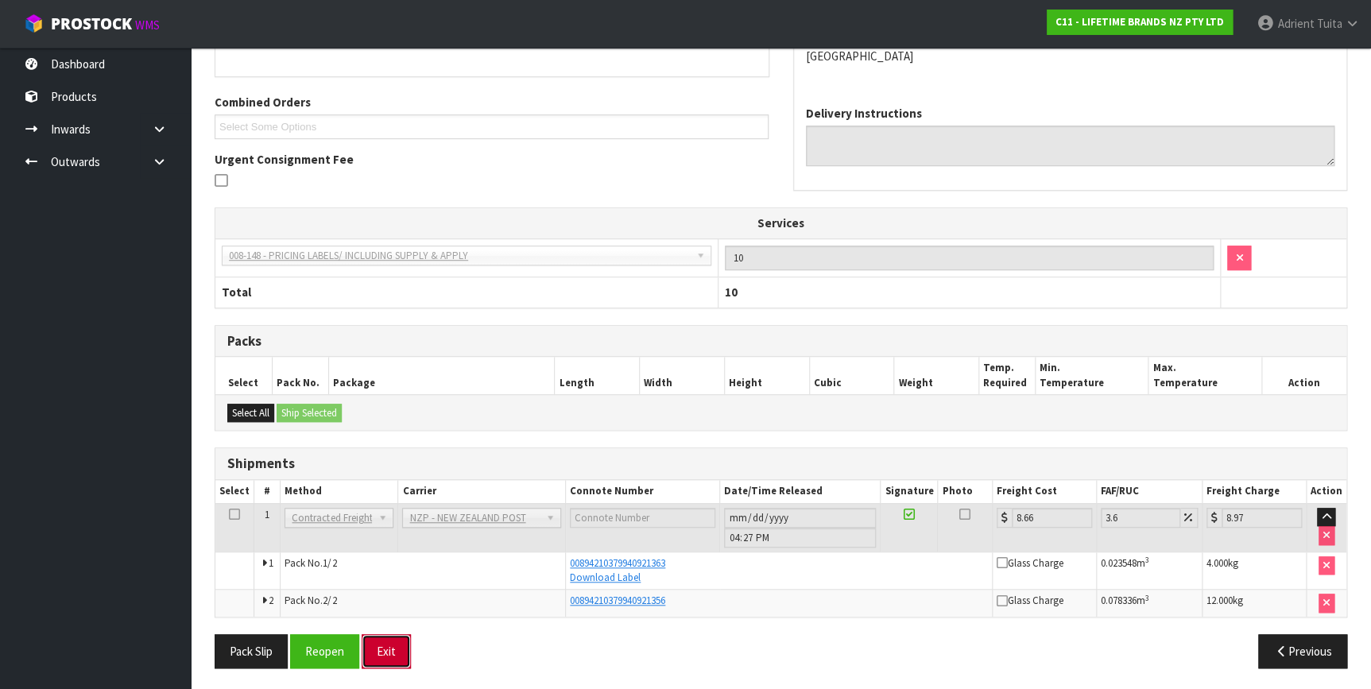
click at [379, 639] on button "Exit" at bounding box center [386, 651] width 49 height 34
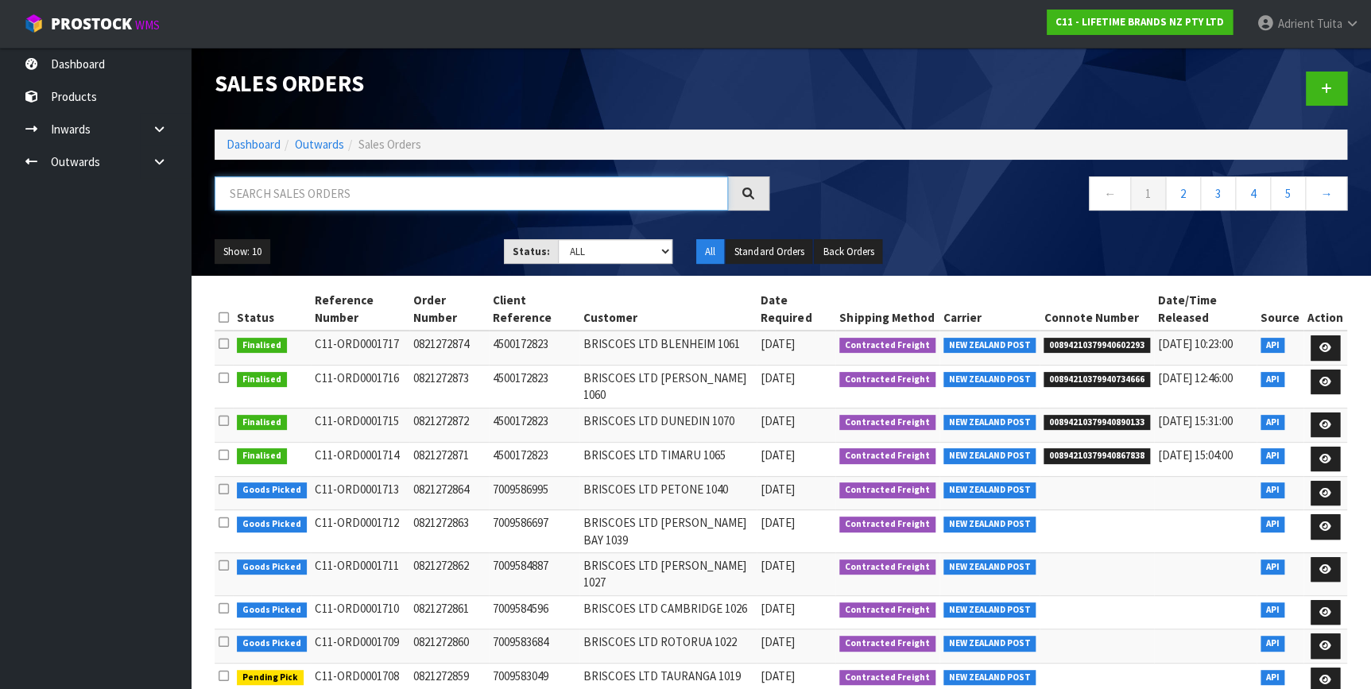
click at [279, 196] on input "text" at bounding box center [472, 193] width 514 height 34
click at [246, 184] on input "text" at bounding box center [472, 193] width 514 height 34
type input "1693"
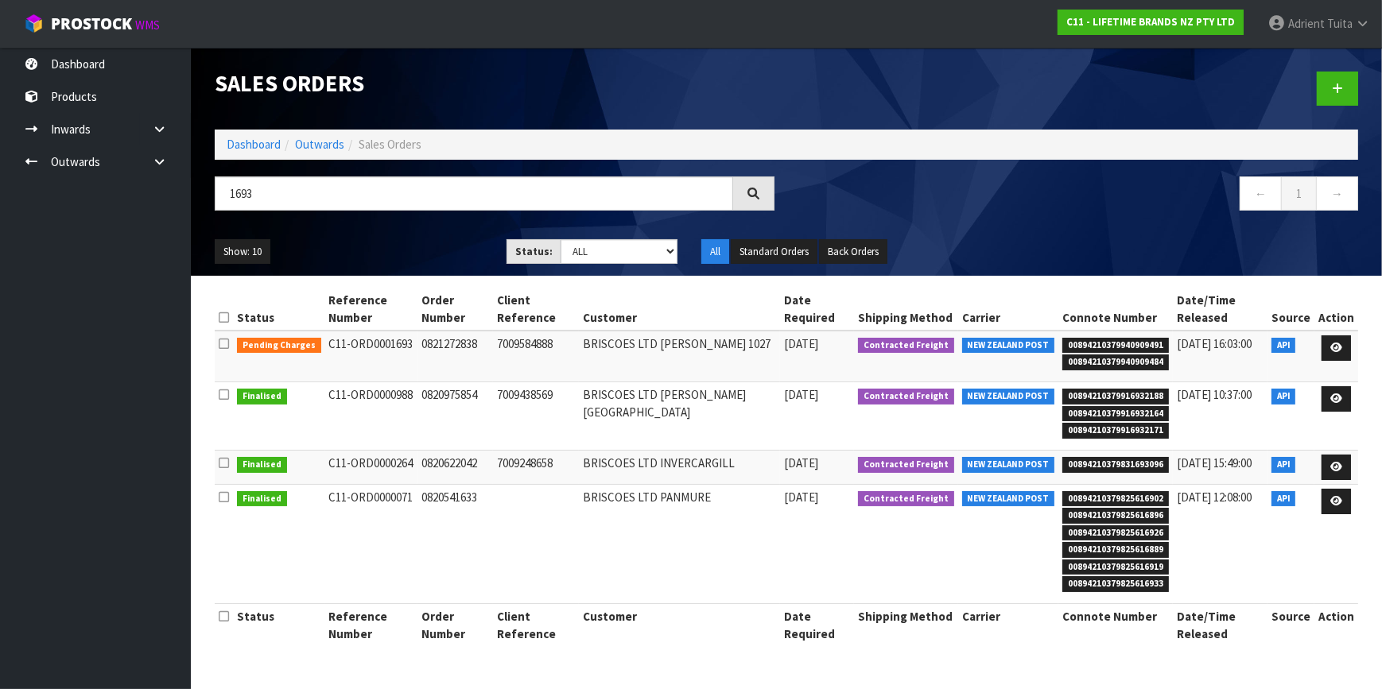
click at [1320, 331] on td at bounding box center [1336, 357] width 44 height 52
click at [1326, 335] on link at bounding box center [1335, 347] width 29 height 25
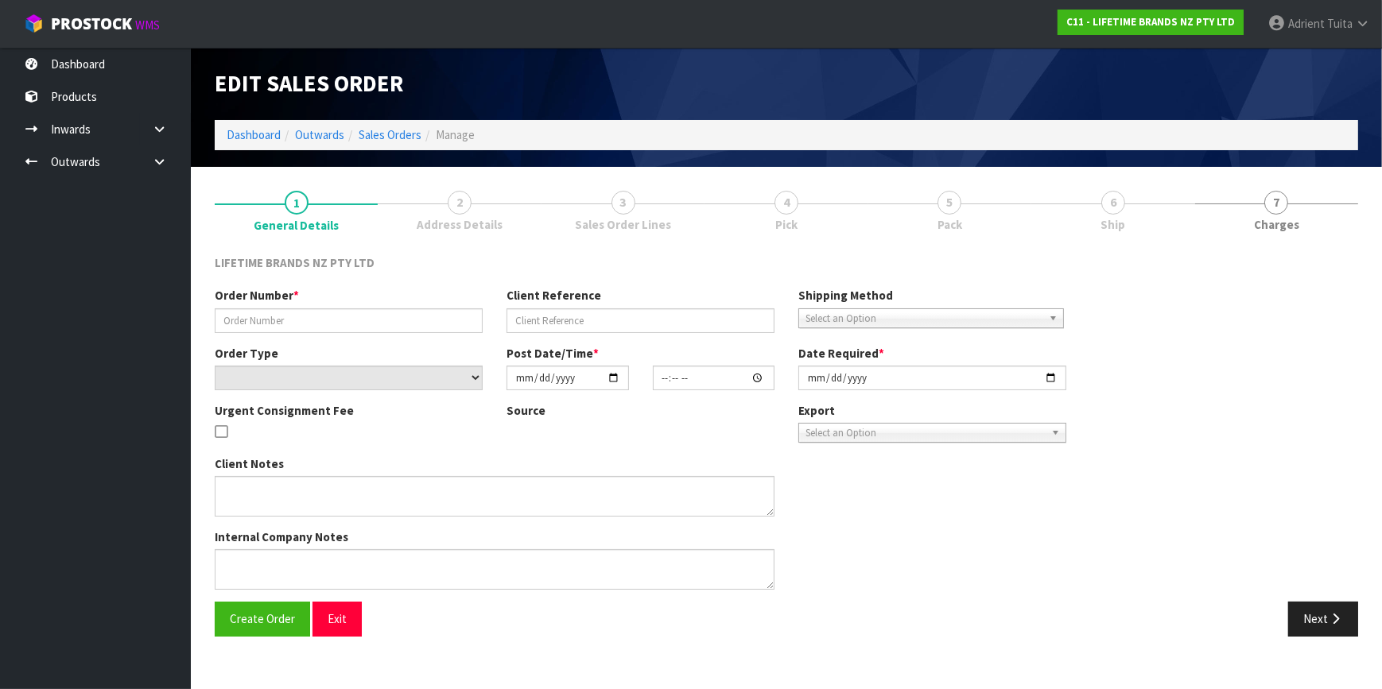
type input "0821272838"
type input "7009584888"
select select "number:0"
type input "[DATE]"
type input "12:48:34.000"
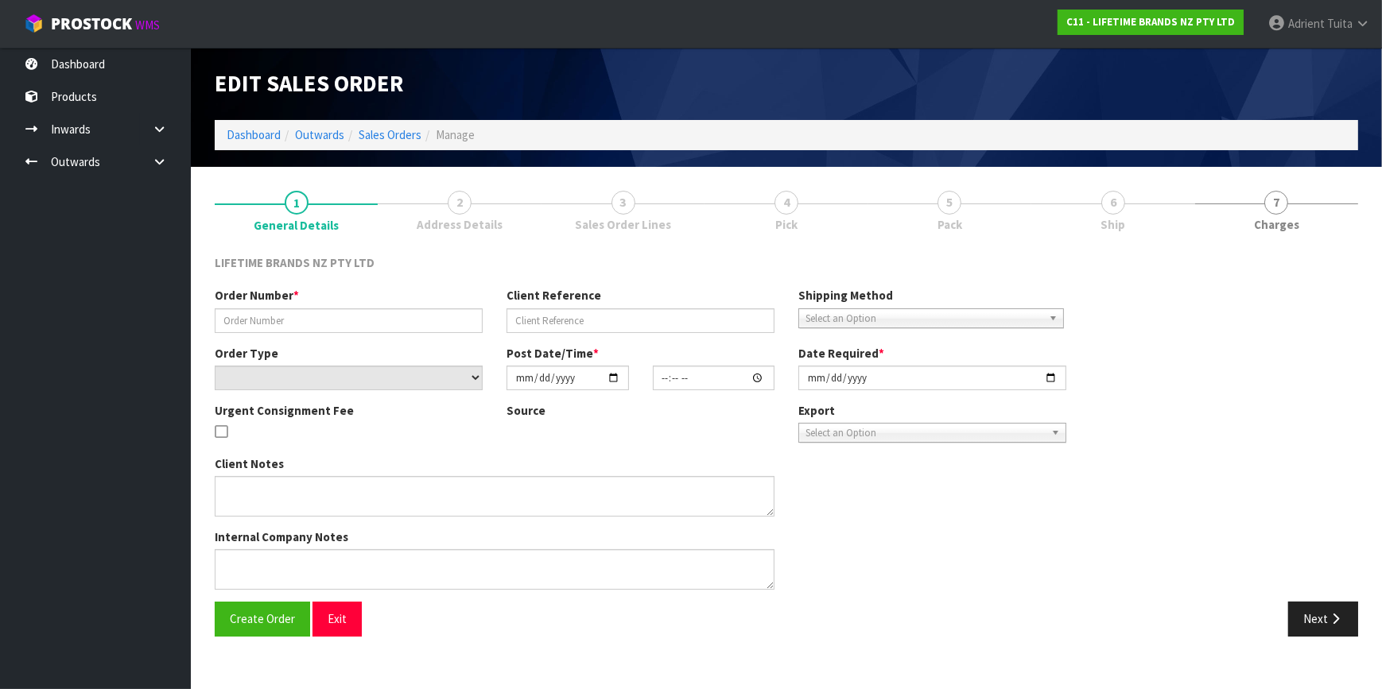
type input "[DATE]"
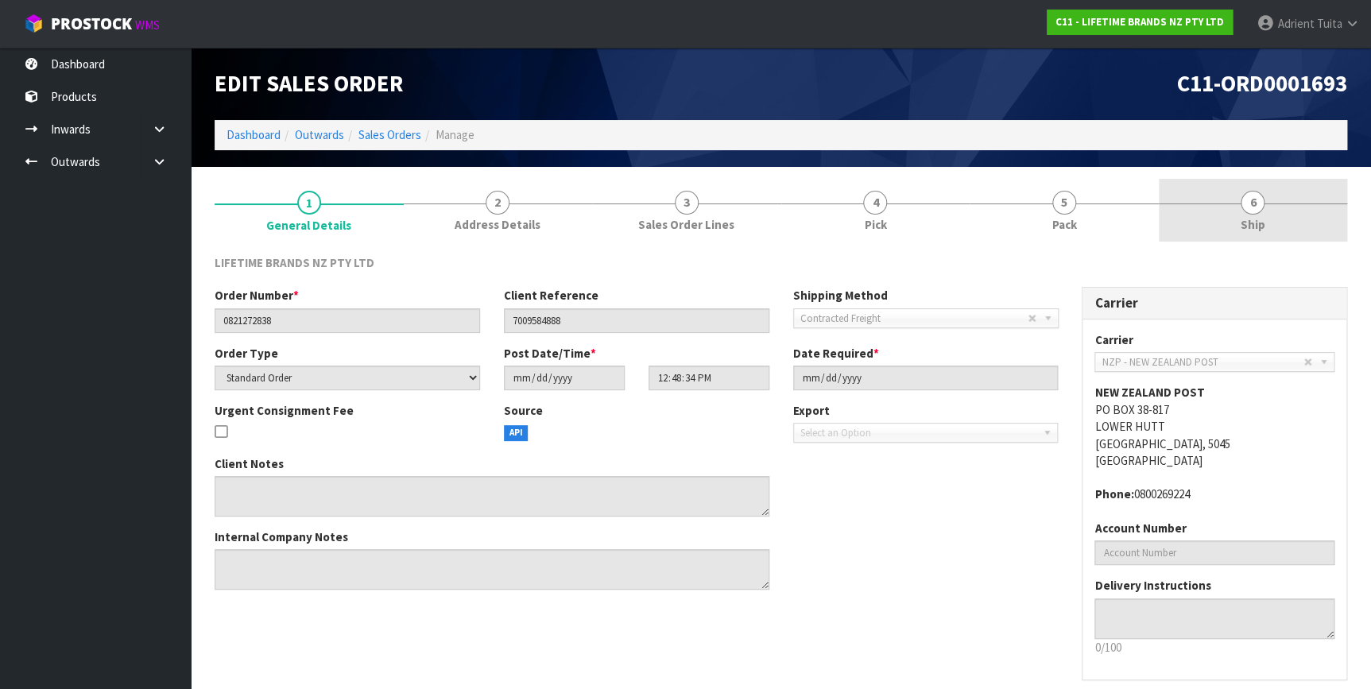
click at [1264, 211] on link "6 Ship" at bounding box center [1253, 210] width 189 height 63
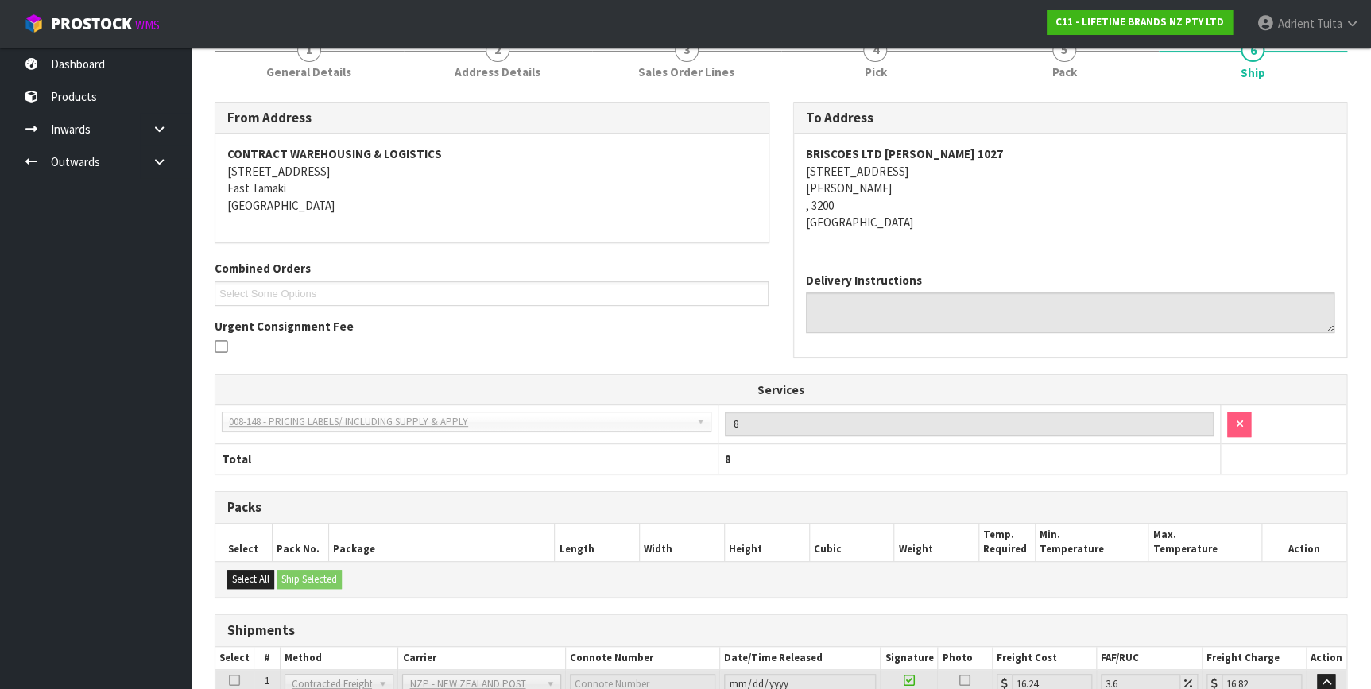
scroll to position [320, 0]
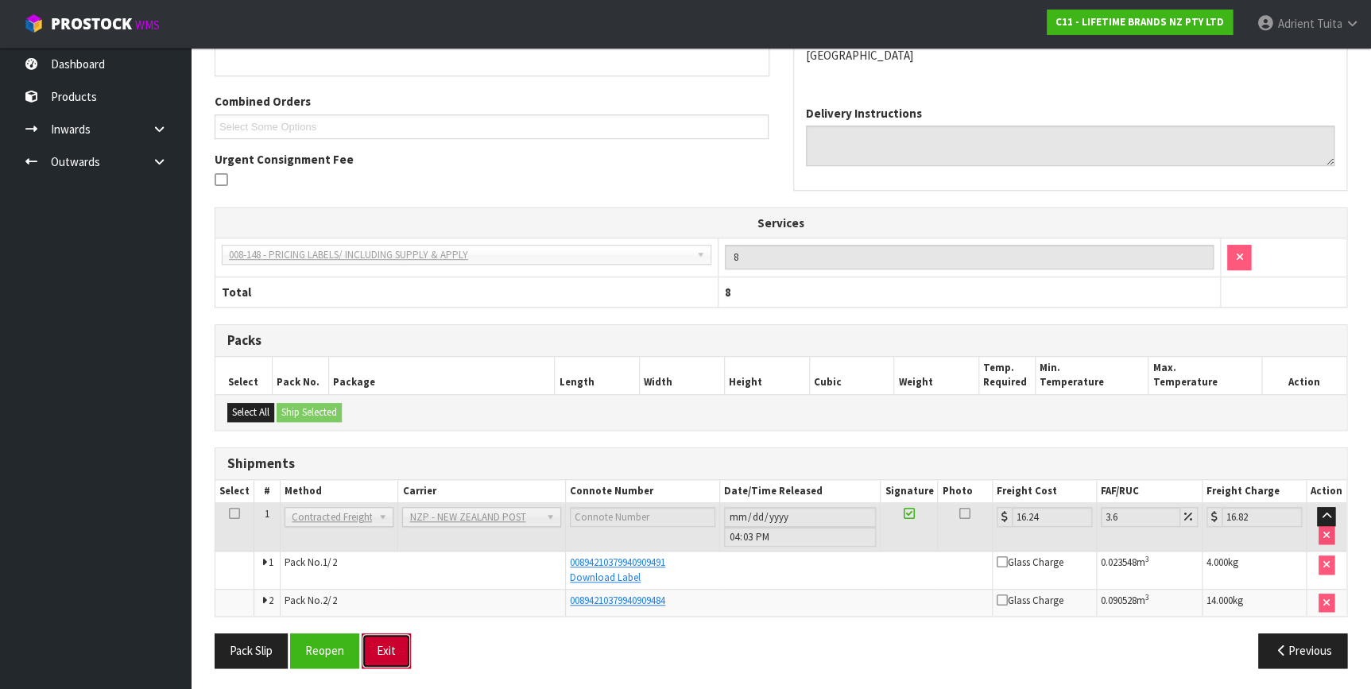
click at [394, 646] on button "Exit" at bounding box center [386, 651] width 49 height 34
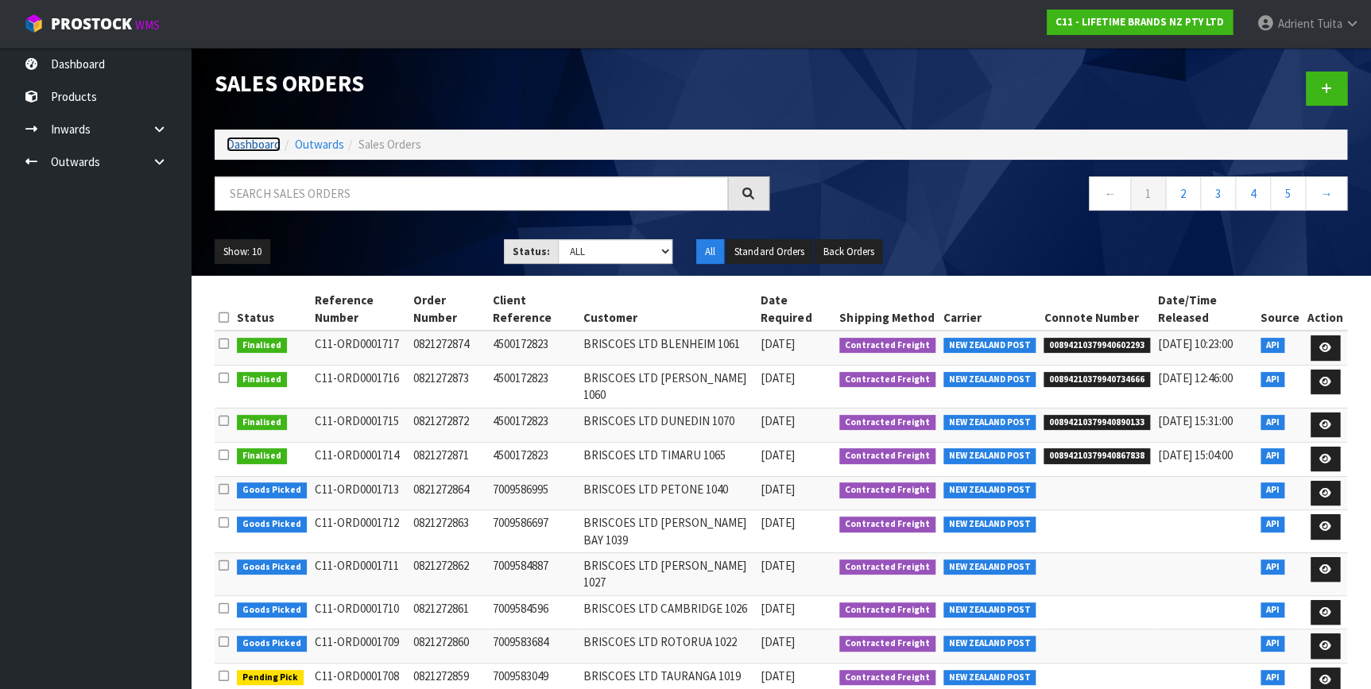
click at [248, 143] on link "Dashboard" at bounding box center [254, 144] width 54 height 15
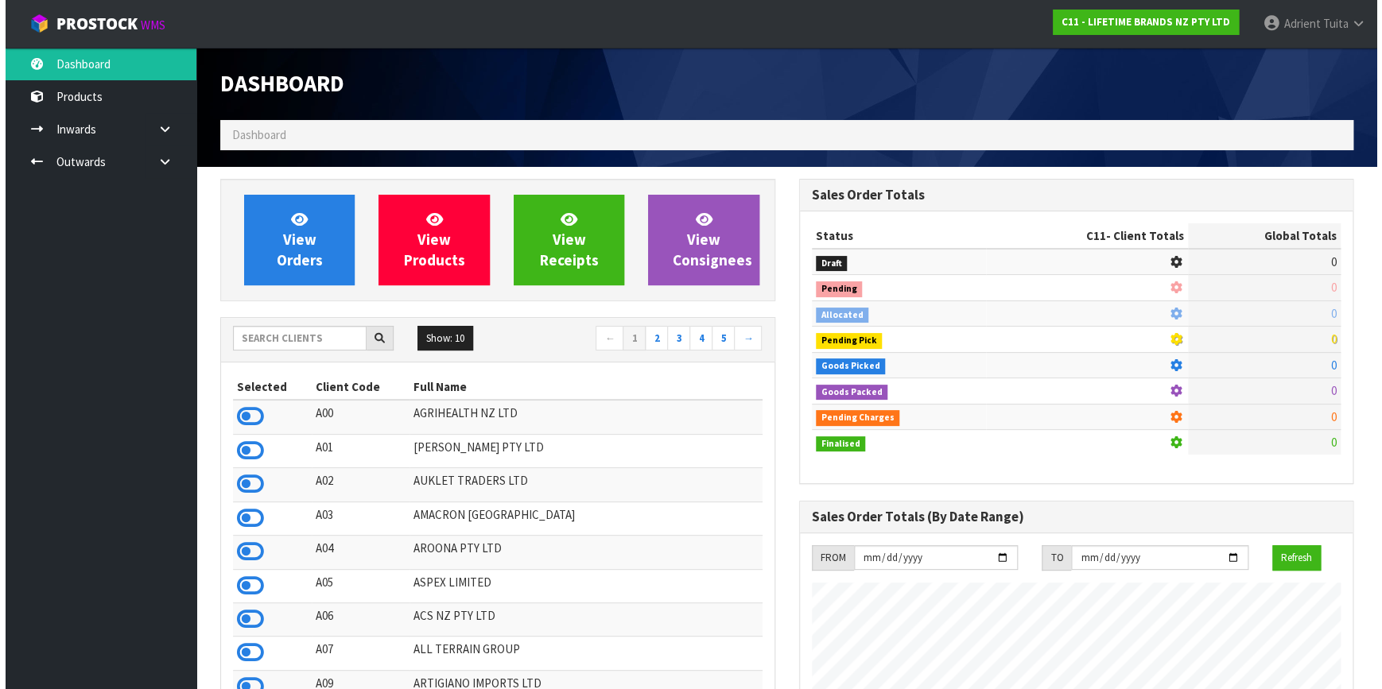
scroll to position [1202, 578]
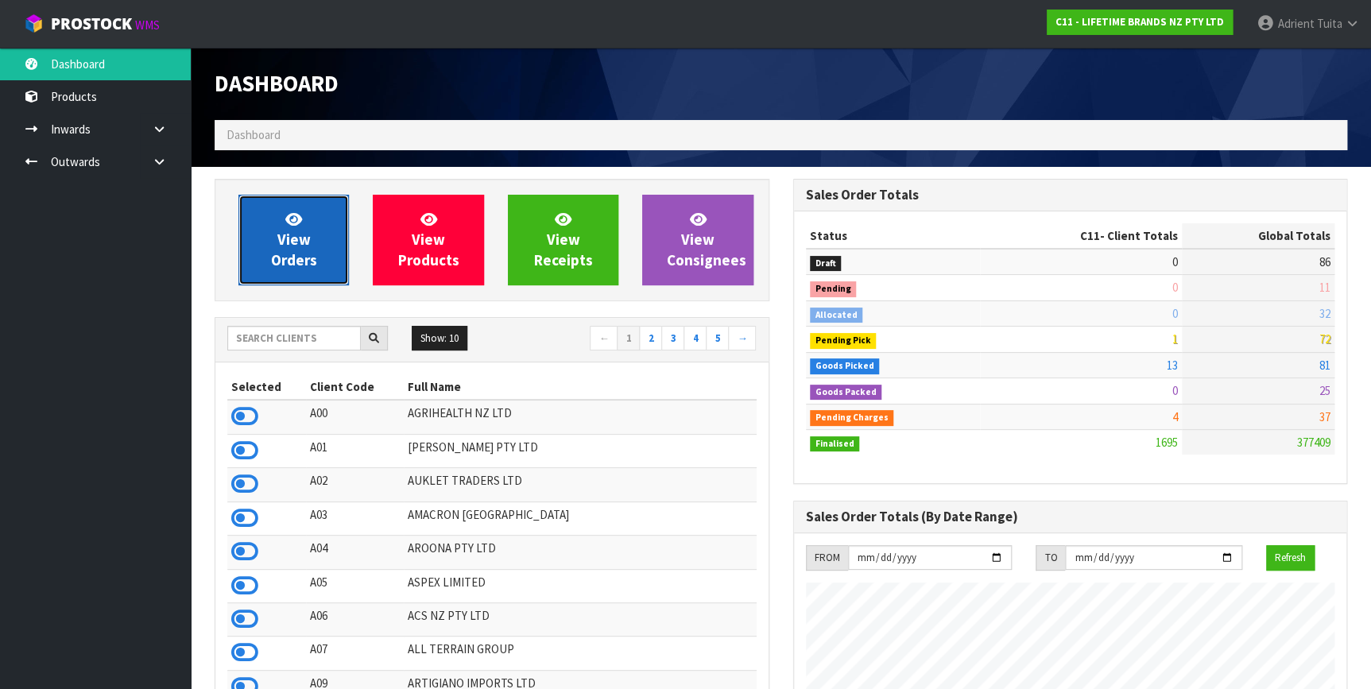
click at [278, 266] on span "View Orders" at bounding box center [294, 240] width 46 height 60
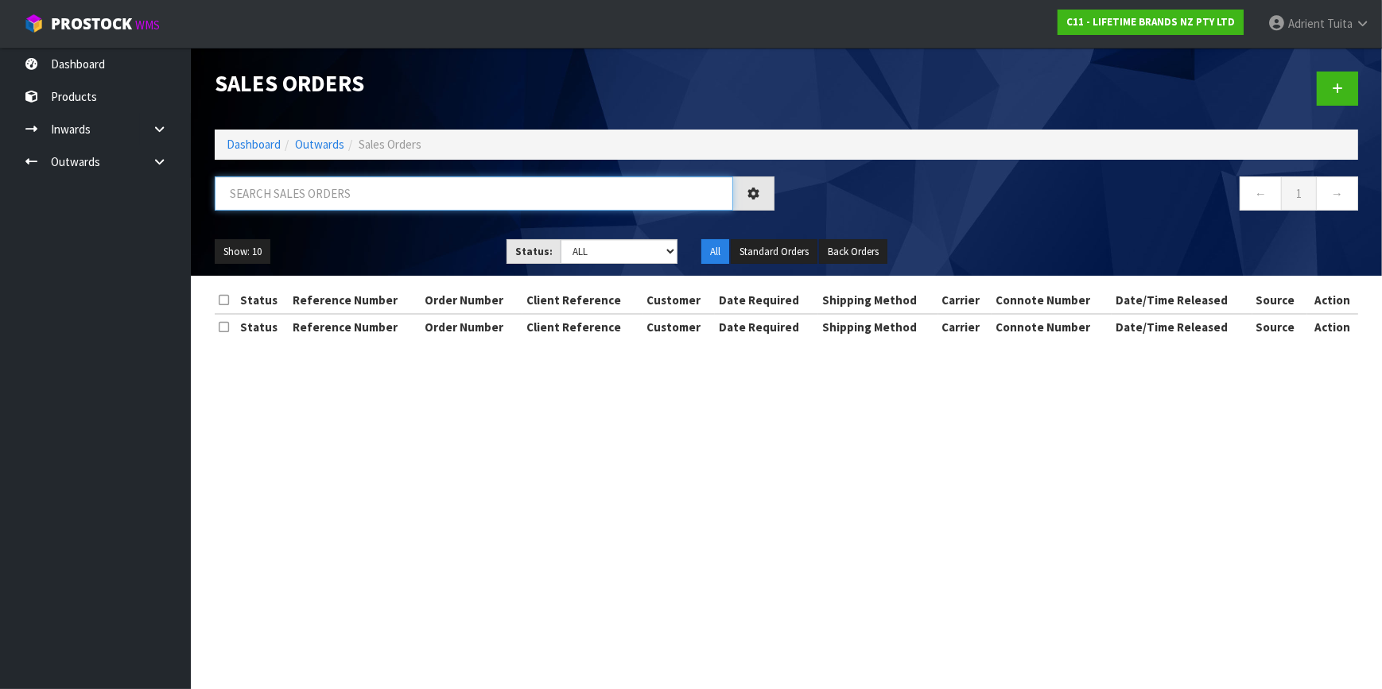
click at [348, 199] on input "text" at bounding box center [474, 193] width 518 height 34
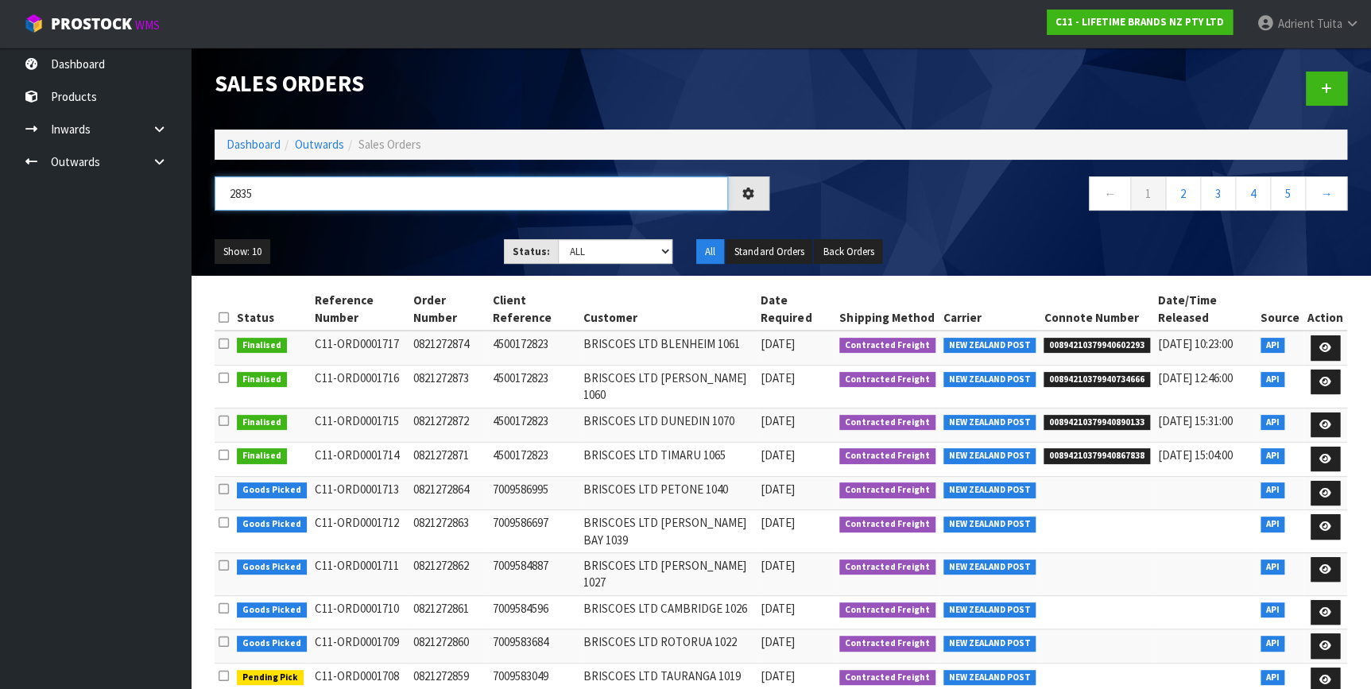
type input "2835"
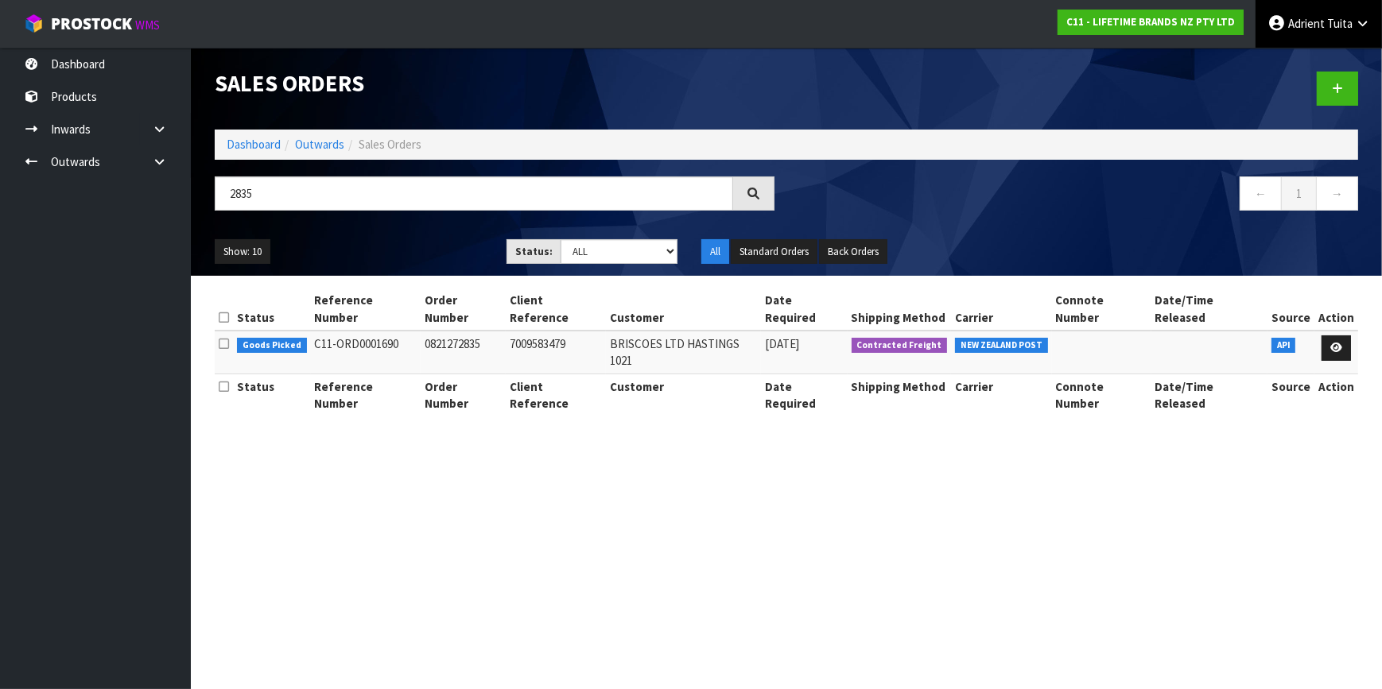
drag, startPoint x: 1324, startPoint y: 25, endPoint x: 1321, endPoint y: 49, distance: 24.1
click at [1325, 26] on span at bounding box center [1325, 23] width 2 height 15
drag, startPoint x: 1321, startPoint y: 49, endPoint x: 1320, endPoint y: 62, distance: 12.8
click at [1321, 53] on ul "Logout" at bounding box center [1318, 63] width 127 height 31
click at [1320, 62] on div at bounding box center [1078, 89] width 584 height 82
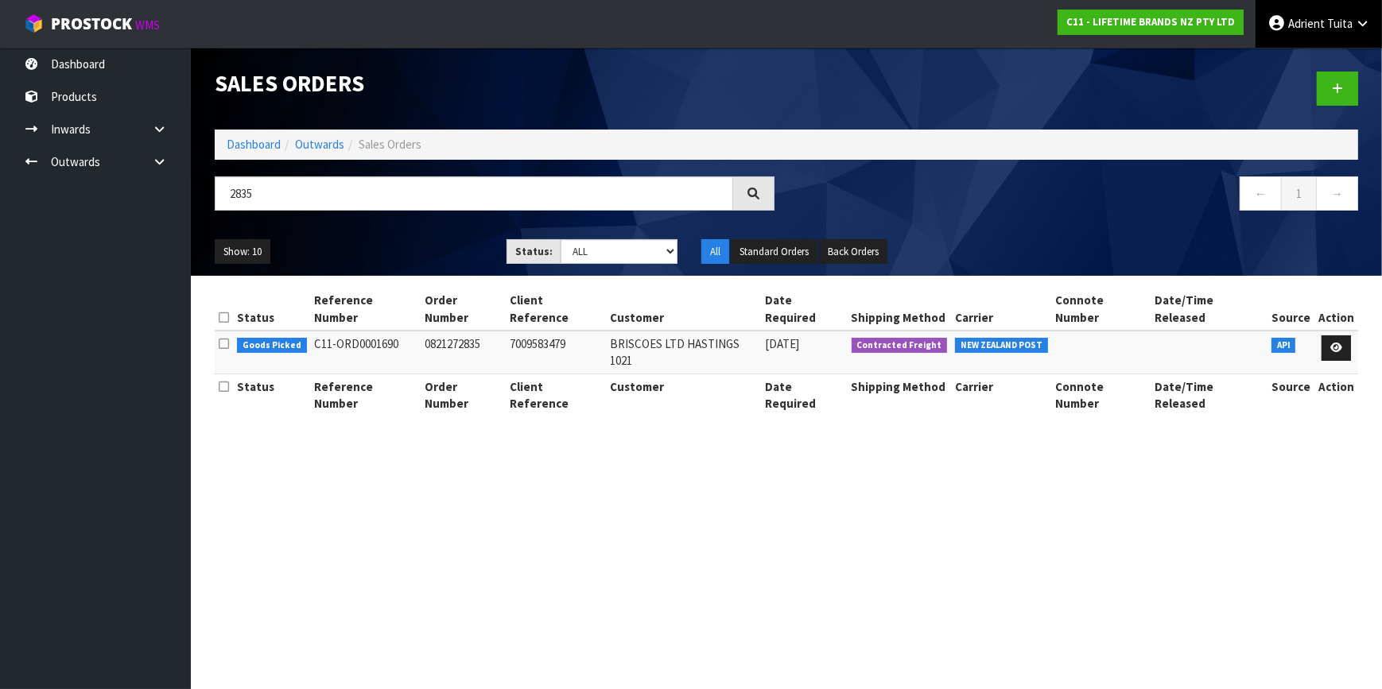
click at [1327, 32] on link "[PERSON_NAME]" at bounding box center [1318, 24] width 126 height 48
click at [1321, 68] on link "Logout" at bounding box center [1318, 62] width 126 height 21
